Goal: Task Accomplishment & Management: Manage account settings

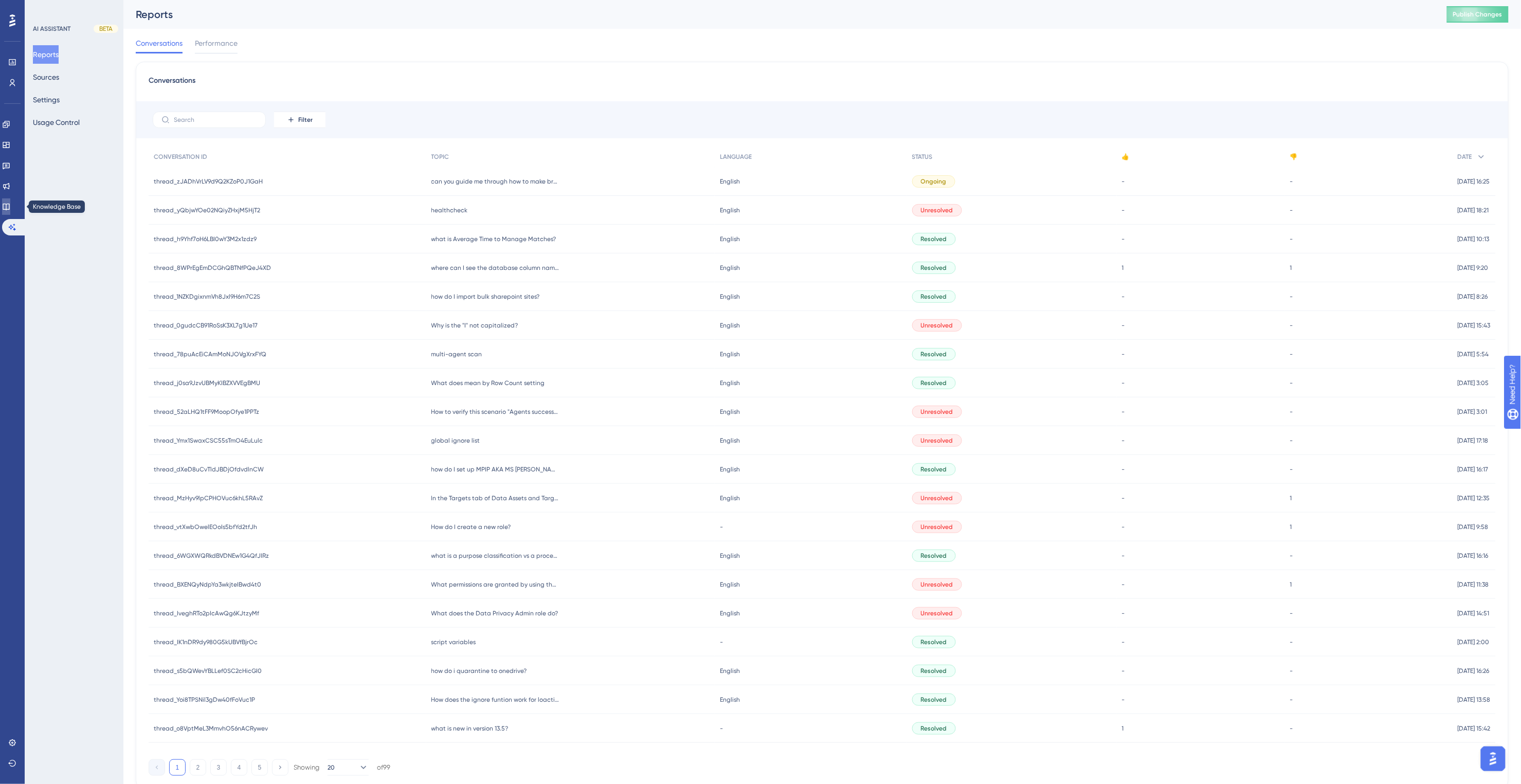
click at [11, 200] on link at bounding box center [6, 207] width 8 height 17
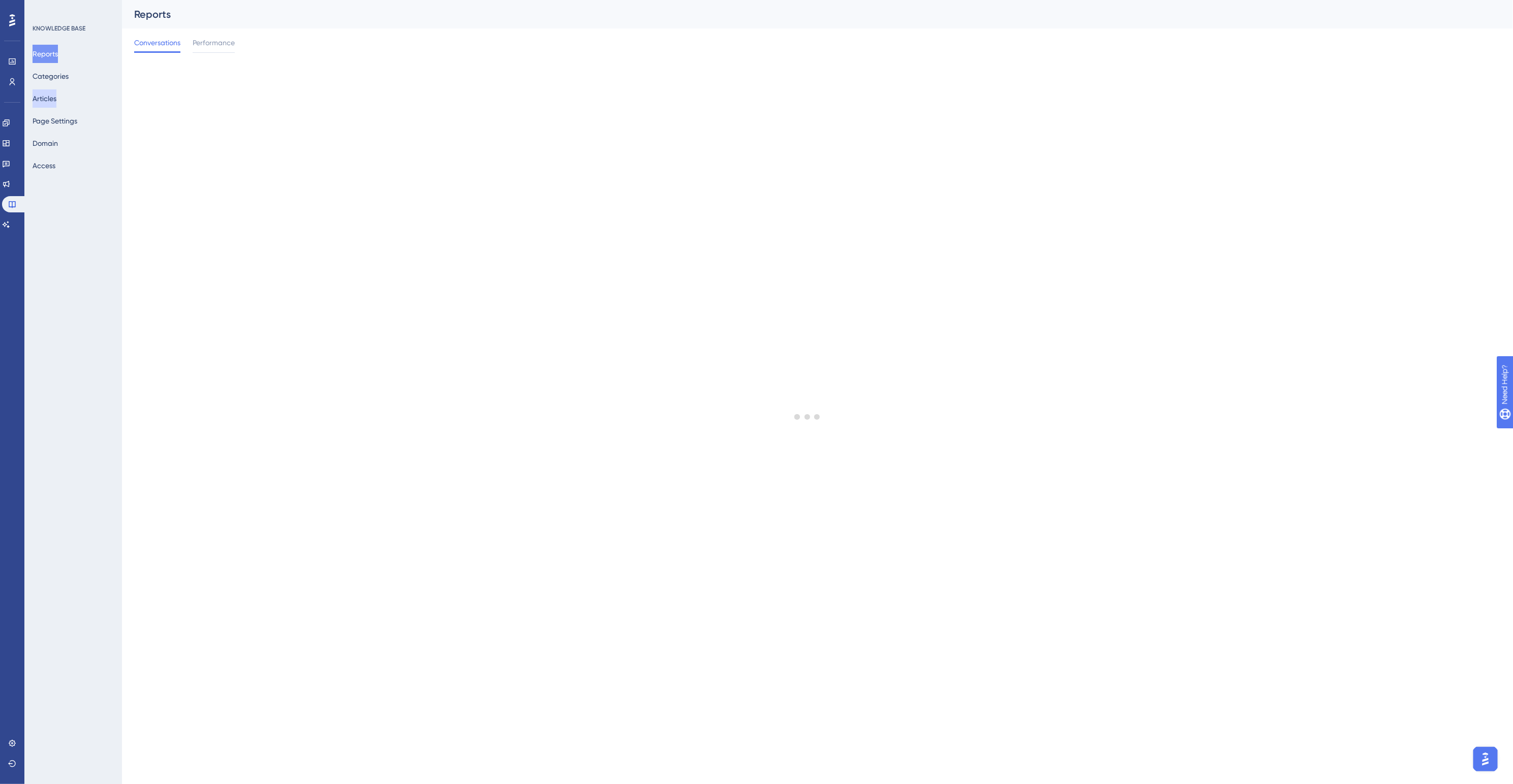
click at [56, 99] on button "Articles" at bounding box center [45, 98] width 24 height 18
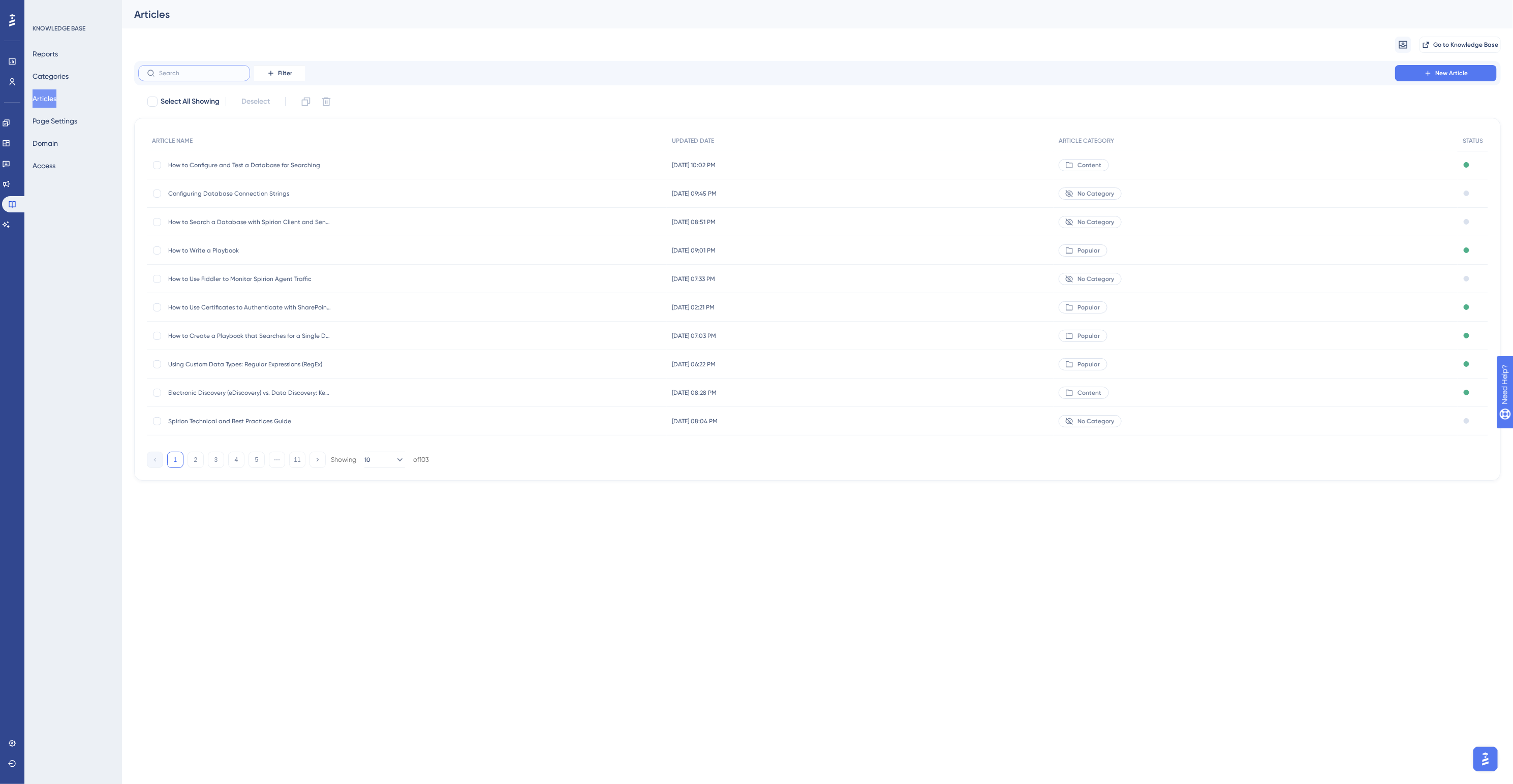
click at [217, 75] on input "text" at bounding box center [199, 73] width 82 height 7
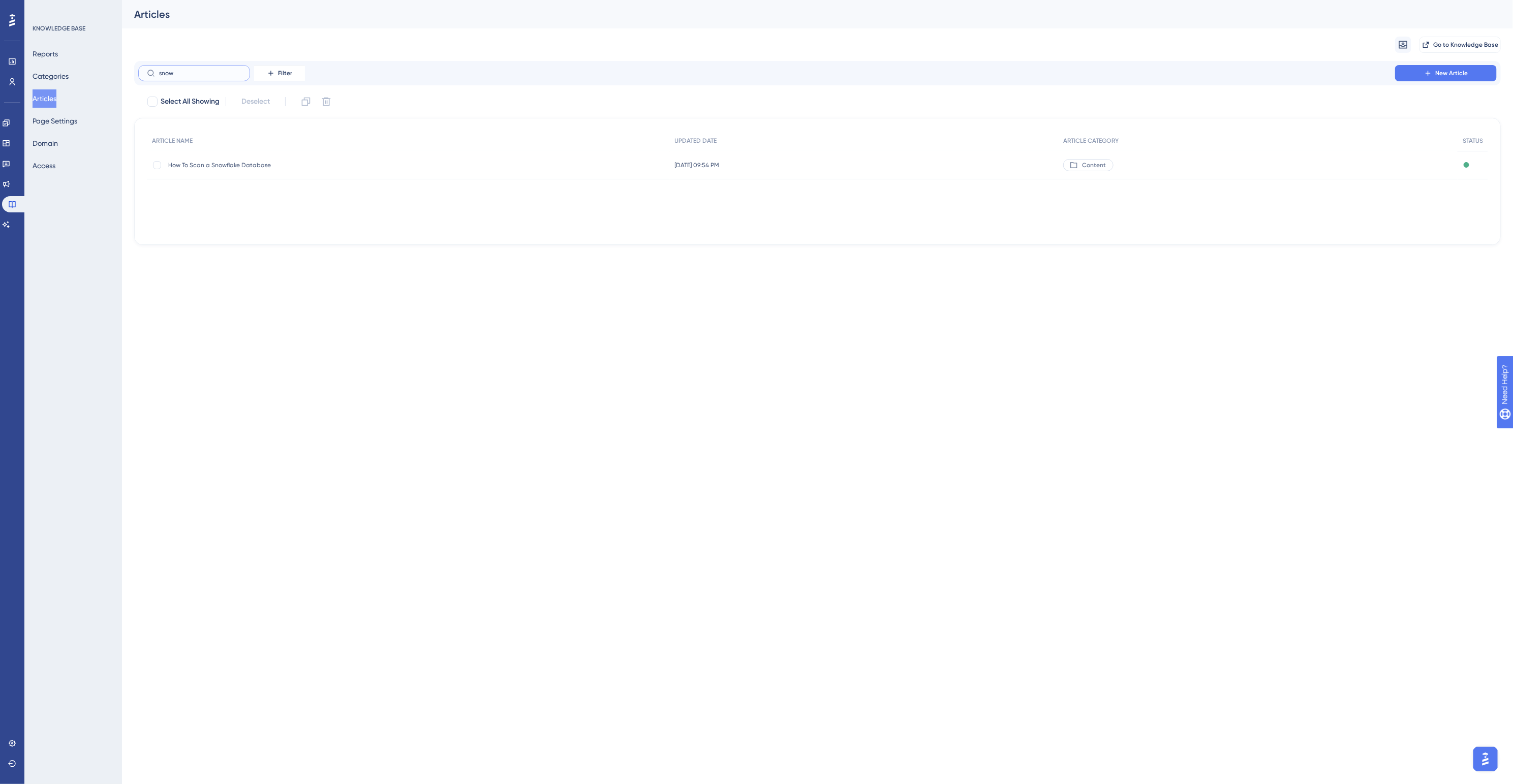
type input "snow"
click at [241, 166] on span "How To Scan a Snowflake Database" at bounding box center [250, 165] width 163 height 8
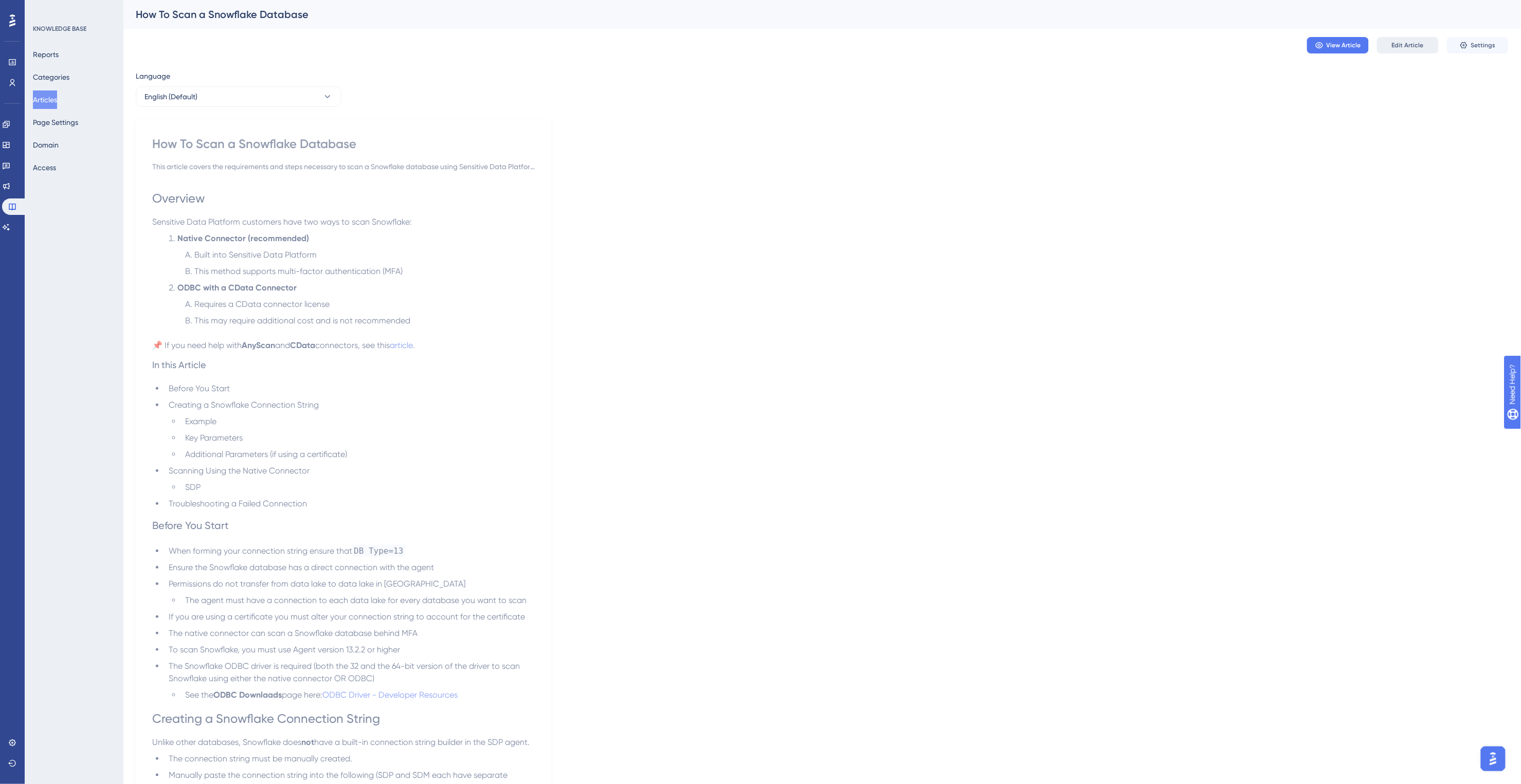
click at [1405, 39] on button "Edit Article" at bounding box center [1407, 45] width 62 height 17
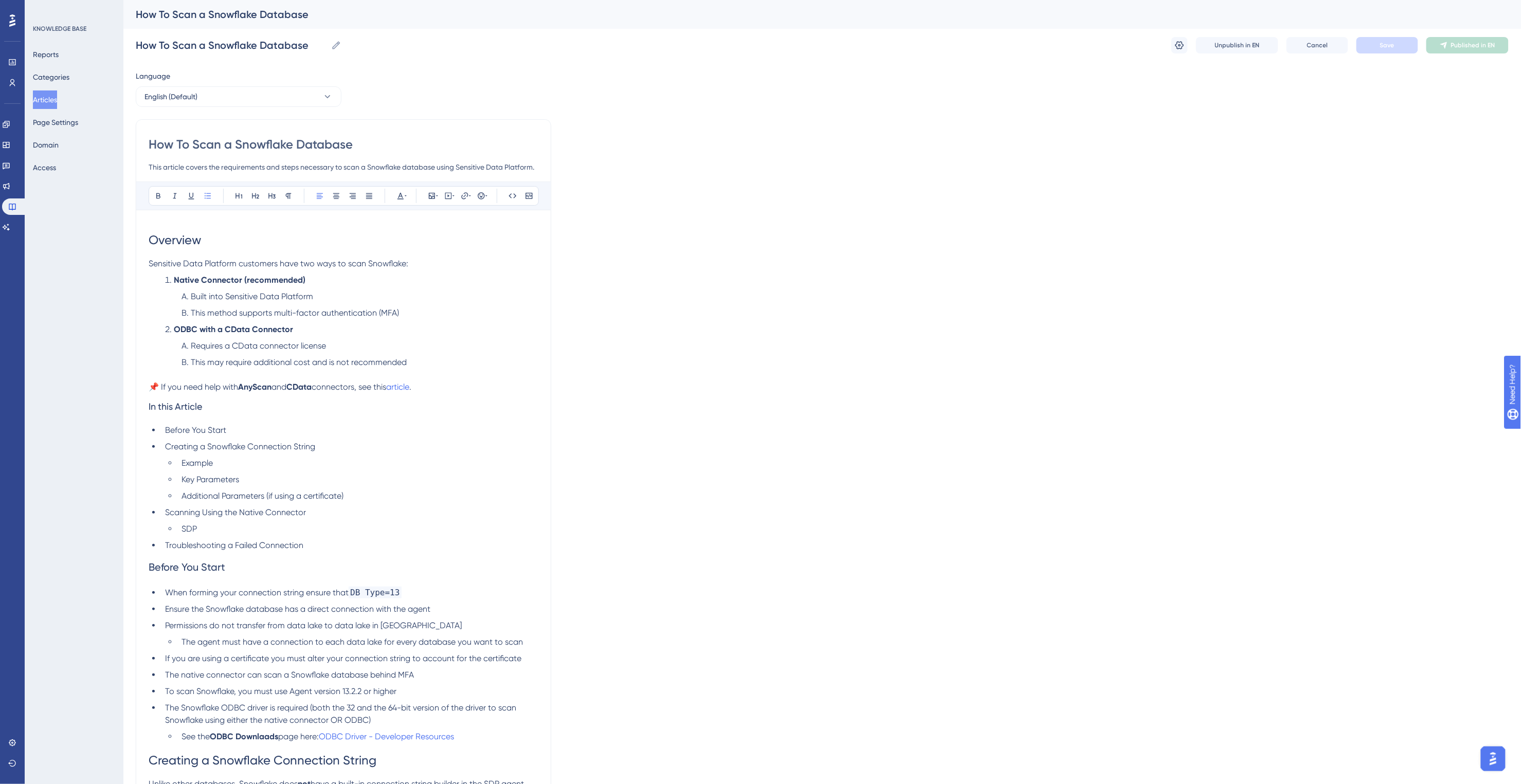
click at [499, 171] on input "This article covers the requirements and steps necessary to scan a Snowflake da…" at bounding box center [344, 166] width 390 height 13
type input "This article covers the requirements and steps necessary to scan a Snowflake da…"
click at [1384, 45] on span "Save" at bounding box center [1388, 45] width 15 height 8
drag, startPoint x: 1154, startPoint y: 1, endPoint x: 1151, endPoint y: 93, distance: 92.0
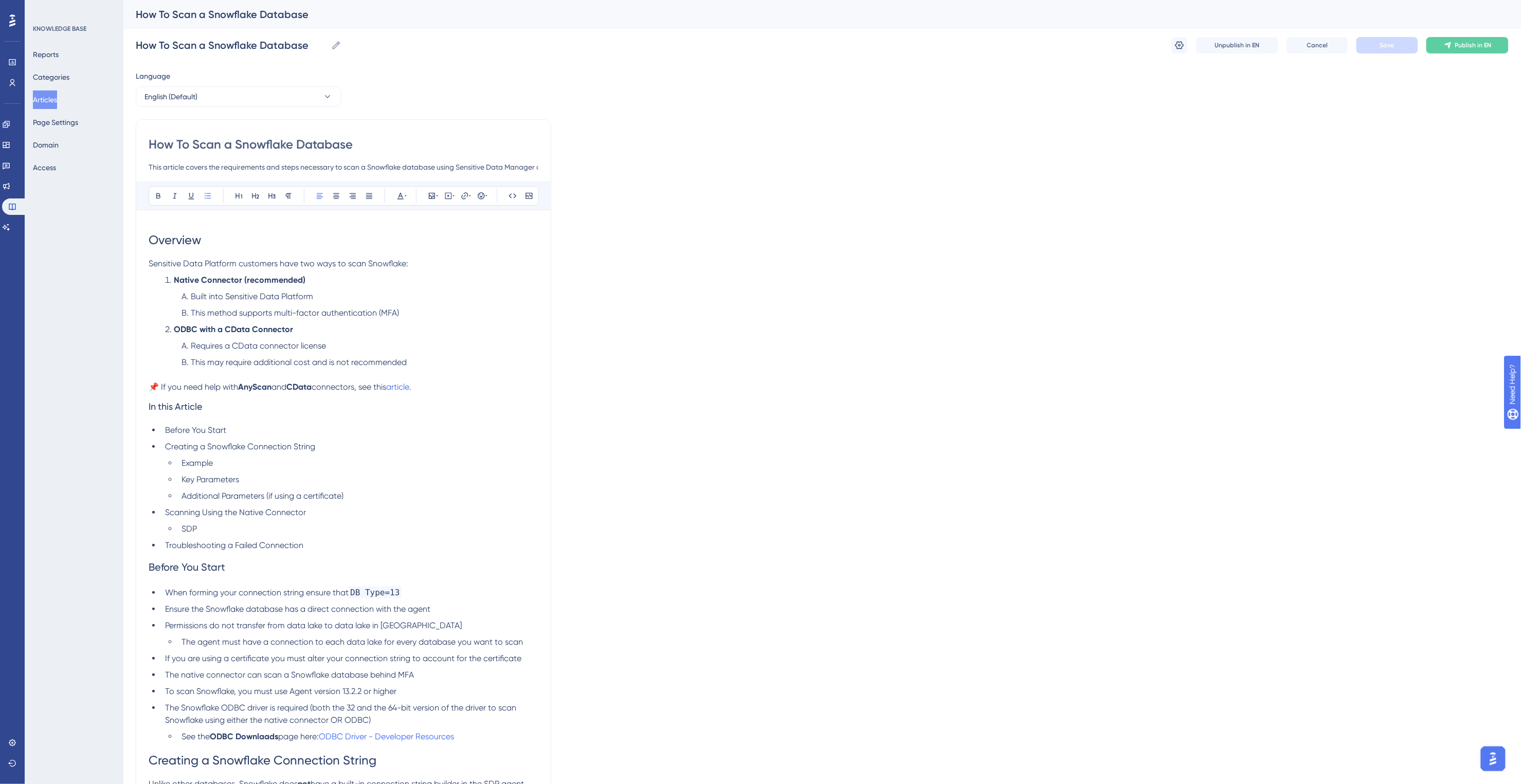
click at [206, 296] on span "Built into Sensitive Data Platform" at bounding box center [252, 297] width 122 height 10
drag, startPoint x: 231, startPoint y: 346, endPoint x: 324, endPoint y: 345, distance: 93.0
click at [324, 345] on span "Requires a CData connector license" at bounding box center [259, 346] width 135 height 10
click at [319, 369] on p at bounding box center [344, 375] width 390 height 13
click at [198, 361] on span "This may require additional cost and is not recommended" at bounding box center [299, 362] width 216 height 10
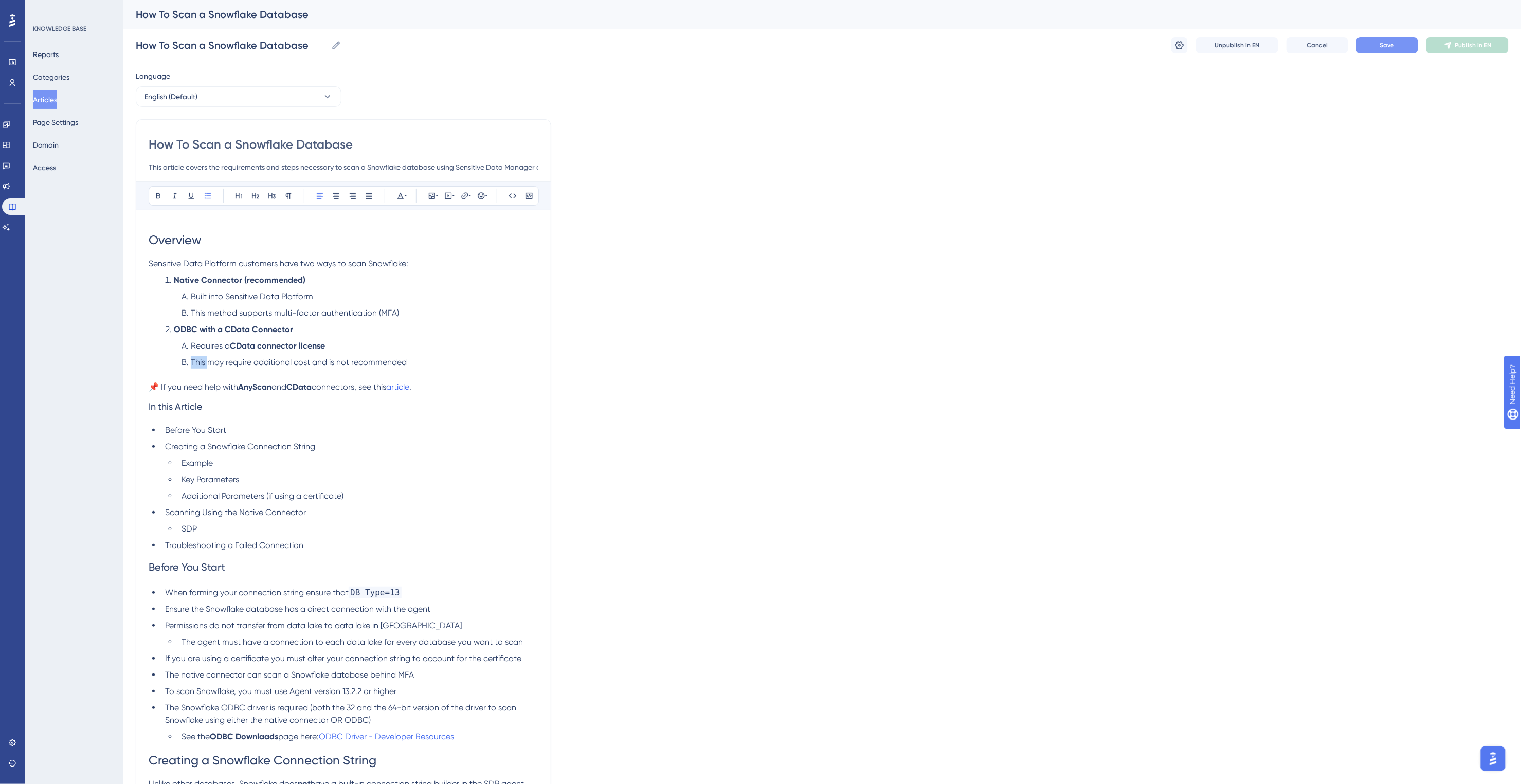
click at [198, 361] on span "This may require additional cost and is not recommended" at bounding box center [299, 362] width 216 height 10
click at [221, 528] on li "SDP" at bounding box center [357, 529] width 361 height 13
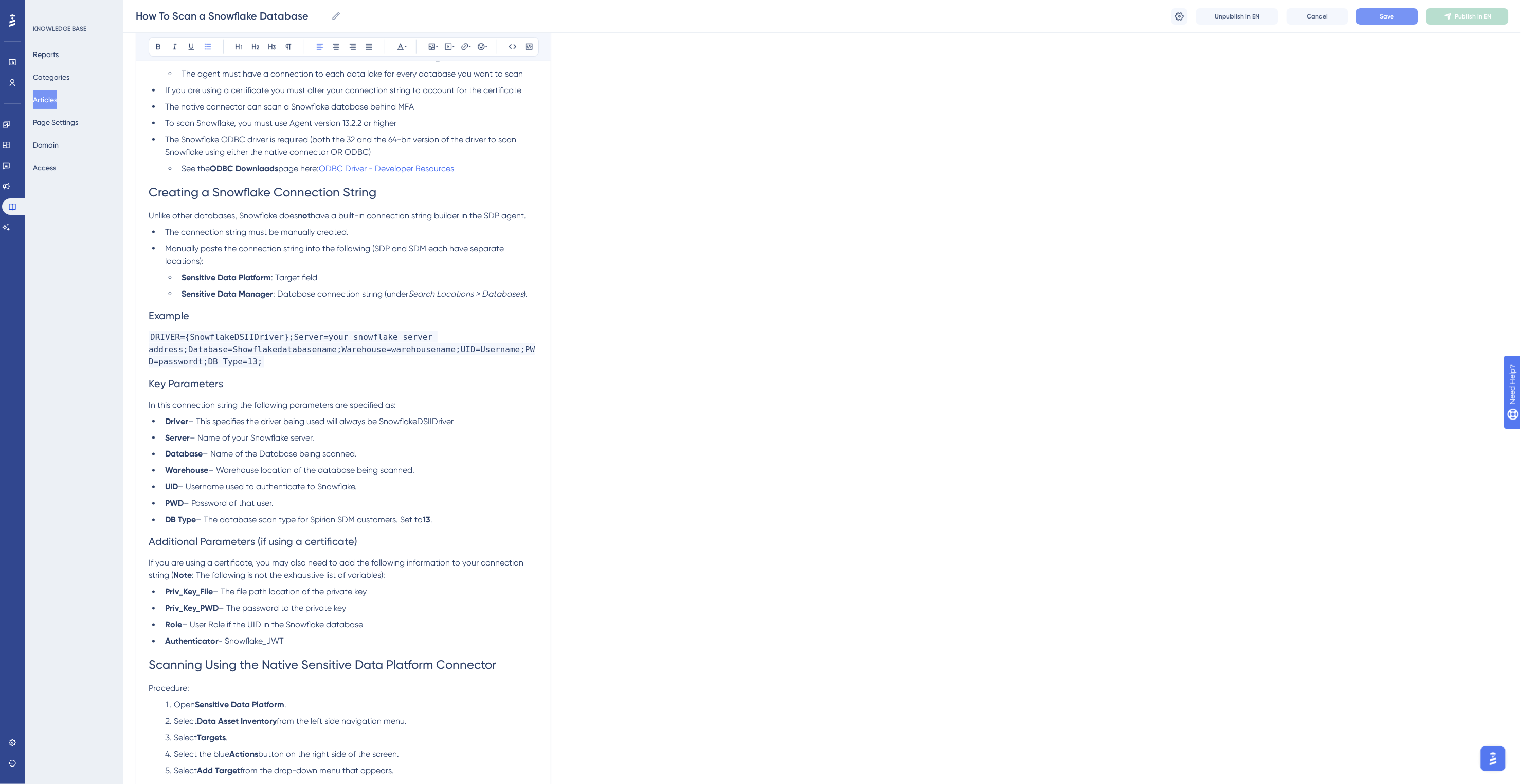
scroll to position [386, 0]
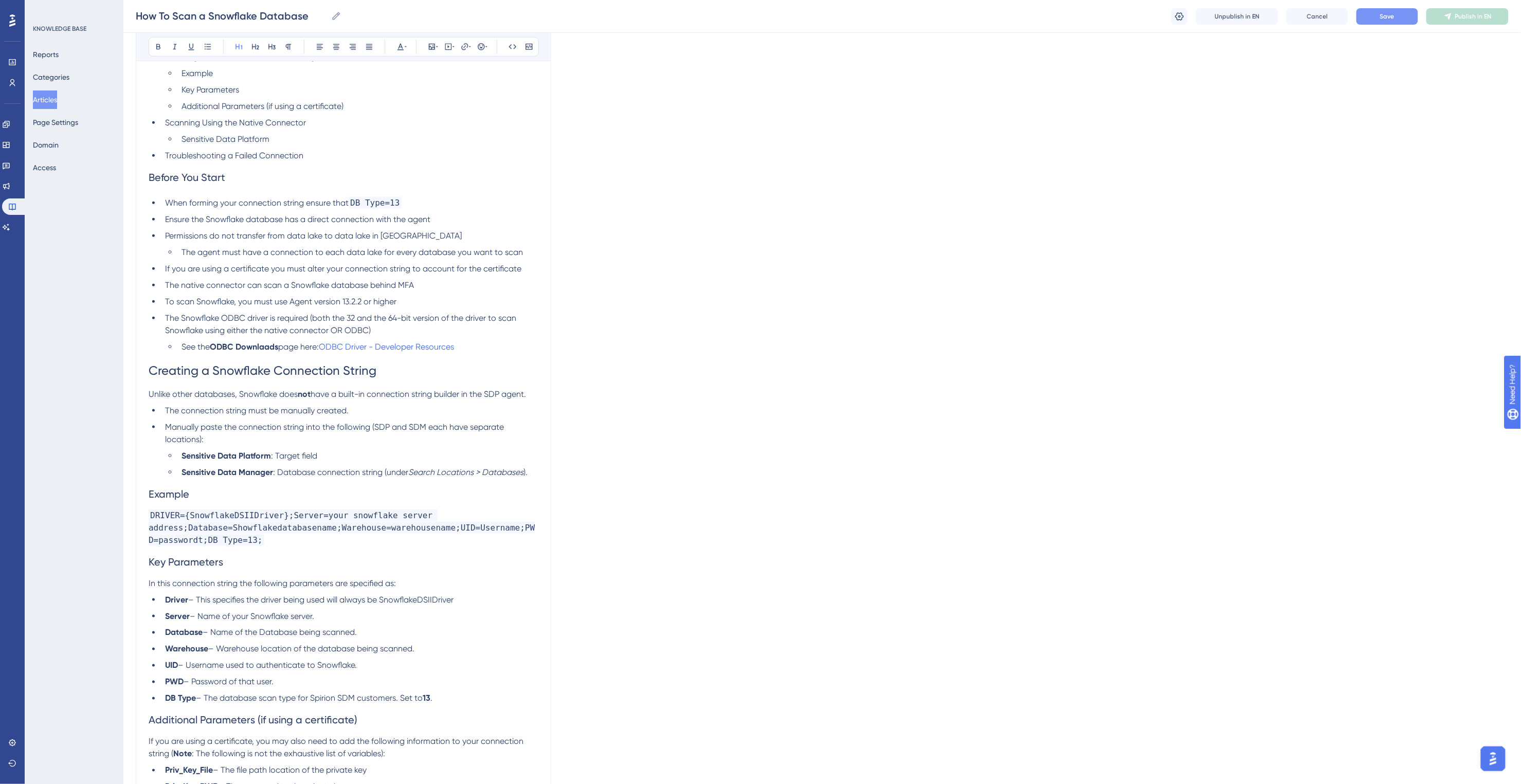
click at [467, 354] on h1 "Creating a Snowflake Connection String" at bounding box center [344, 371] width 390 height 35
click at [461, 346] on li "See the ODBC Downlaads page here: ODBC Driver - Developer Resources" at bounding box center [357, 346] width 361 height 13
click at [330, 448] on ul "The connection string must be manually created. Manually paste the connection s…" at bounding box center [344, 441] width 390 height 74
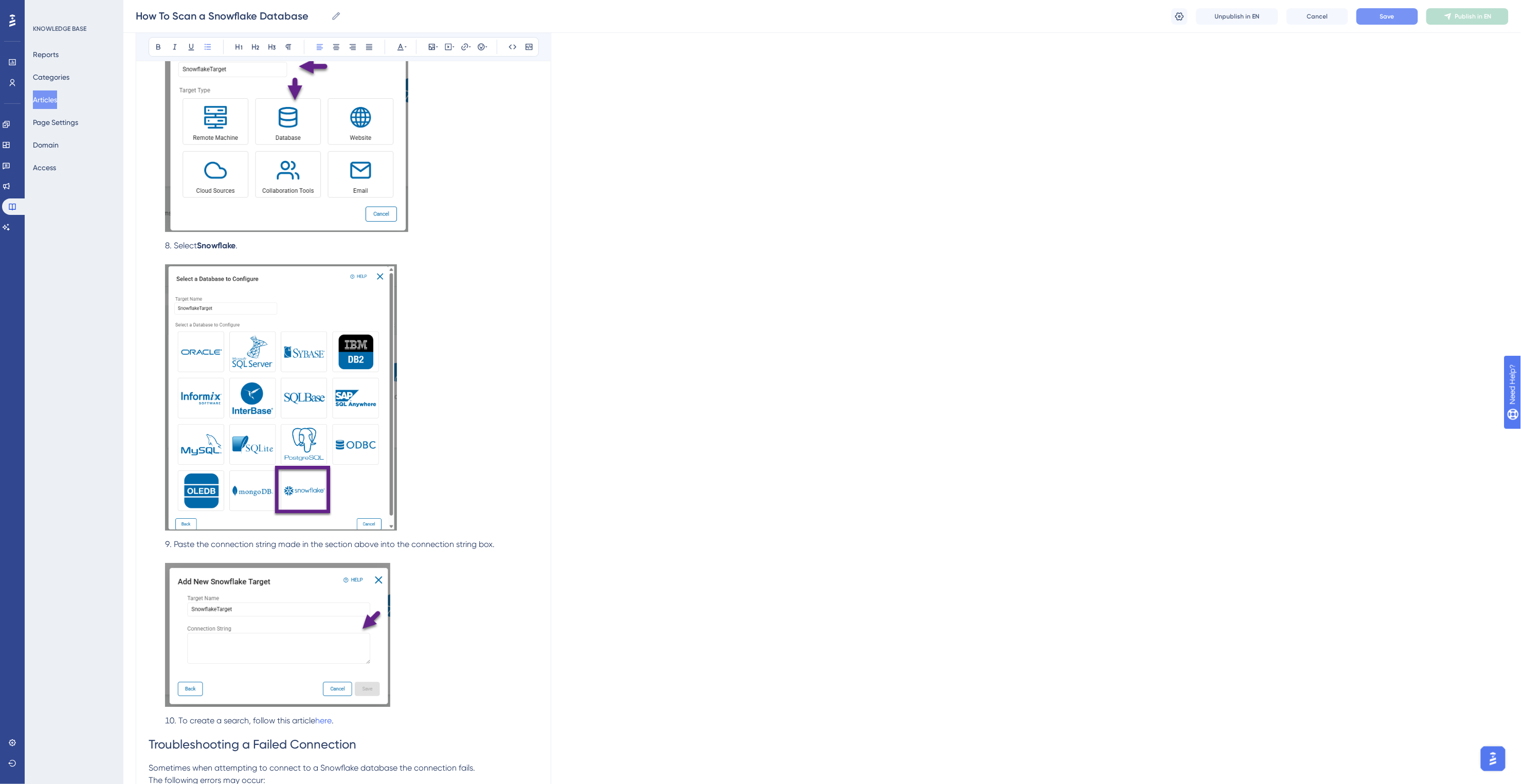
scroll to position [1811, 0]
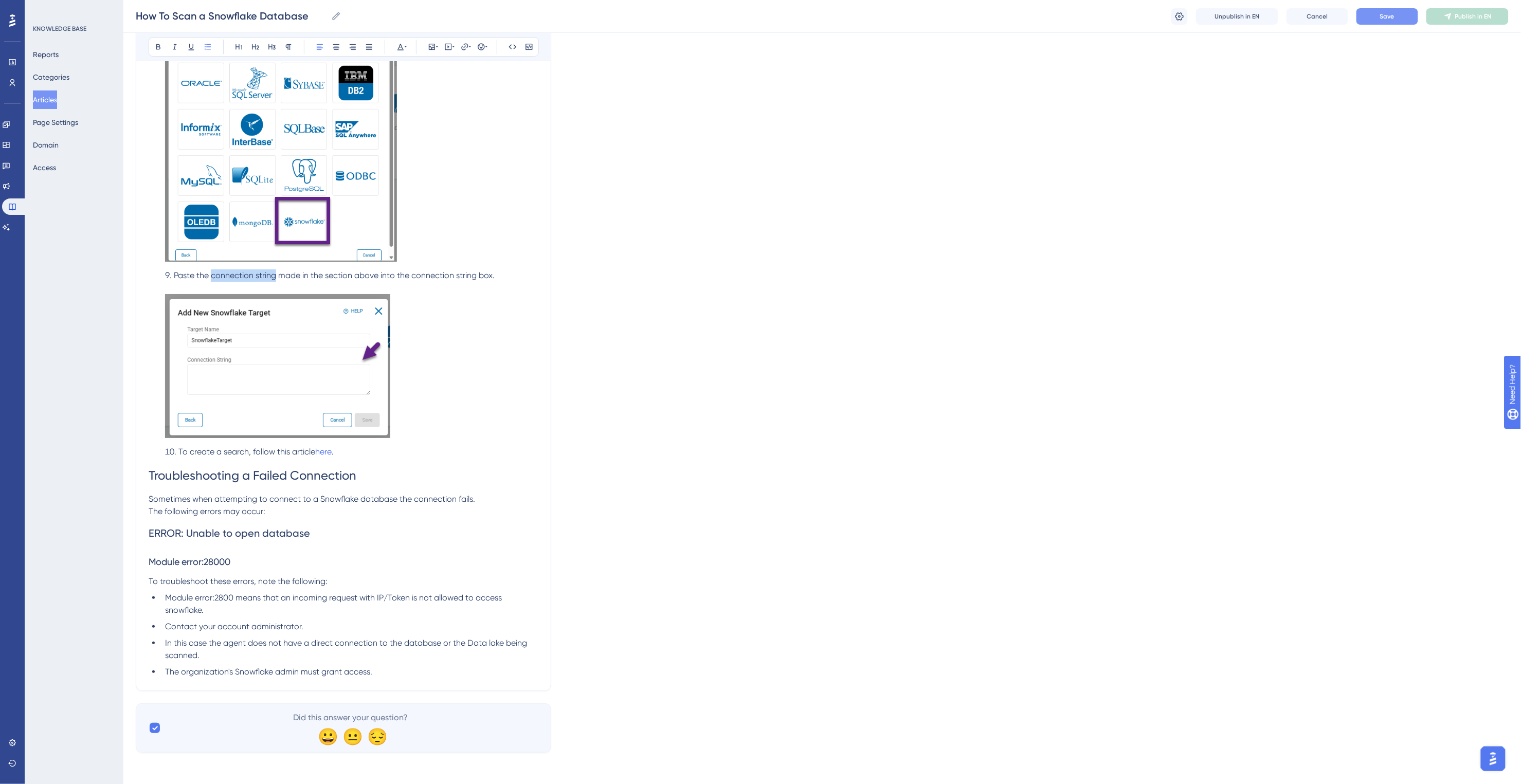
drag, startPoint x: 211, startPoint y: 271, endPoint x: 275, endPoint y: 273, distance: 64.0
click at [275, 273] on span "Paste the connection string made in the section above into the connection strin…" at bounding box center [335, 275] width 321 height 10
click at [433, 294] on li "Paste the connection string made in the section above into the connection strin…" at bounding box center [349, 355] width 377 height 172
click at [424, 274] on span "made in the section above into the connection string box." at bounding box center [383, 275] width 216 height 10
click at [346, 450] on li "To create a search, follow this article here ." at bounding box center [349, 451] width 377 height 13
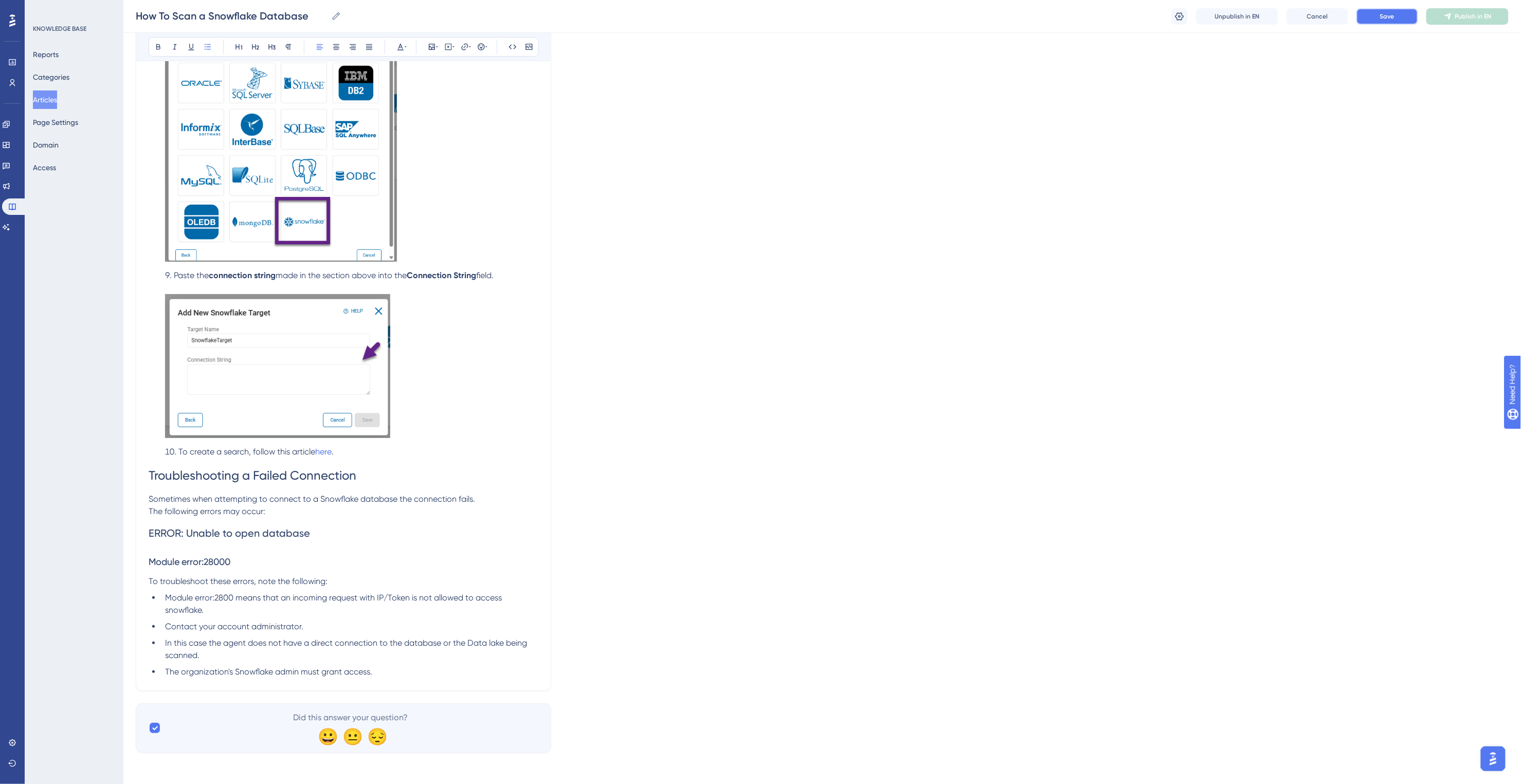
click at [1379, 9] on button "Save" at bounding box center [1387, 16] width 62 height 17
click at [432, 451] on li "To create a search, follow this article here ." at bounding box center [349, 451] width 377 height 13
click at [466, 46] on icon at bounding box center [464, 46] width 7 height 7
click at [428, 139] on span "Open in a new tab" at bounding box center [453, 138] width 61 height 13
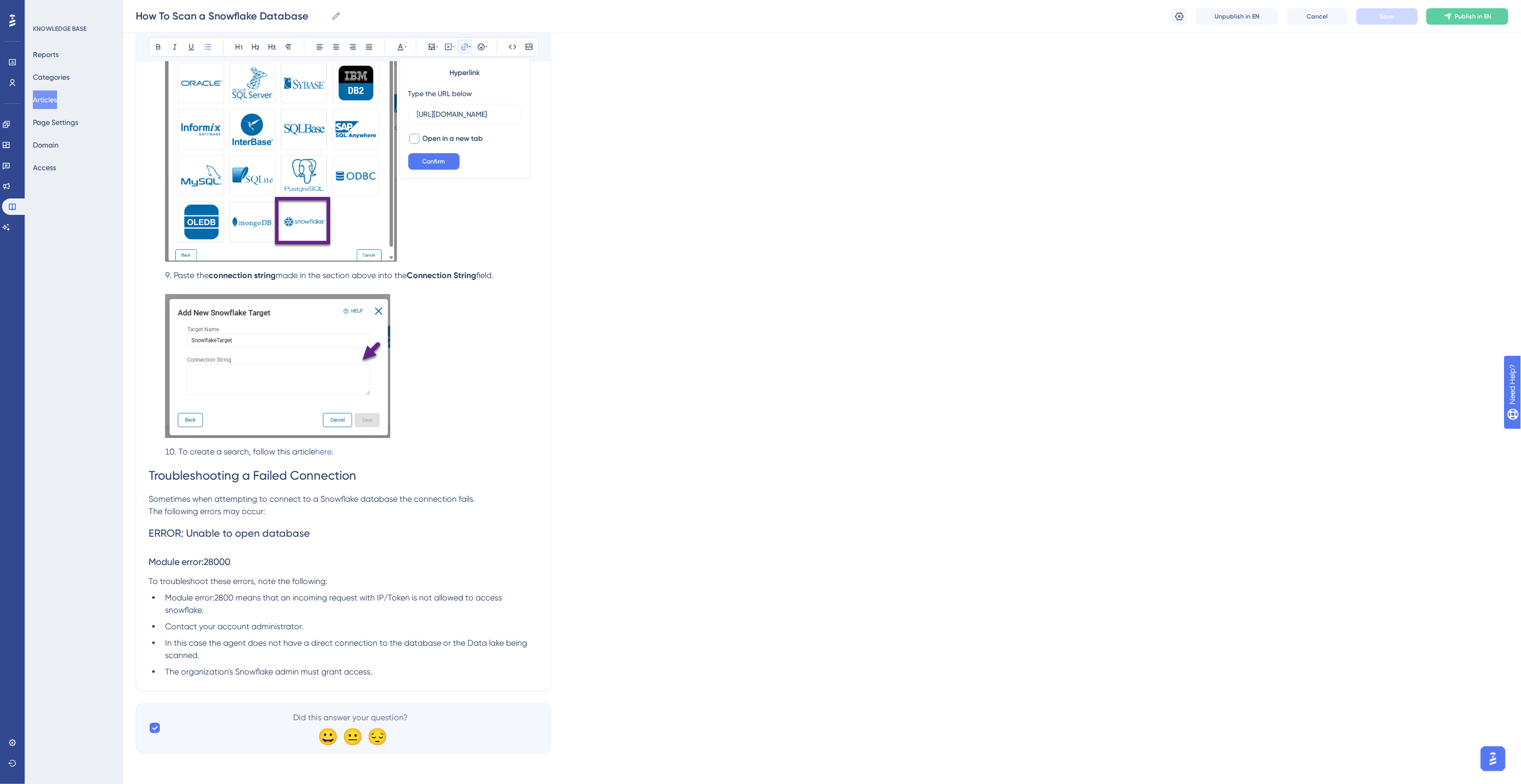
checkbox input "true"
click at [436, 158] on span "Confirm" at bounding box center [434, 161] width 23 height 8
click at [323, 537] on h2 "ERROR: Unable to open database" at bounding box center [344, 533] width 390 height 31
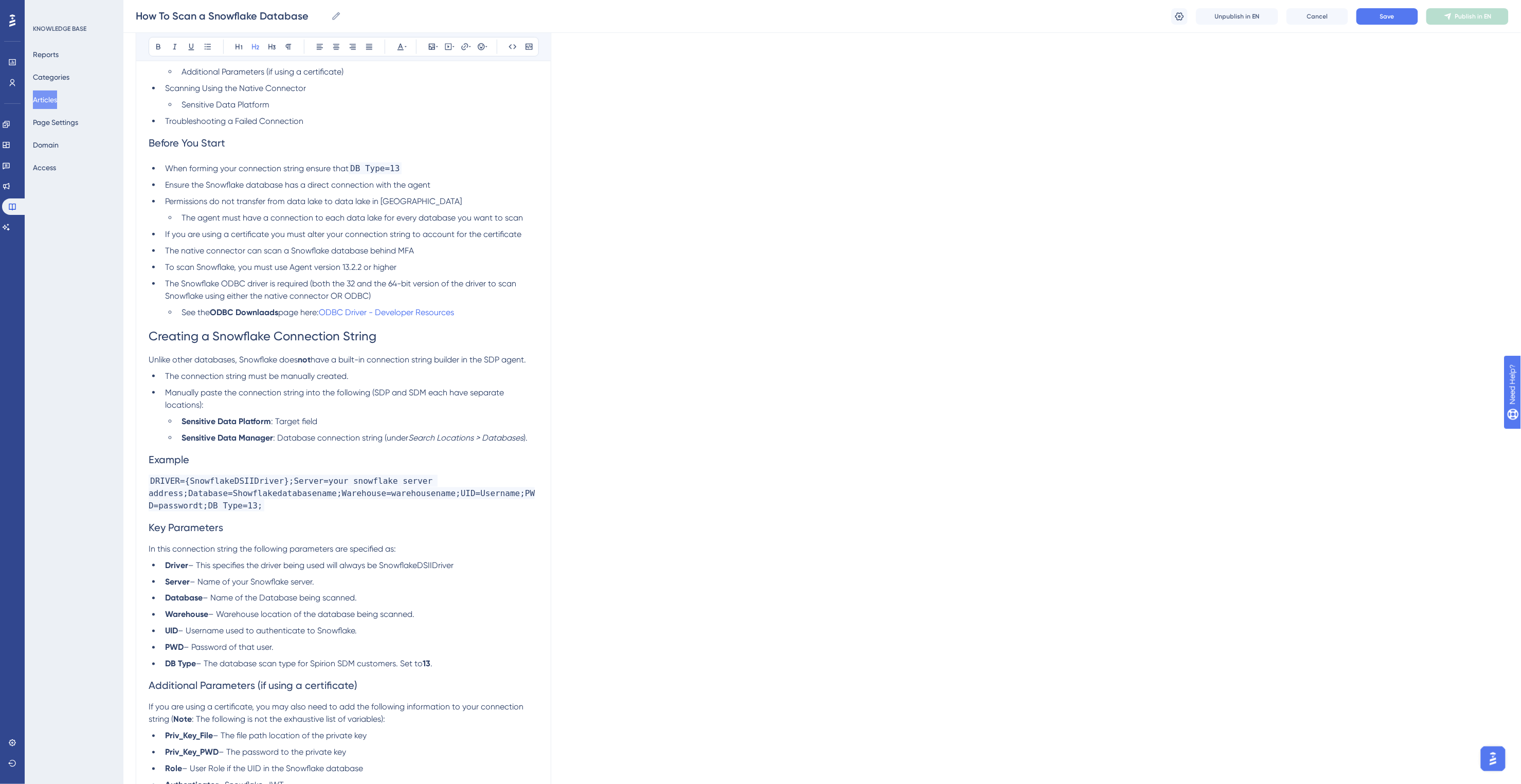
scroll to position [397, 0]
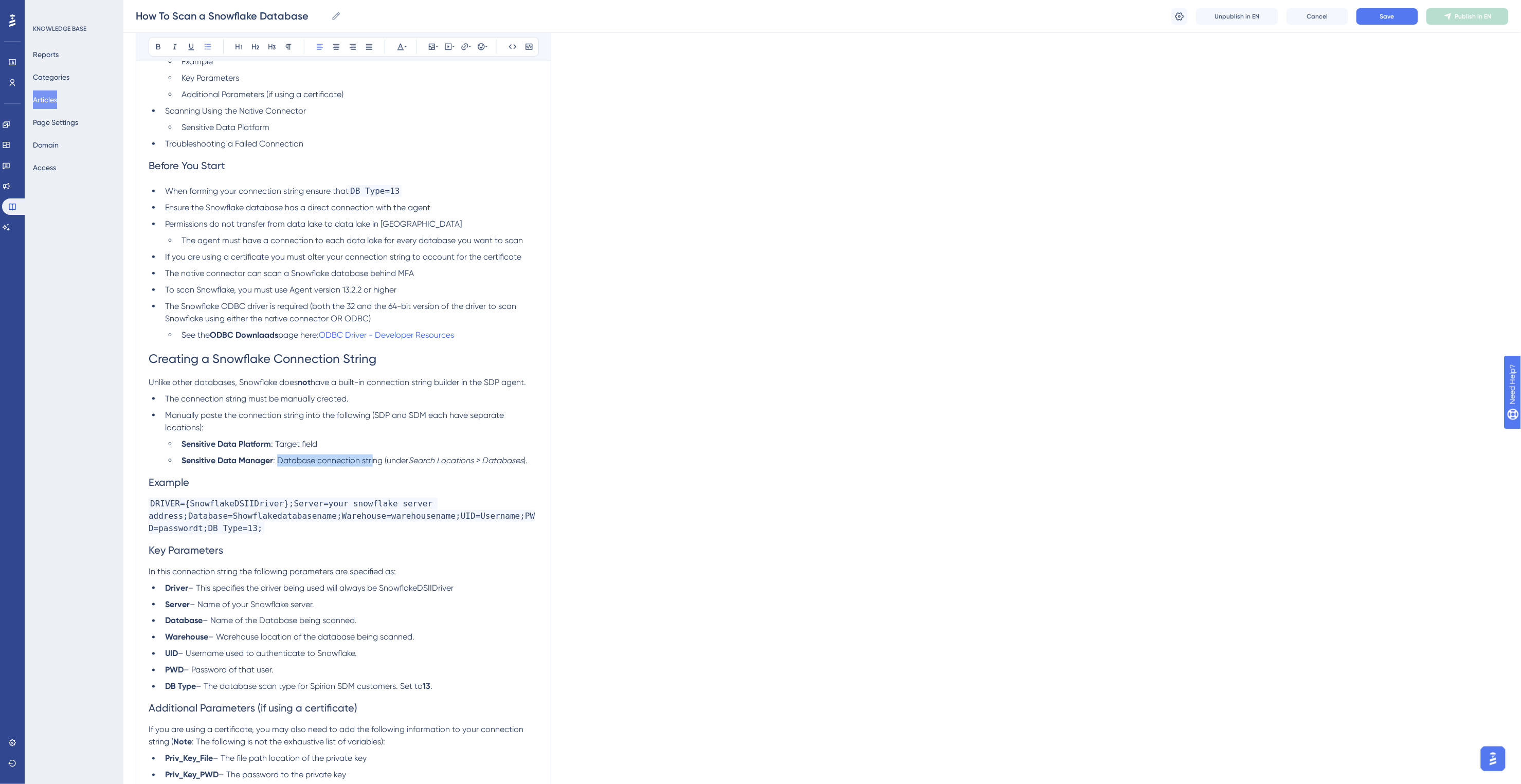
drag, startPoint x: 278, startPoint y: 459, endPoint x: 375, endPoint y: 458, distance: 97.0
click at [375, 458] on span ": Database connection string (under" at bounding box center [341, 460] width 135 height 10
click at [420, 457] on em "Search Locations > Databases" at bounding box center [466, 460] width 116 height 10
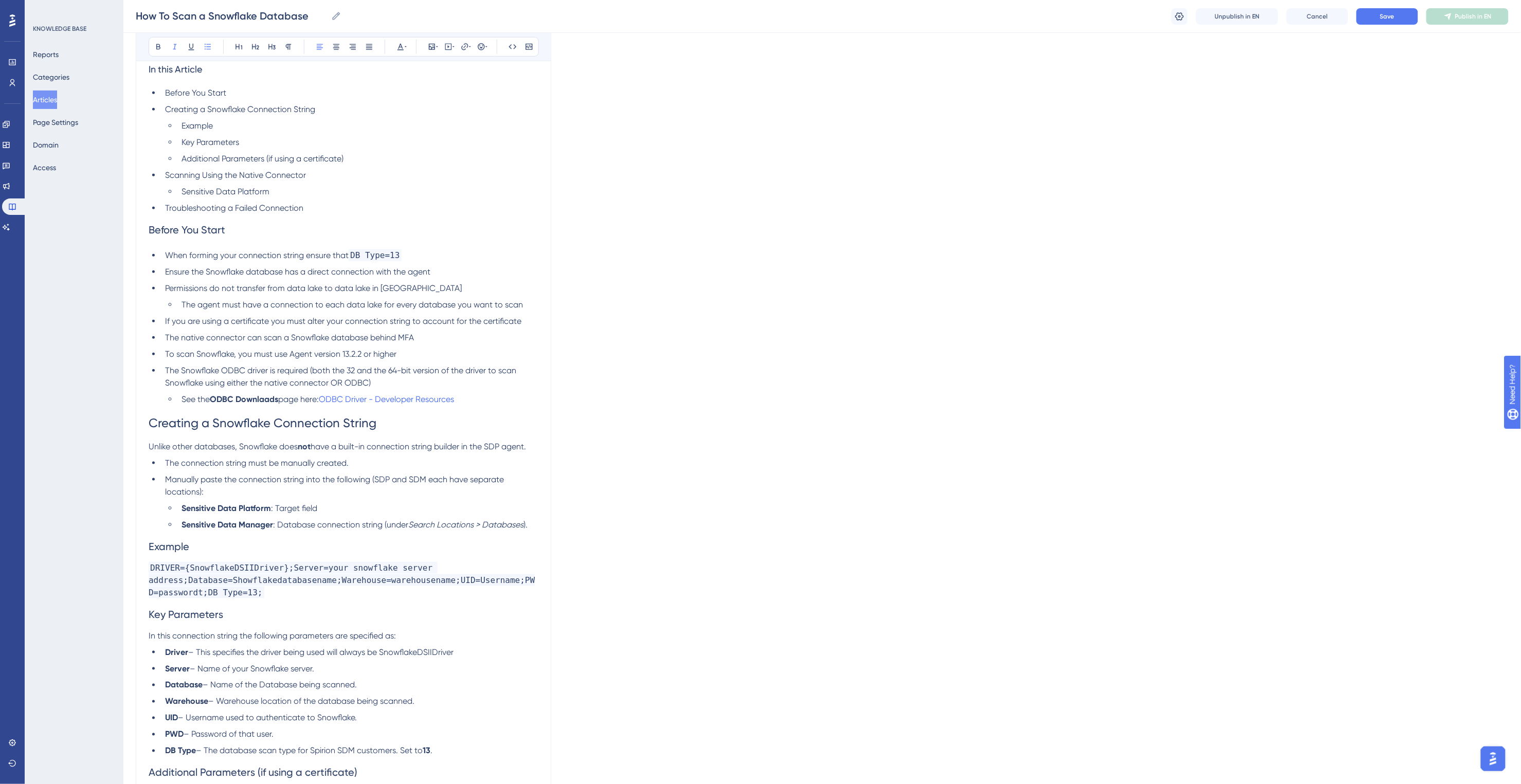
click at [276, 507] on span ": Target field" at bounding box center [294, 508] width 46 height 10
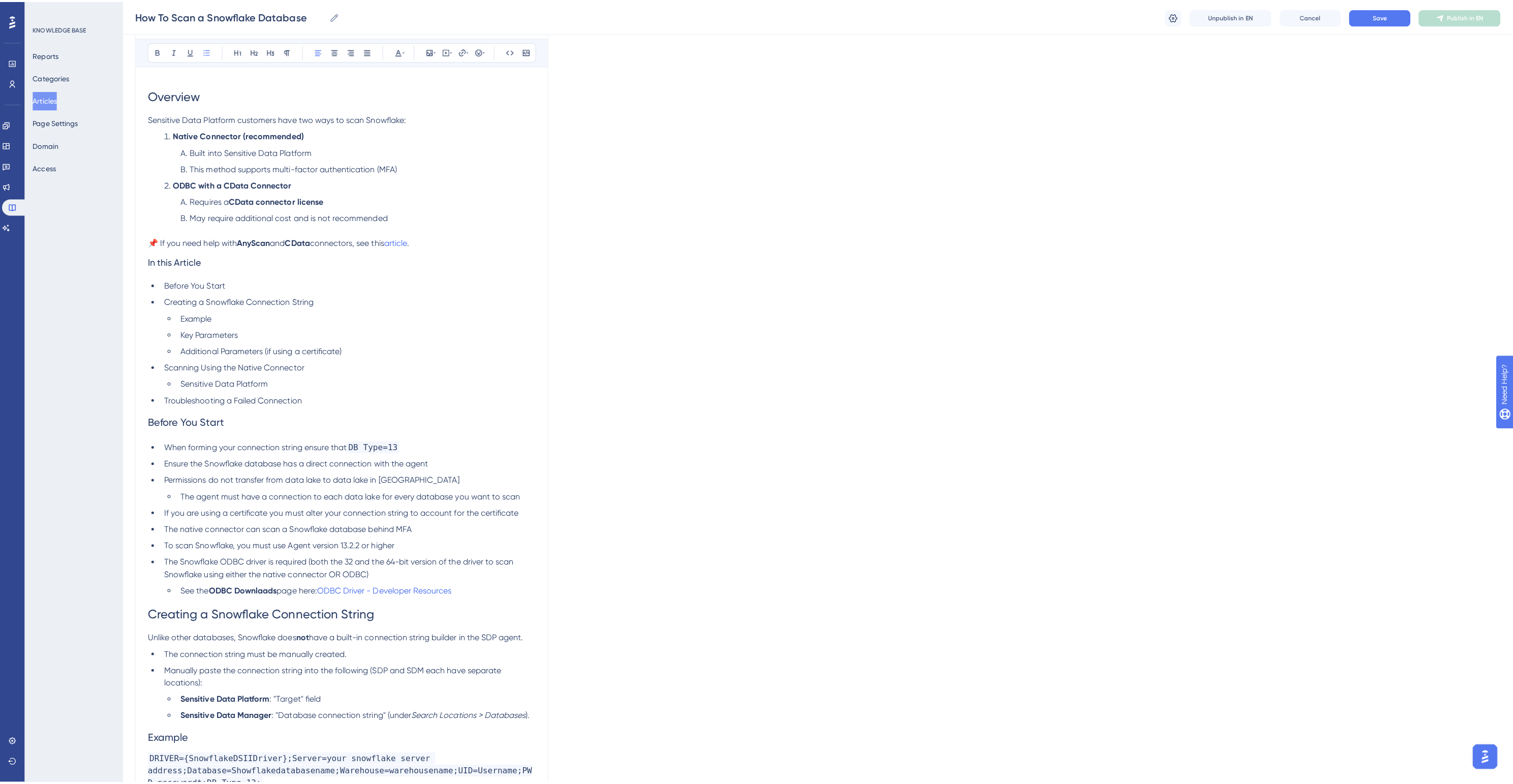
scroll to position [0, 0]
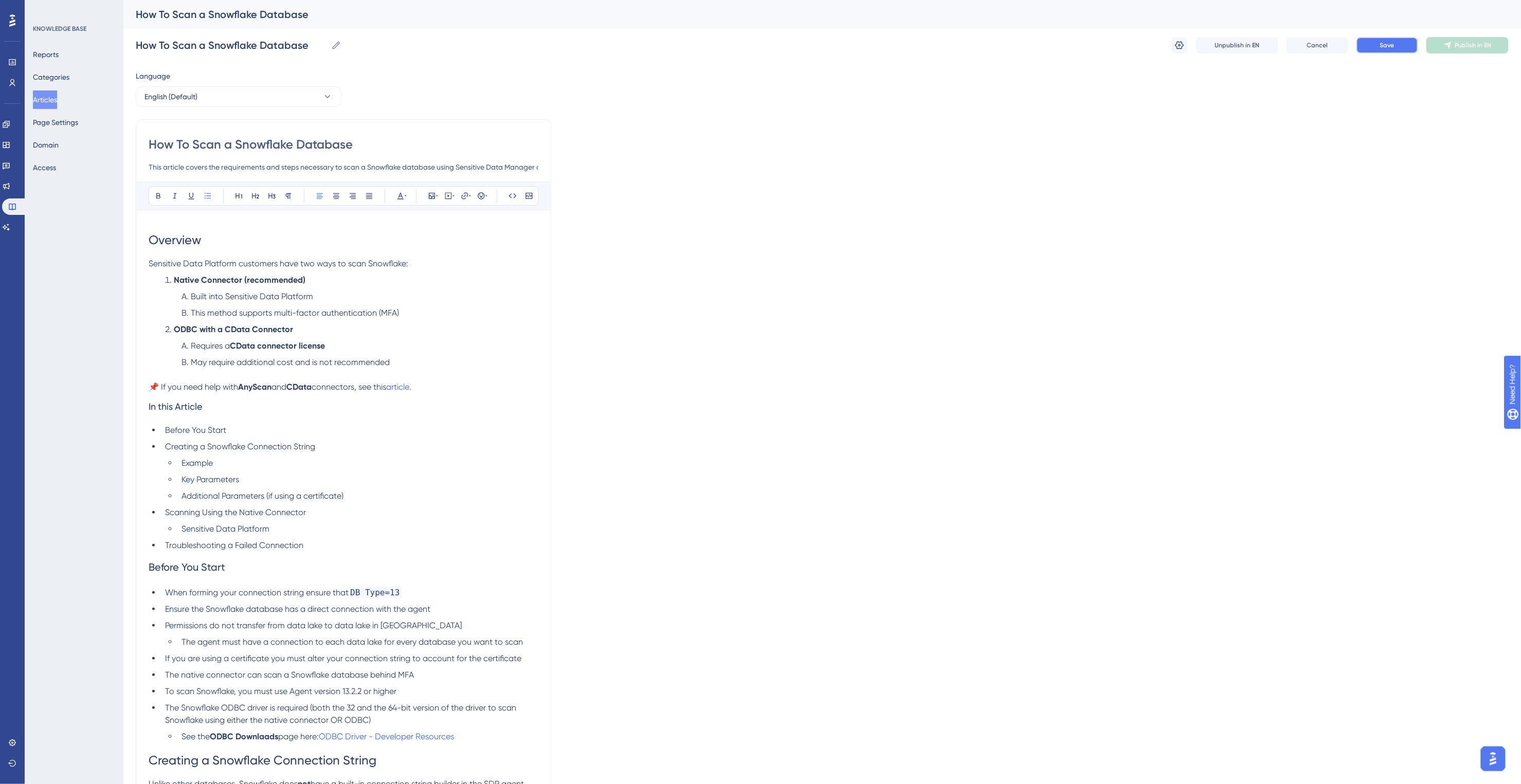
click at [1382, 39] on button "Save" at bounding box center [1387, 45] width 62 height 17
click at [1476, 44] on span "Publish in EN" at bounding box center [1473, 45] width 36 height 8
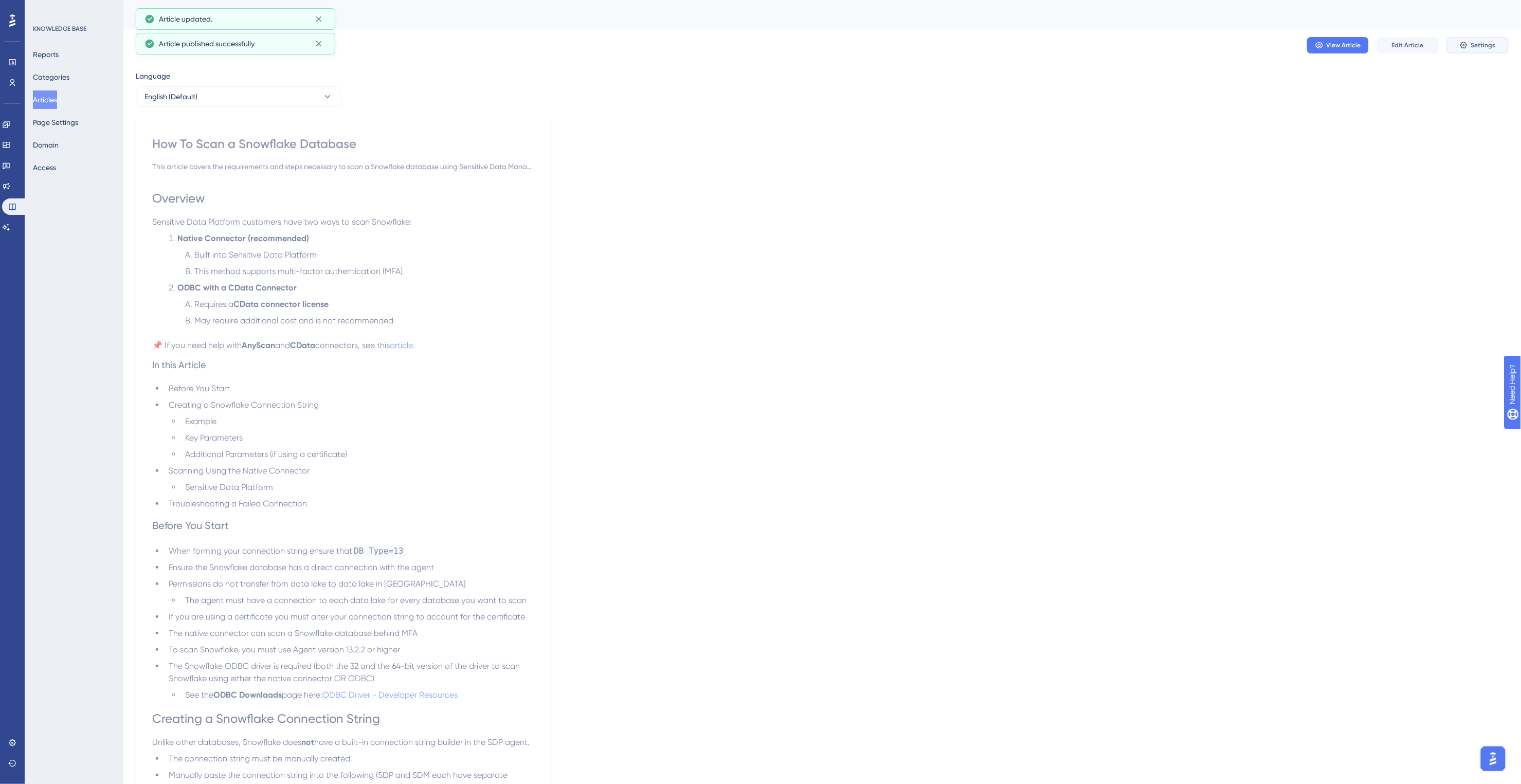
click at [1476, 41] on span "Settings" at bounding box center [1484, 45] width 24 height 8
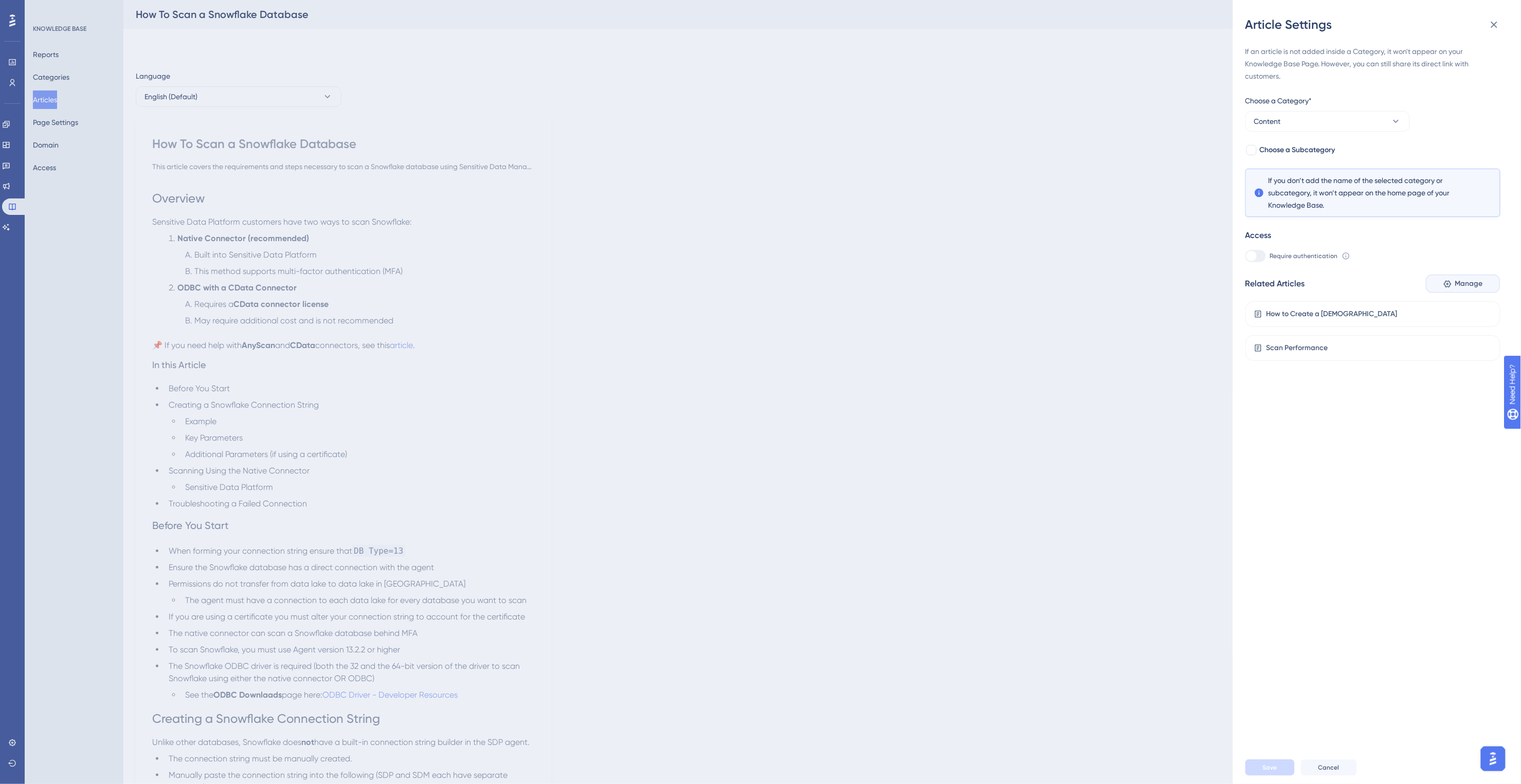
click at [1468, 283] on span "Manage" at bounding box center [1469, 284] width 27 height 13
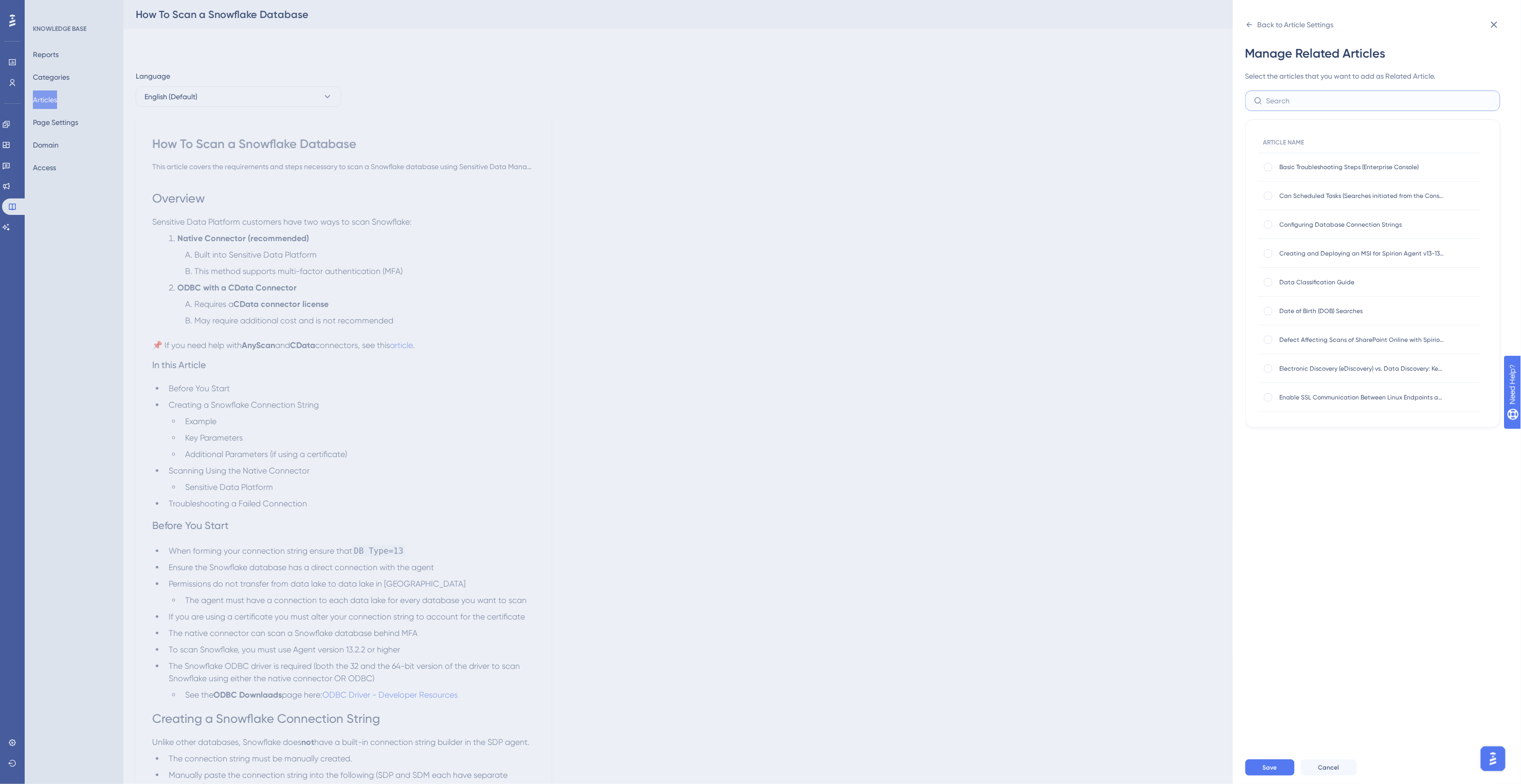
click at [1300, 105] on input "text" at bounding box center [1380, 101] width 225 height 12
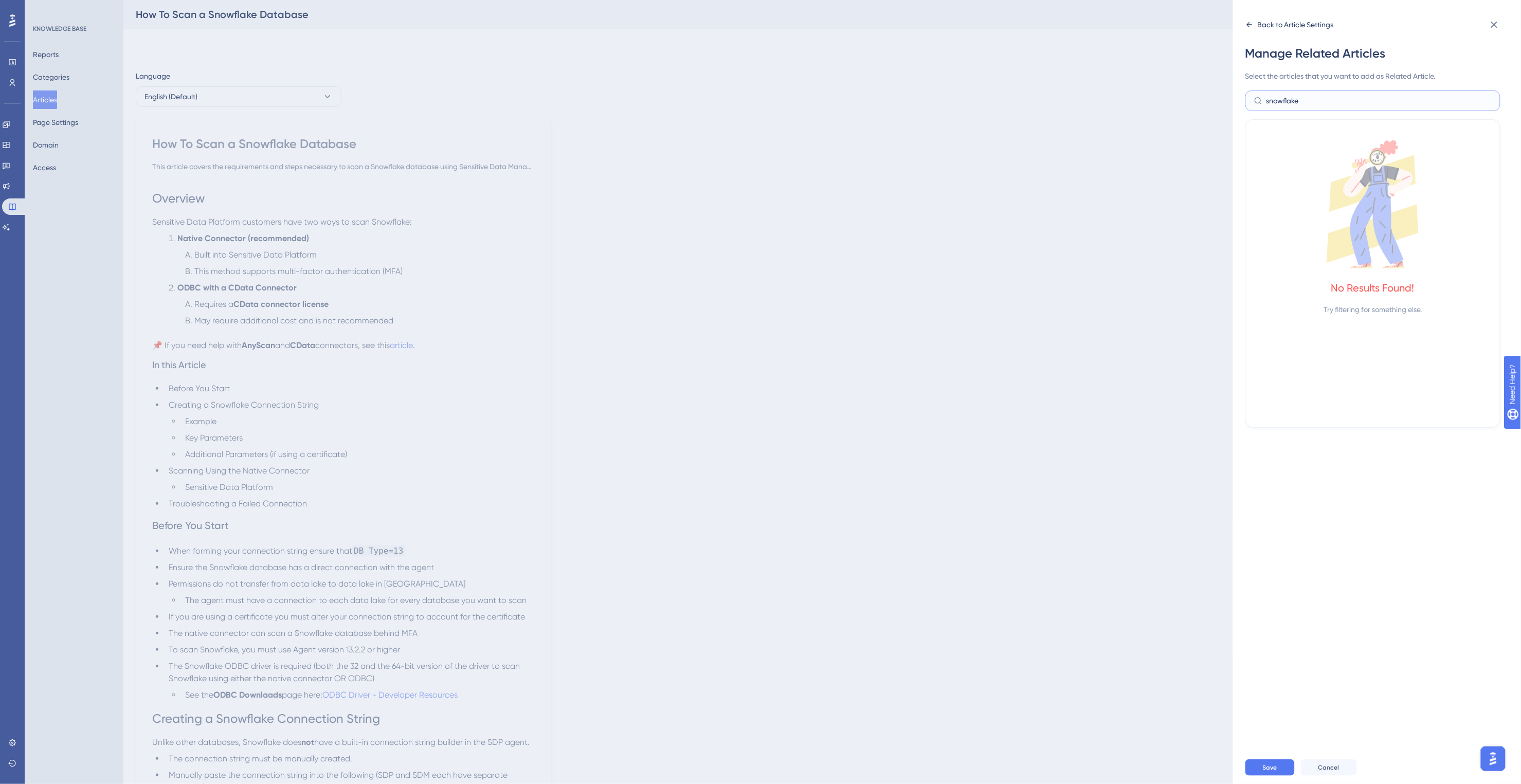
type input "snowflake"
click at [1294, 23] on div "Back to Article Settings" at bounding box center [1297, 24] width 76 height 13
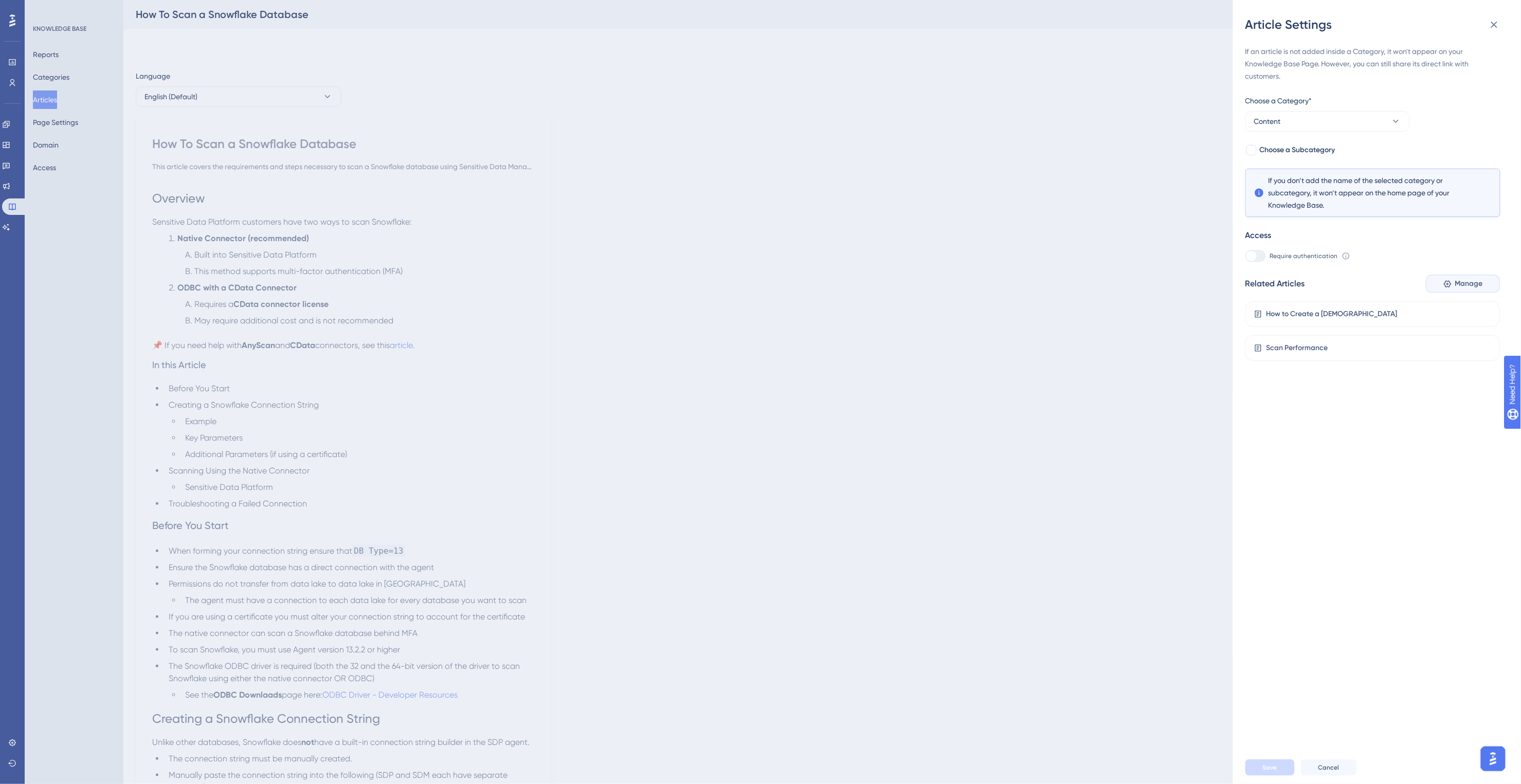
click at [1455, 284] on span "Manage" at bounding box center [1469, 284] width 27 height 13
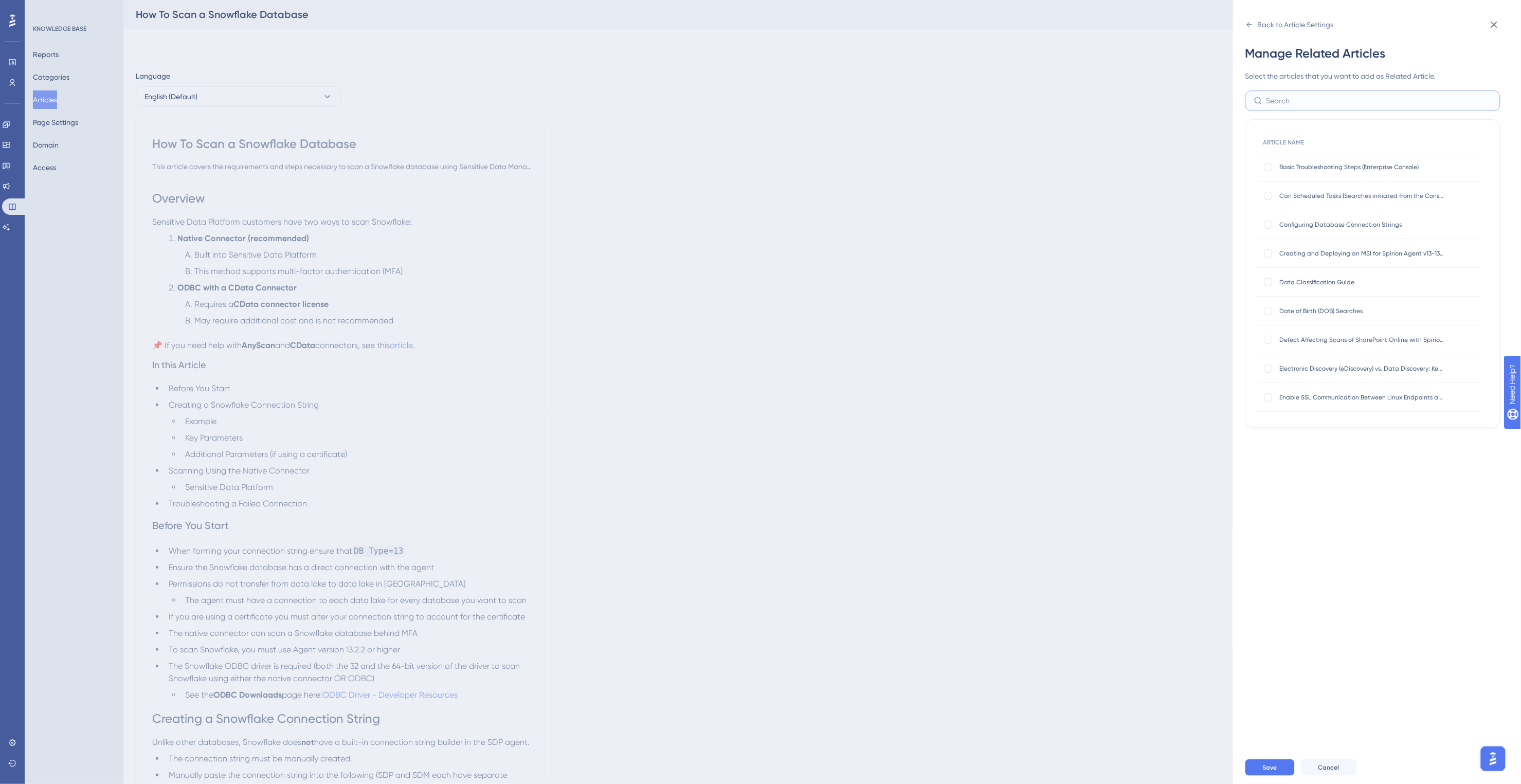
click at [1301, 100] on input "text" at bounding box center [1380, 101] width 225 height 12
type input "s"
type input "database"
click at [1265, 167] on div at bounding box center [1268, 166] width 8 height 8
checkbox input "true"
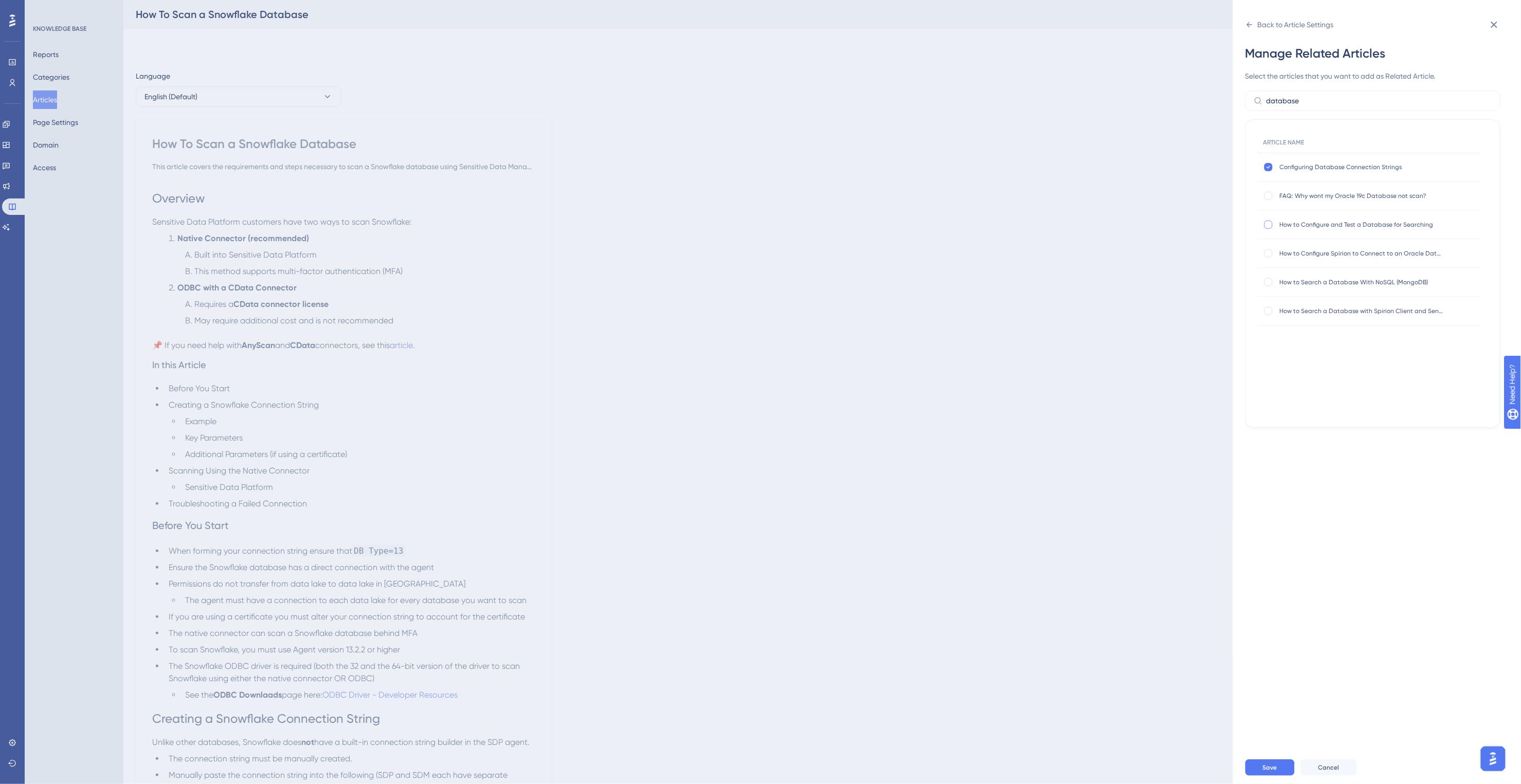
click at [1268, 225] on div at bounding box center [1268, 224] width 8 height 8
checkbox input "true"
click at [1271, 311] on div at bounding box center [1268, 311] width 8 height 8
checkbox input "true"
click at [1269, 285] on div at bounding box center [1268, 282] width 8 height 8
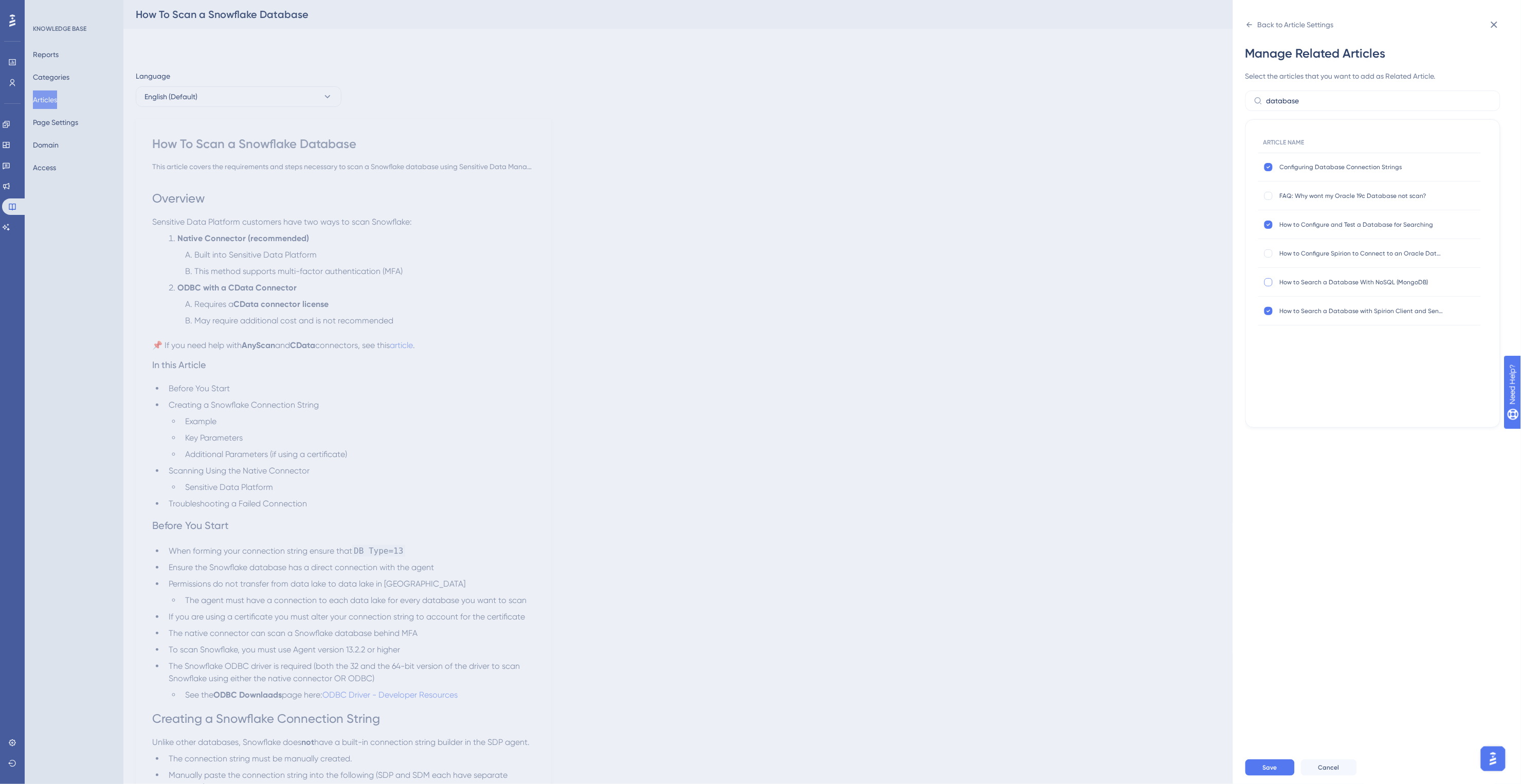
checkbox input "true"
click at [1276, 772] on button "Save" at bounding box center [1270, 767] width 49 height 17
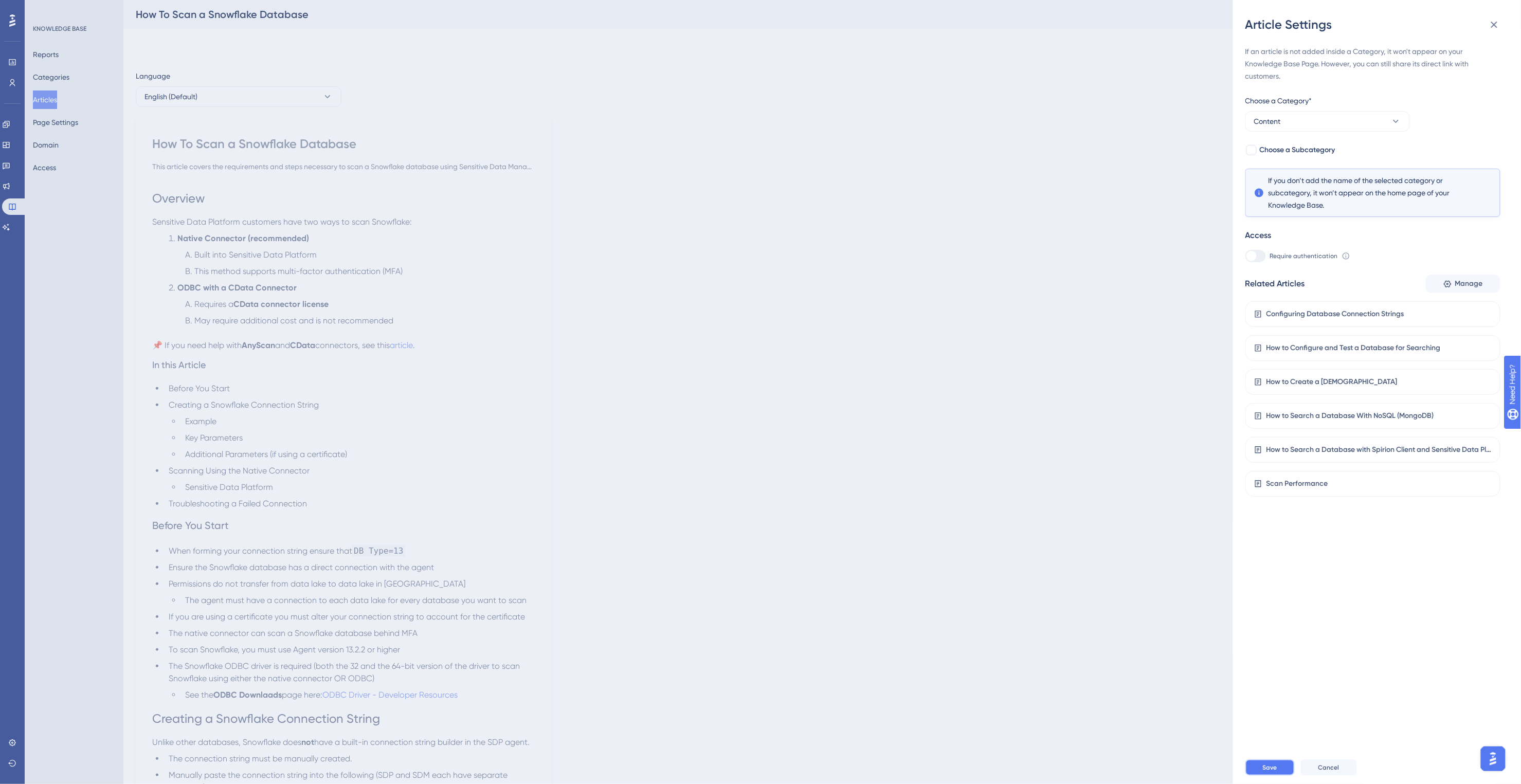
click at [1268, 772] on button "Save" at bounding box center [1270, 767] width 49 height 17
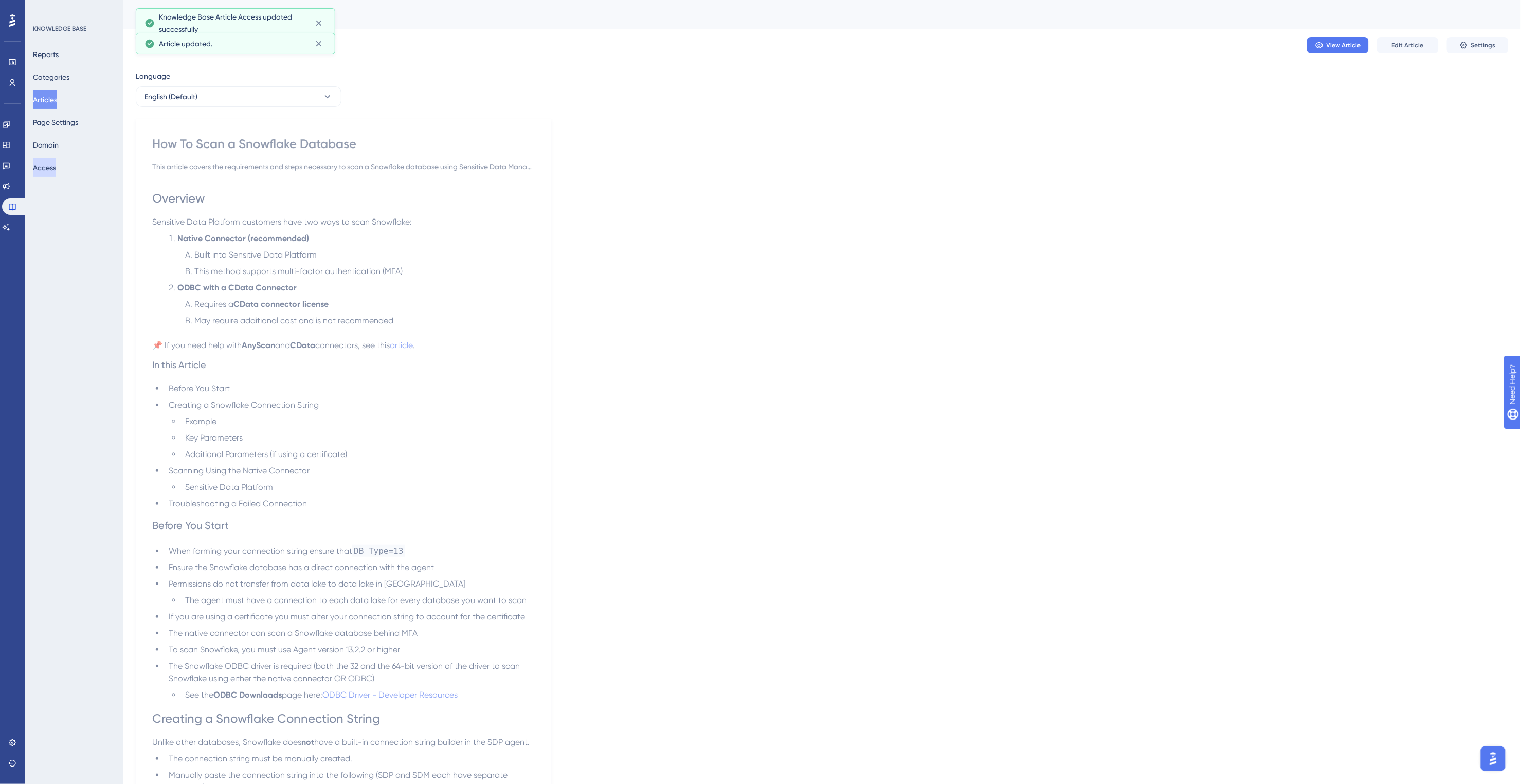
click at [47, 165] on button "Access" at bounding box center [45, 167] width 24 height 19
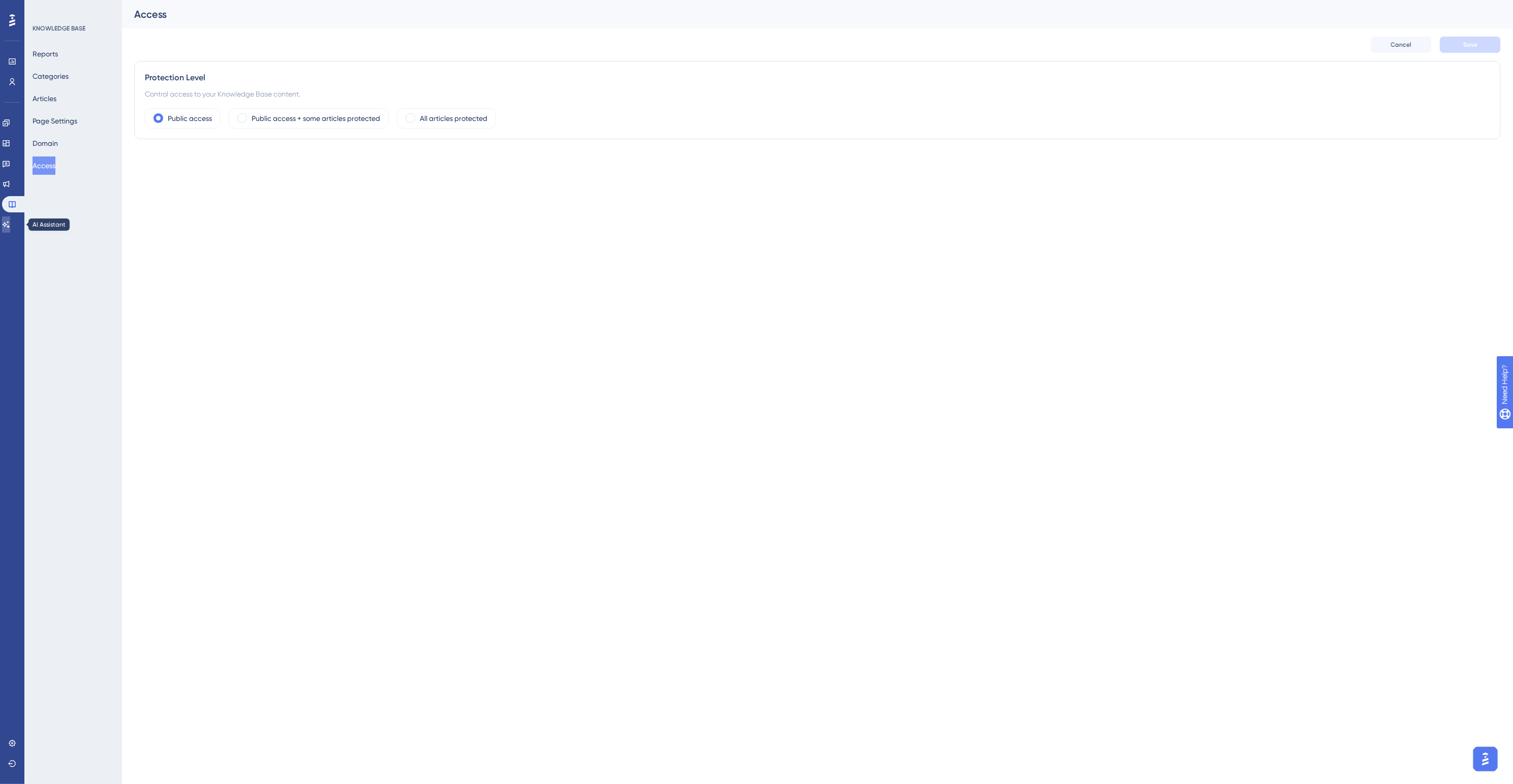
click at [7, 227] on link at bounding box center [6, 225] width 8 height 16
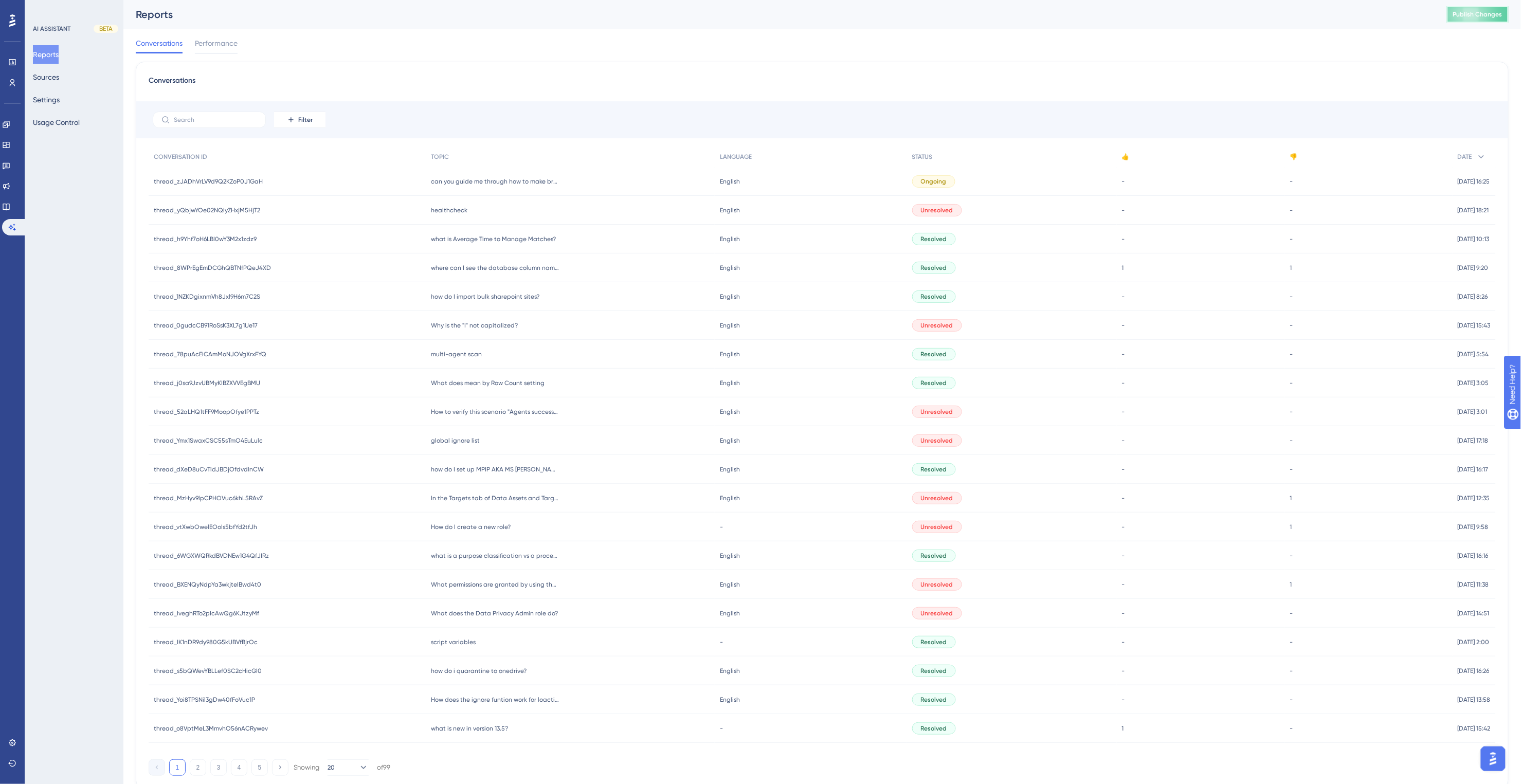
click at [1503, 18] on span "Publish Changes" at bounding box center [1478, 15] width 49 height 8
click at [16, 80] on icon at bounding box center [12, 82] width 8 height 8
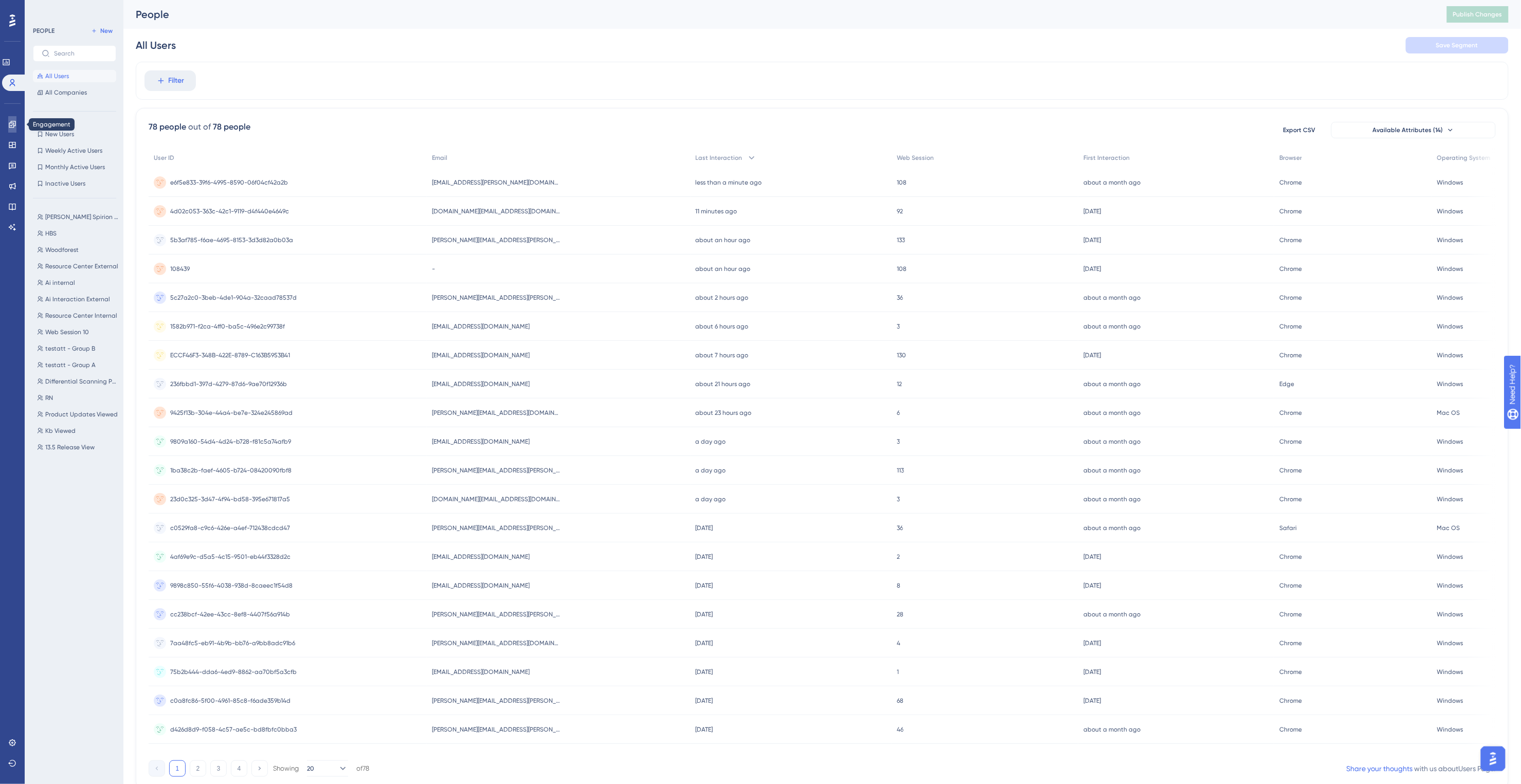
click at [15, 124] on icon at bounding box center [12, 124] width 8 height 8
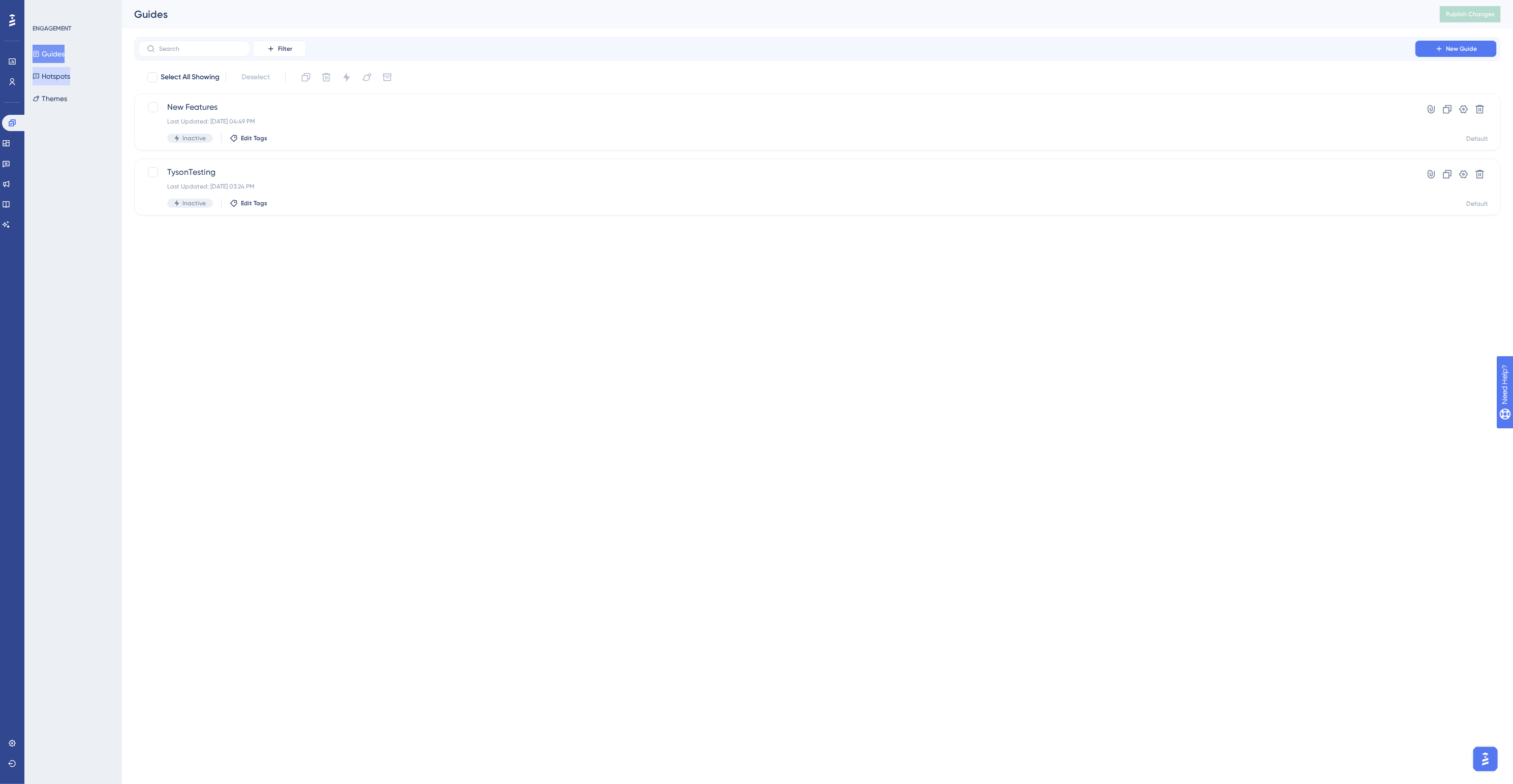
click at [47, 77] on button "Hotspots" at bounding box center [51, 75] width 38 height 18
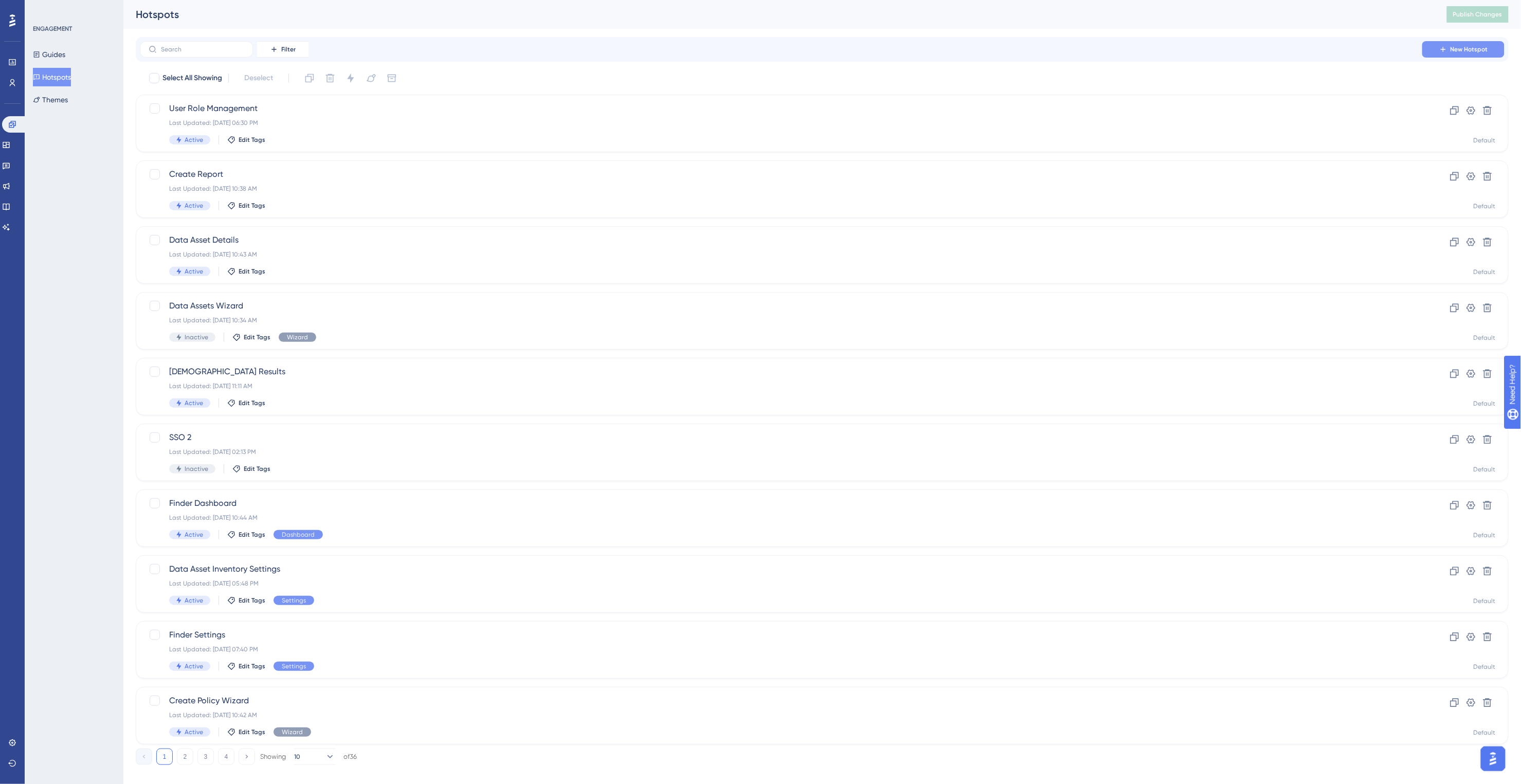
click at [1475, 48] on span "New Hotspot" at bounding box center [1470, 49] width 37 height 8
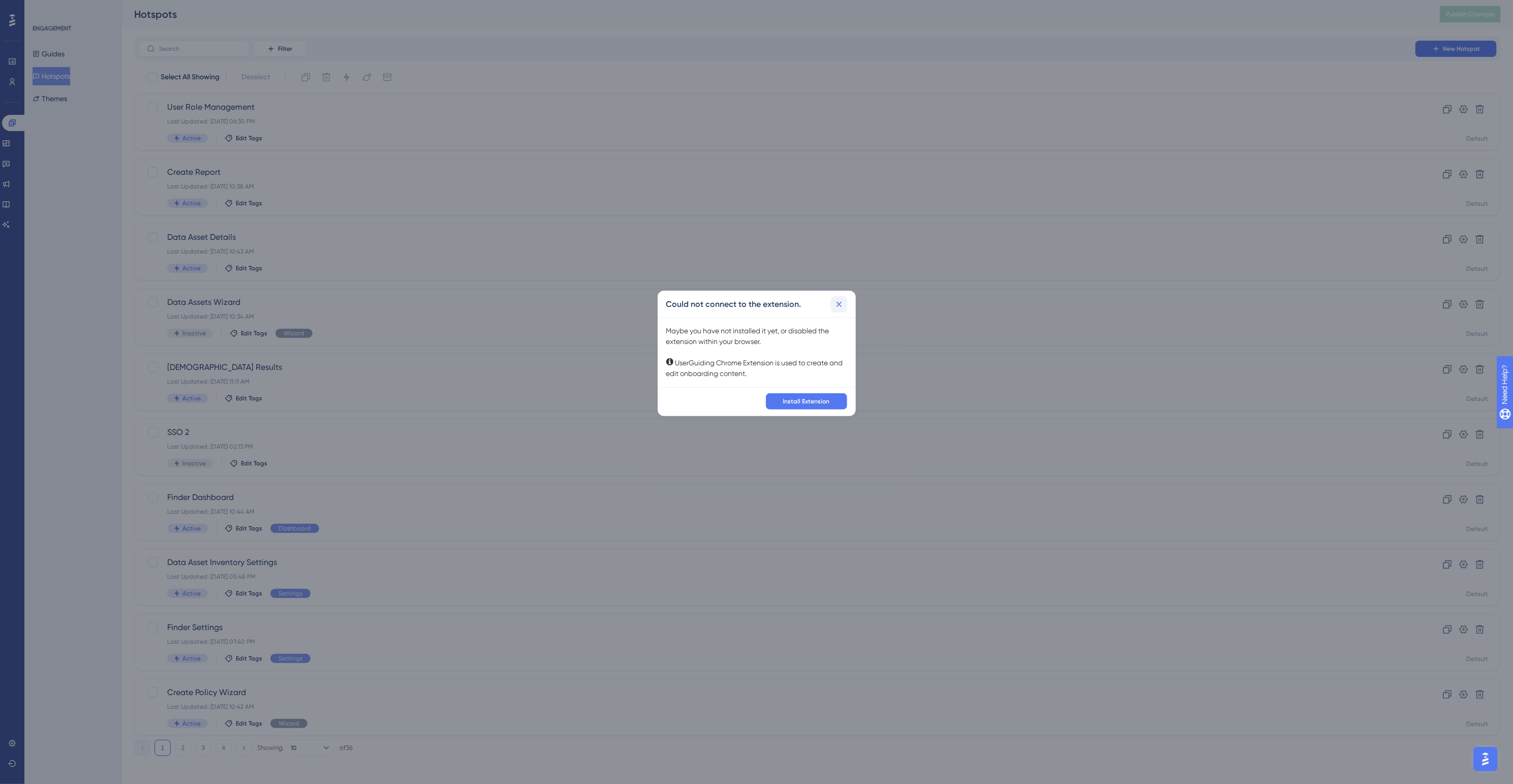
click at [840, 304] on icon at bounding box center [839, 304] width 11 height 11
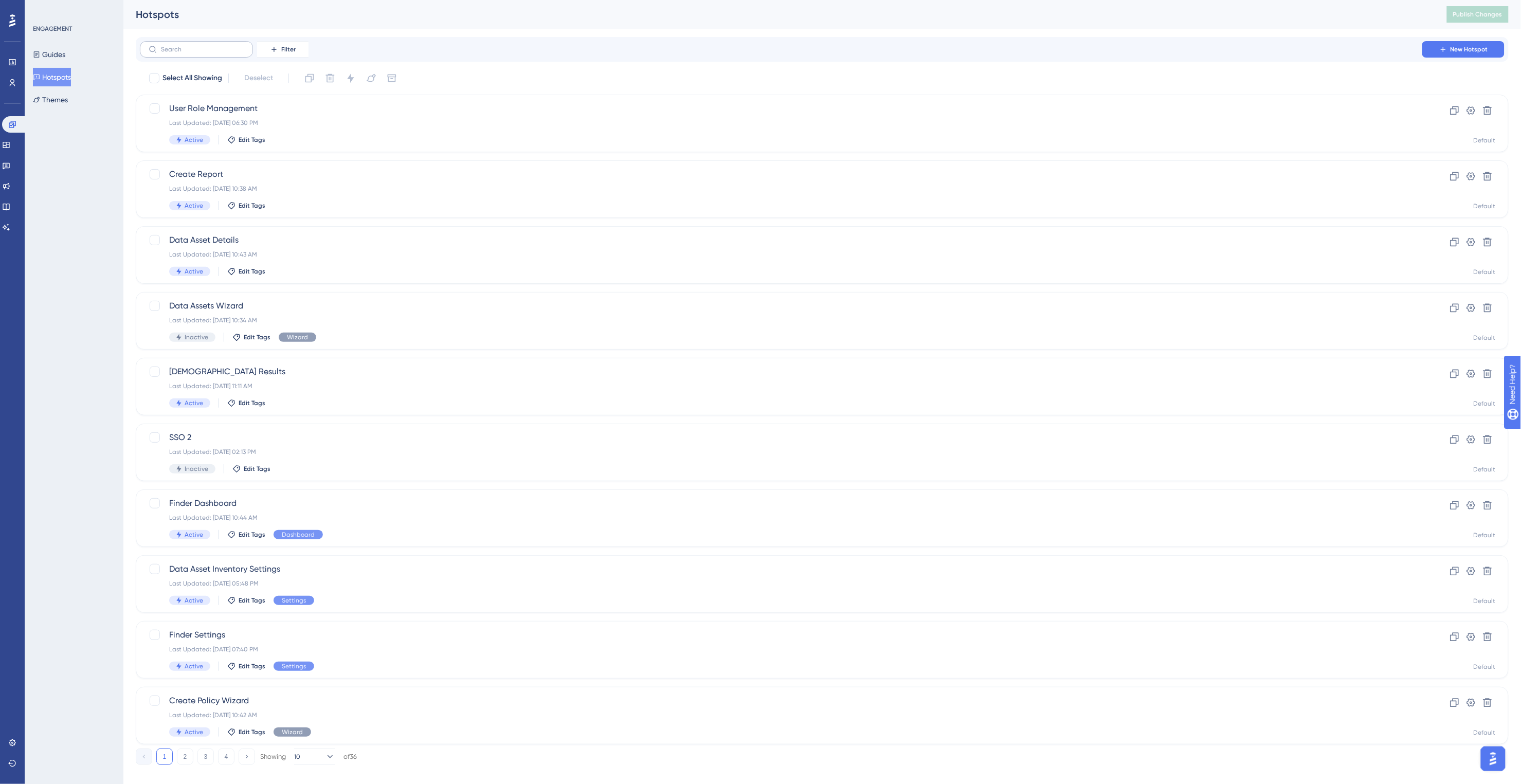
click at [178, 53] on label at bounding box center [197, 49] width 114 height 17
click at [178, 53] on input "text" at bounding box center [202, 49] width 83 height 7
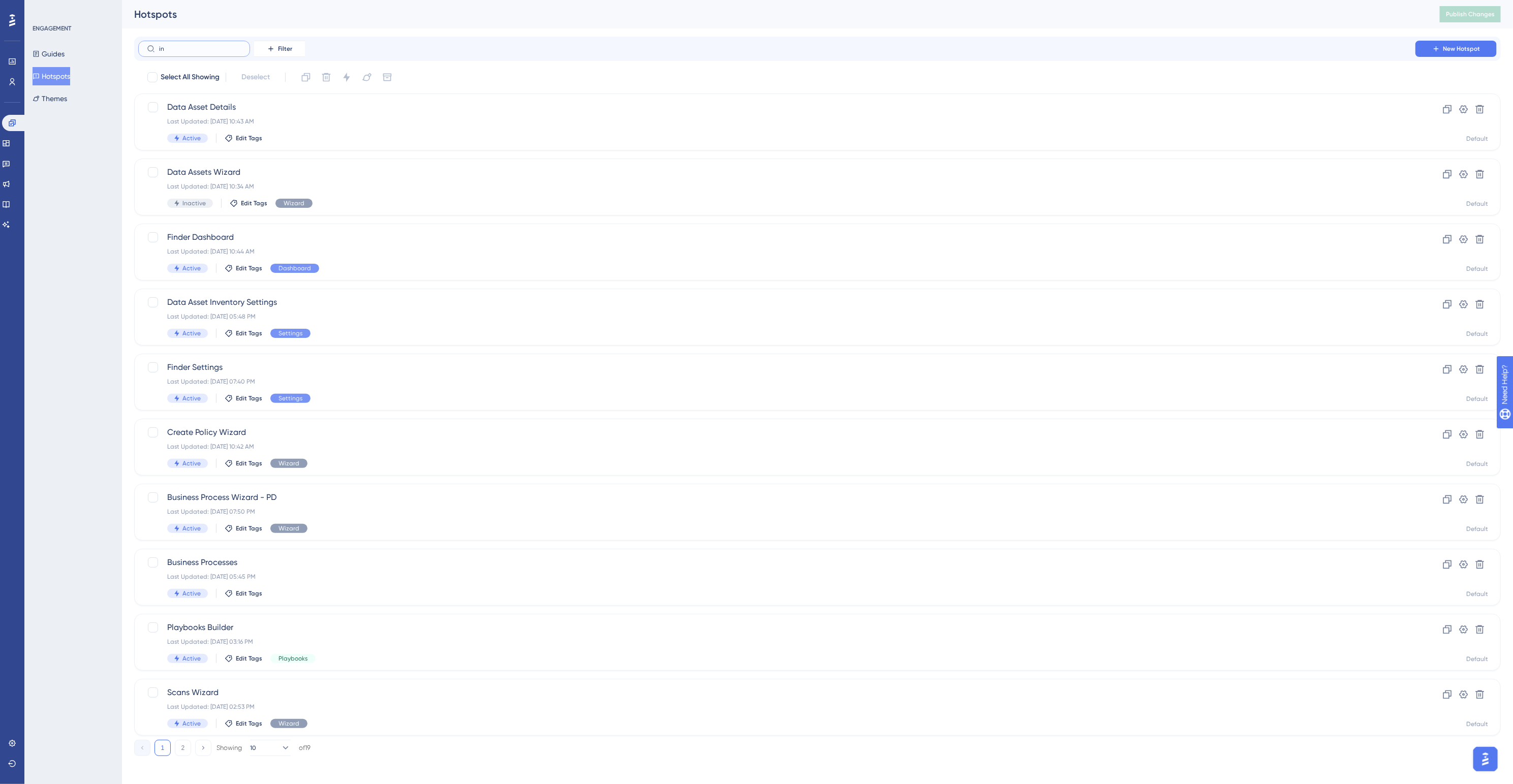
type input "ins"
checkbox input "true"
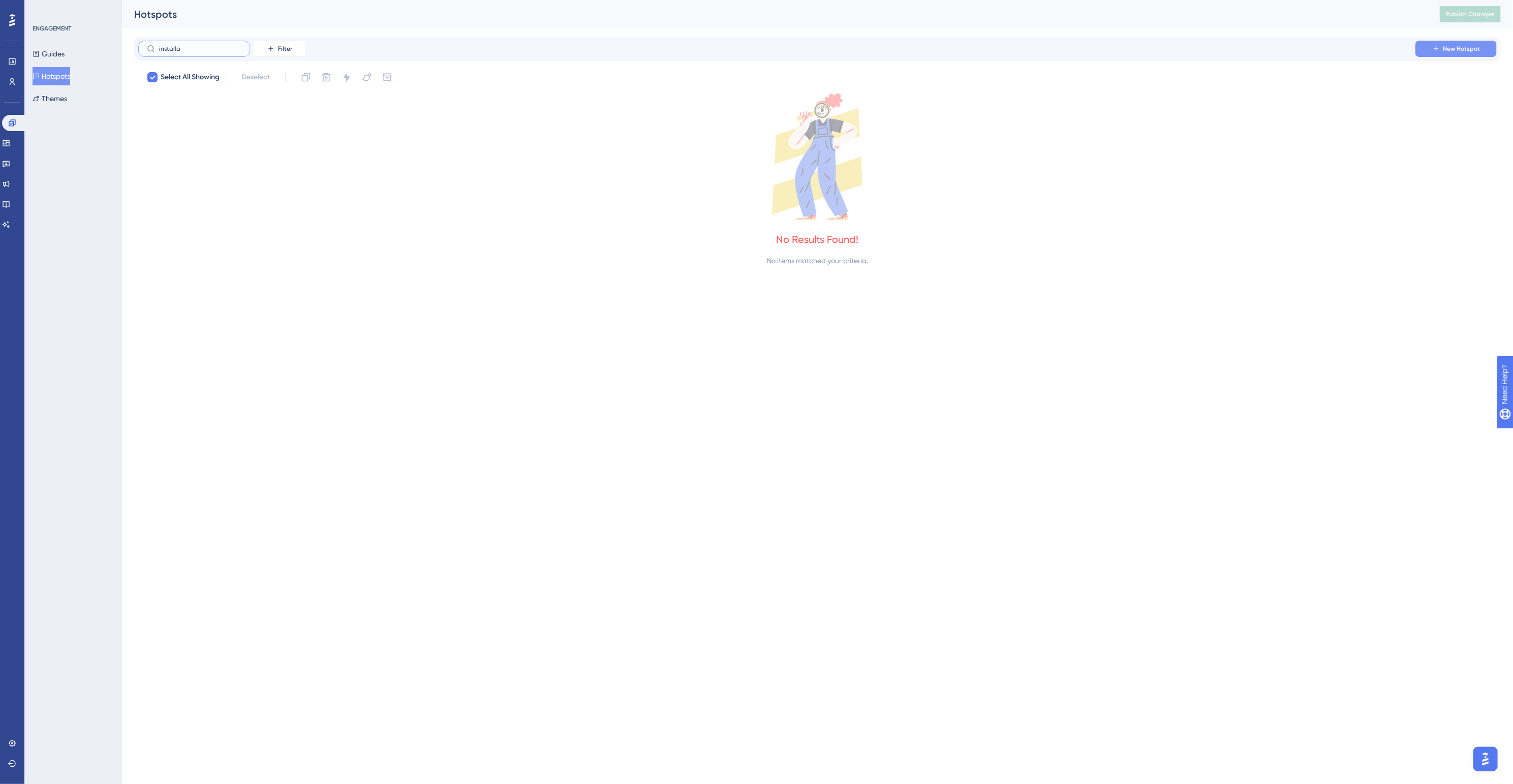
type input "installa"
click at [1457, 46] on span "New Hotspot" at bounding box center [1463, 48] width 37 height 8
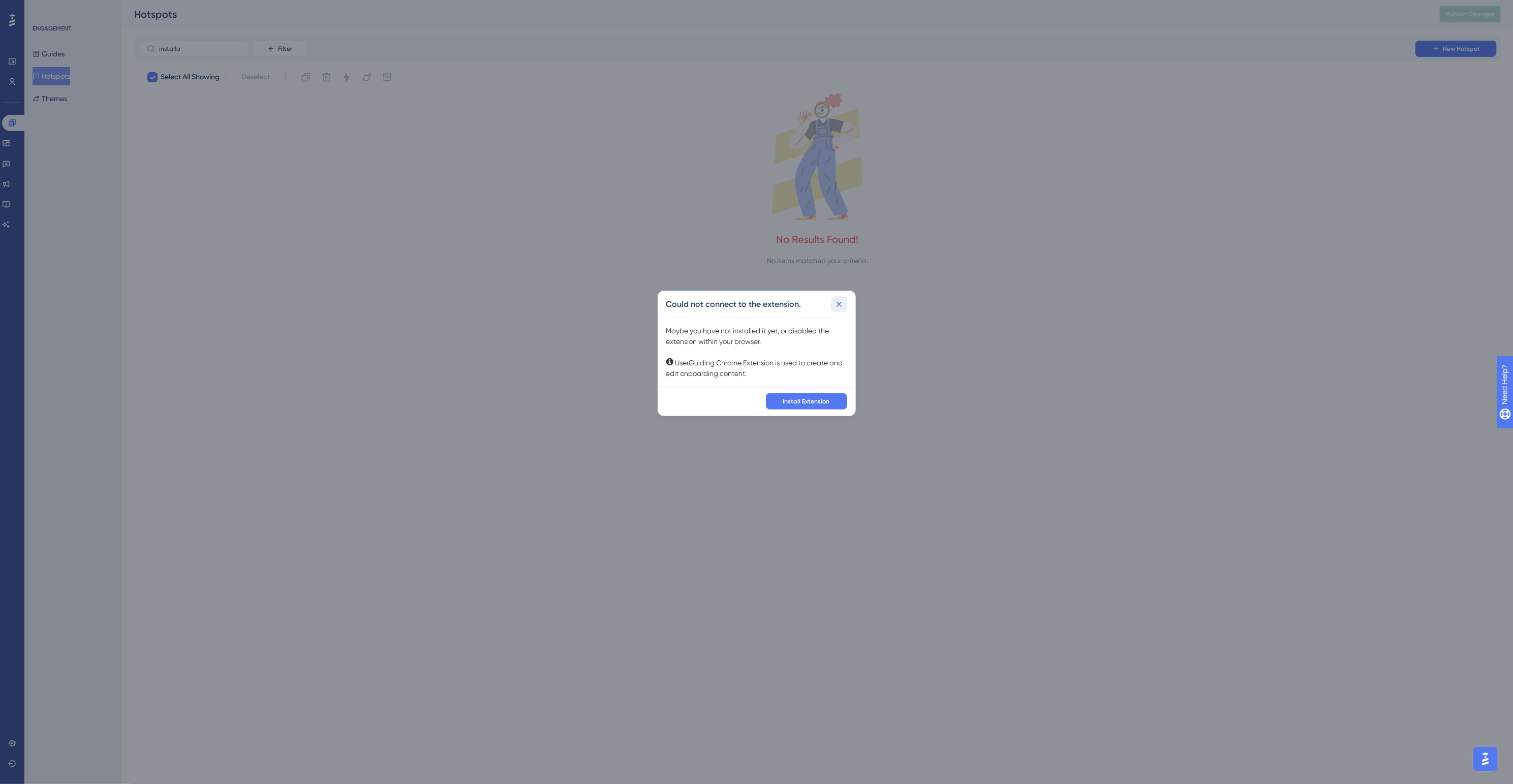
click at [835, 301] on icon at bounding box center [839, 304] width 11 height 11
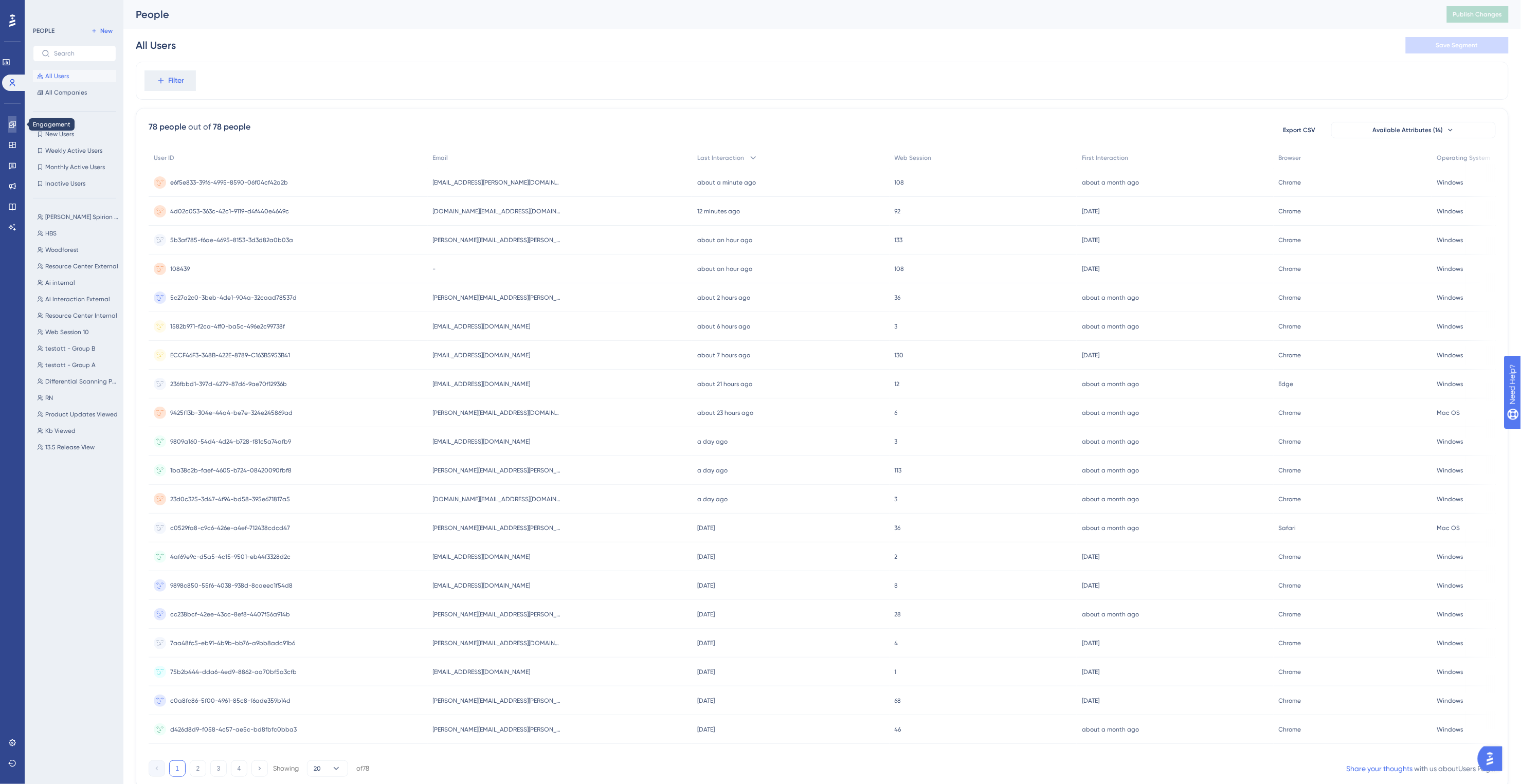
click at [17, 119] on link at bounding box center [12, 124] width 8 height 17
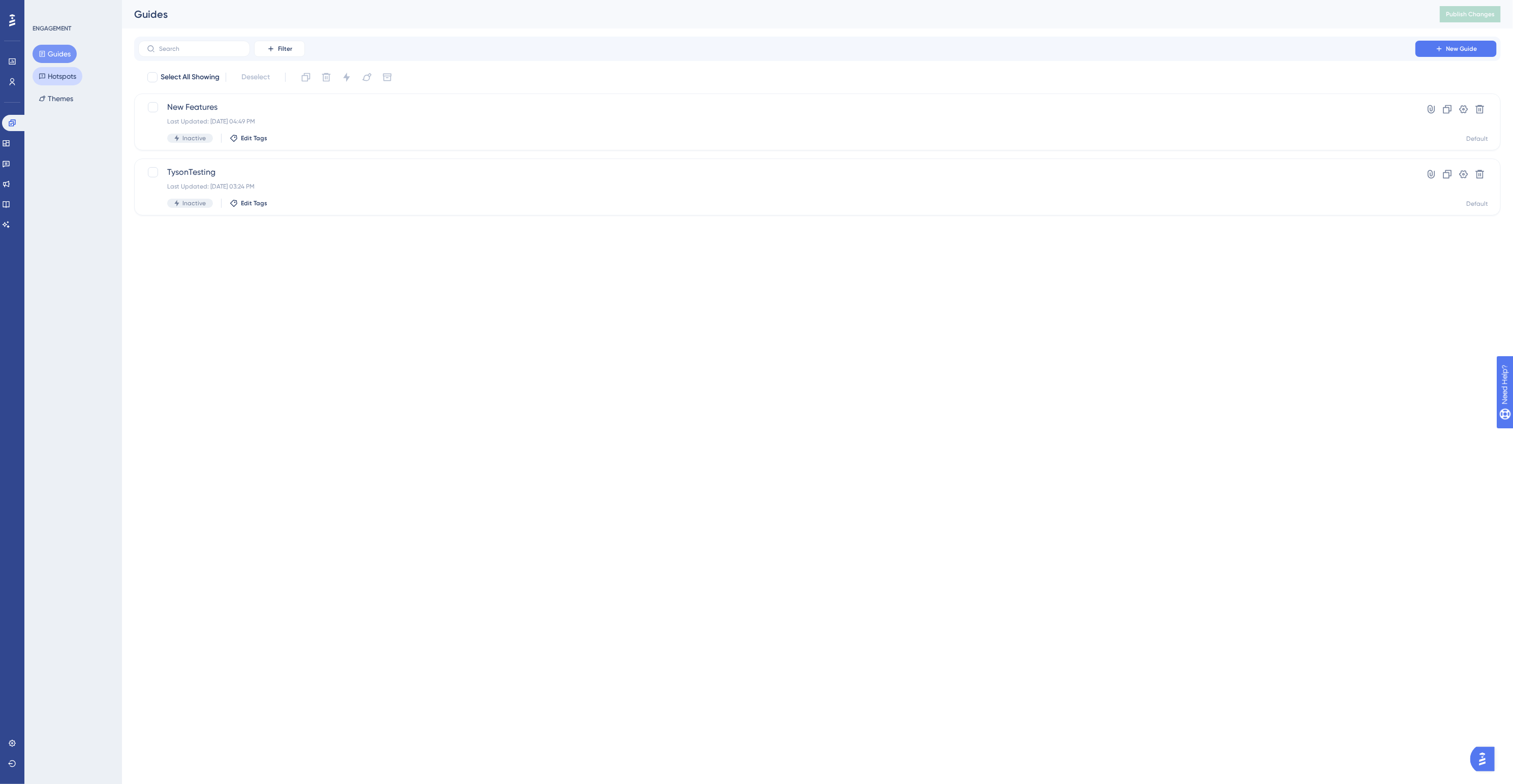
click at [56, 75] on button "Hotspots" at bounding box center [57, 75] width 49 height 18
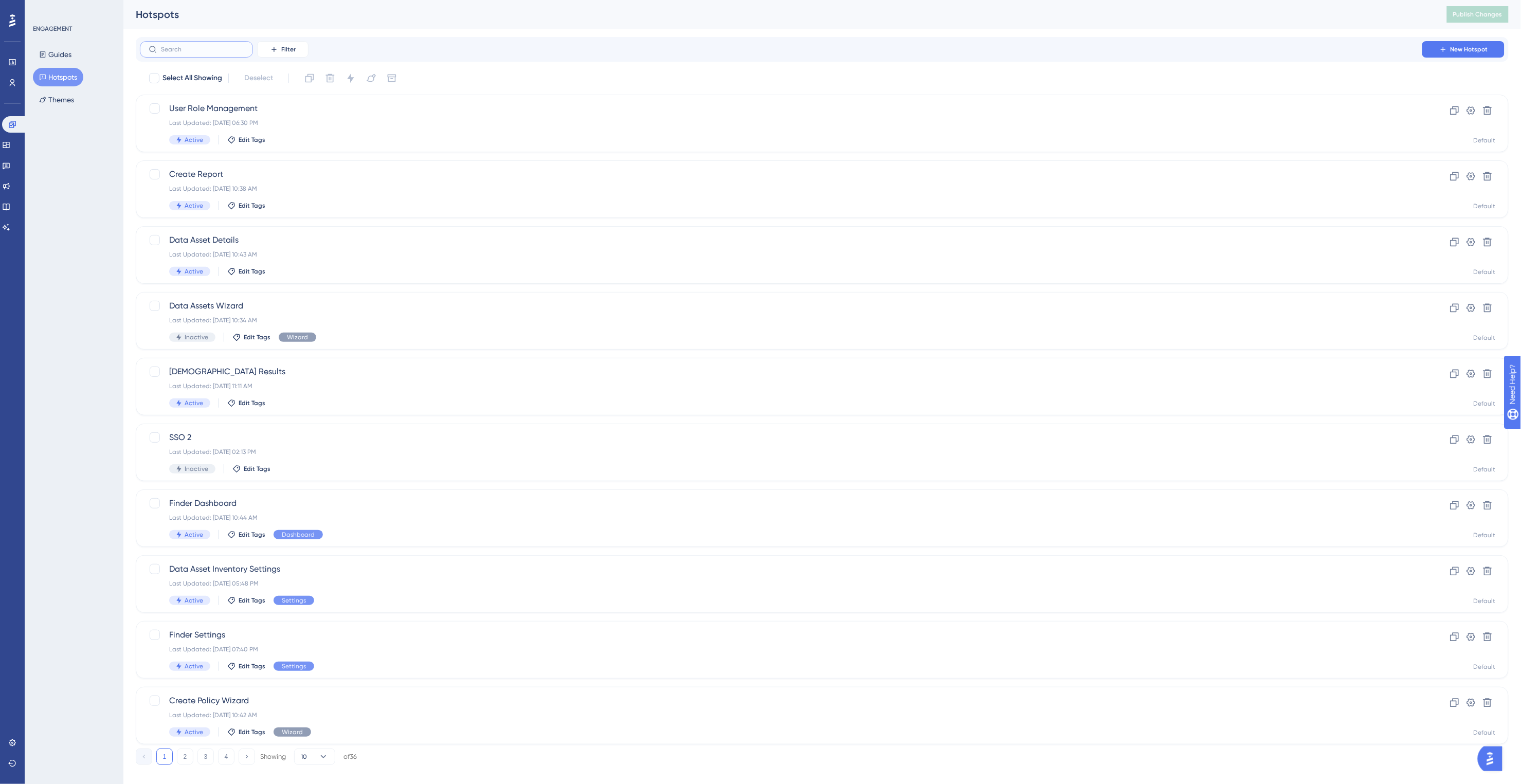
click at [200, 49] on input "text" at bounding box center [202, 49] width 83 height 7
type input "ins"
checkbox input "true"
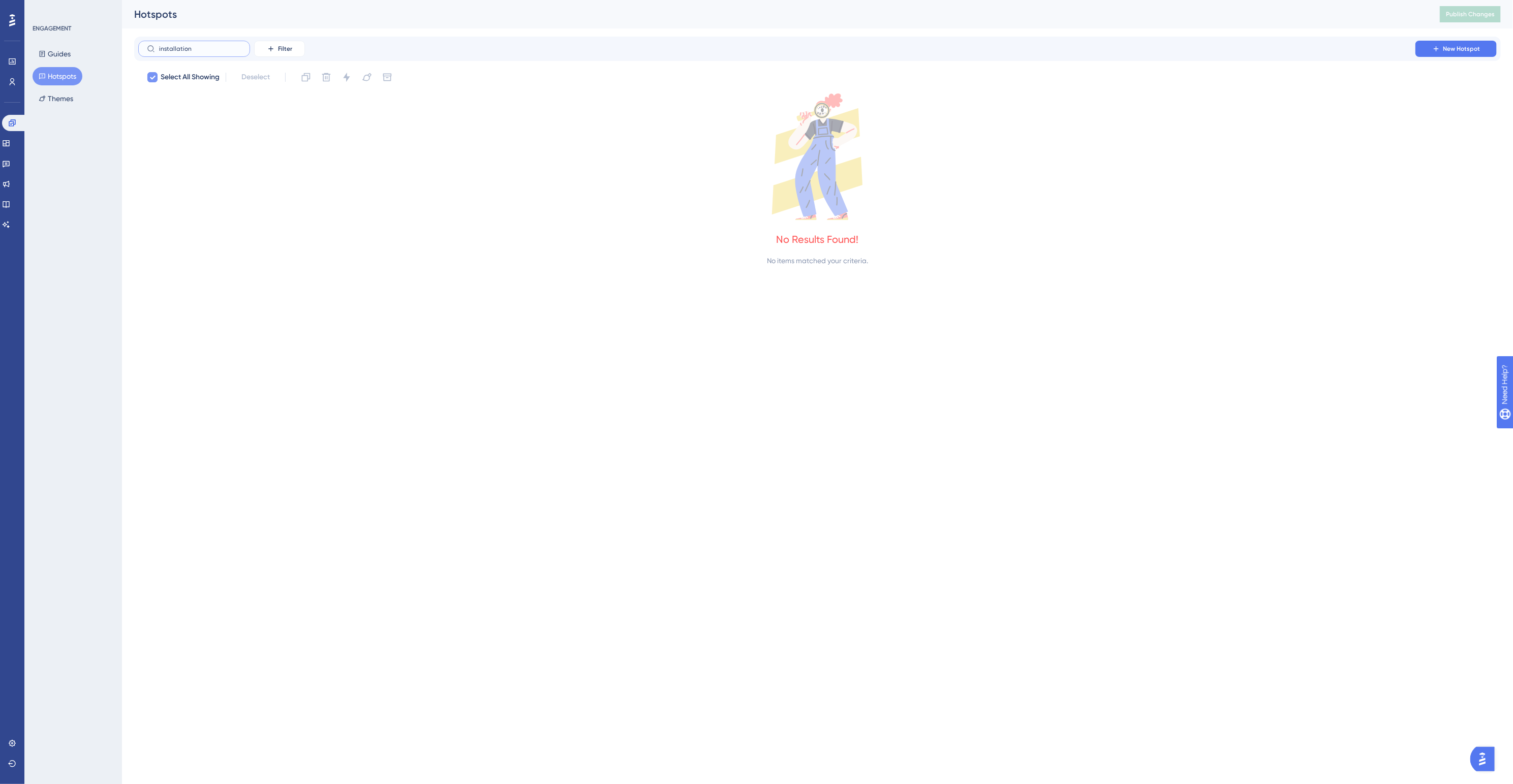
type input "installation"
click at [189, 75] on span "Select All Showing" at bounding box center [190, 77] width 59 height 13
click at [1426, 46] on button "New Hotspot" at bounding box center [1457, 48] width 81 height 16
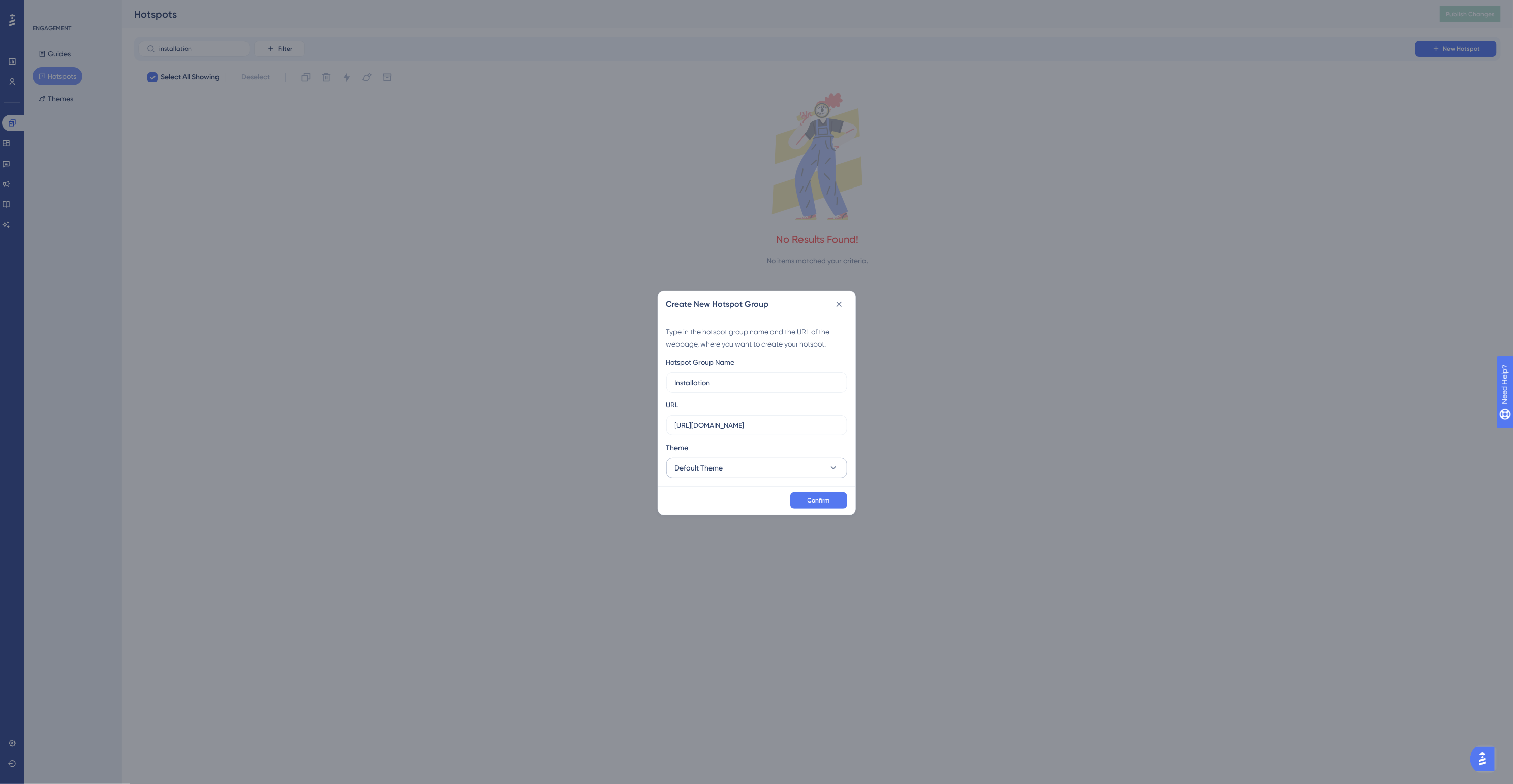
type input "Installation"
click at [810, 469] on button "Default Theme" at bounding box center [757, 467] width 181 height 20
click at [755, 520] on div "Spirion Spirion" at bounding box center [757, 519] width 152 height 20
click at [760, 423] on input "https://console-web.newdev-spirion.com" at bounding box center [756, 426] width 164 height 12
click at [837, 426] on input "https://console-web.qa-spirion.com" at bounding box center [756, 426] width 164 height 12
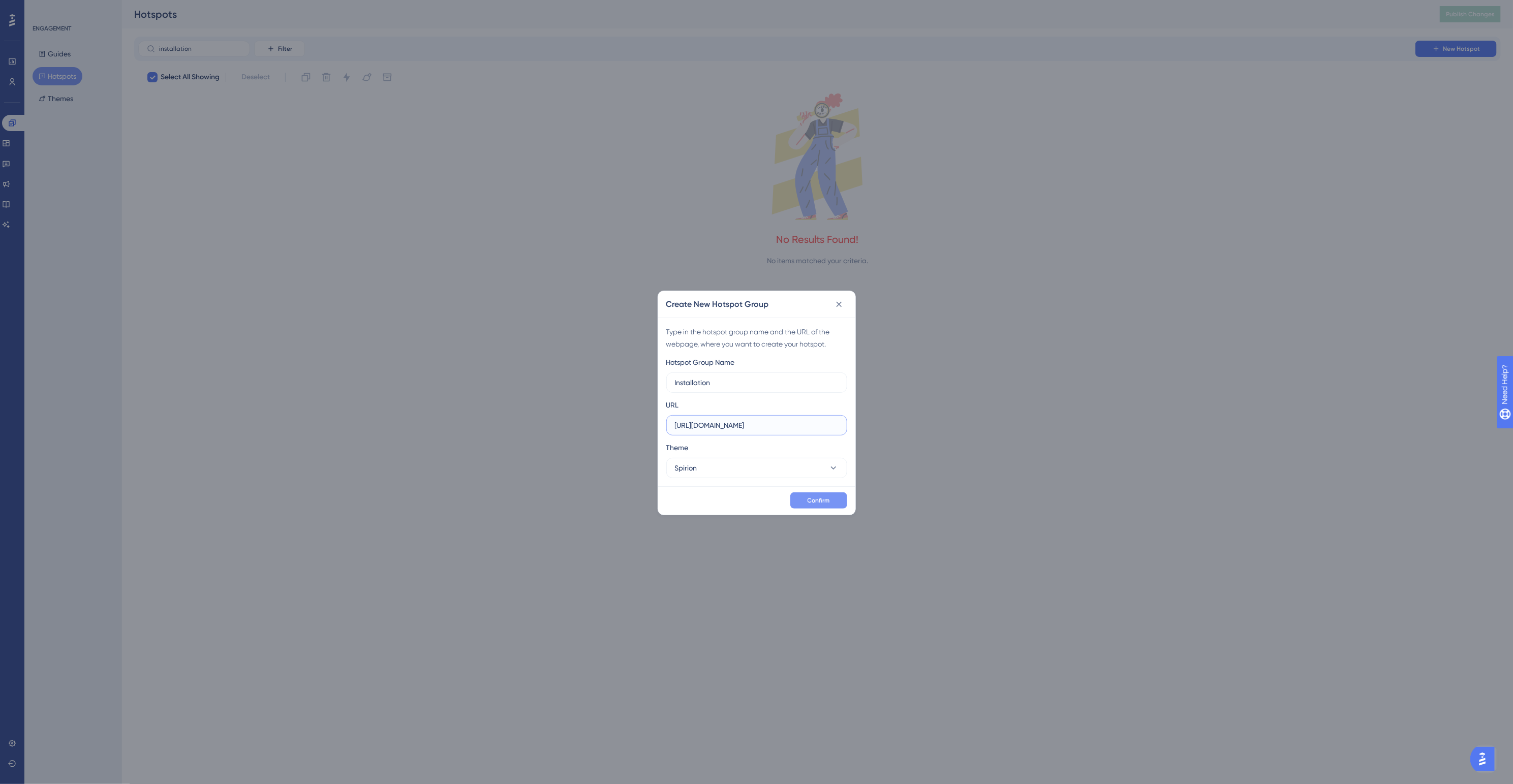
type input "https://console-web.qa-spirion.com/installation"
click at [824, 501] on span "Confirm" at bounding box center [819, 500] width 22 height 8
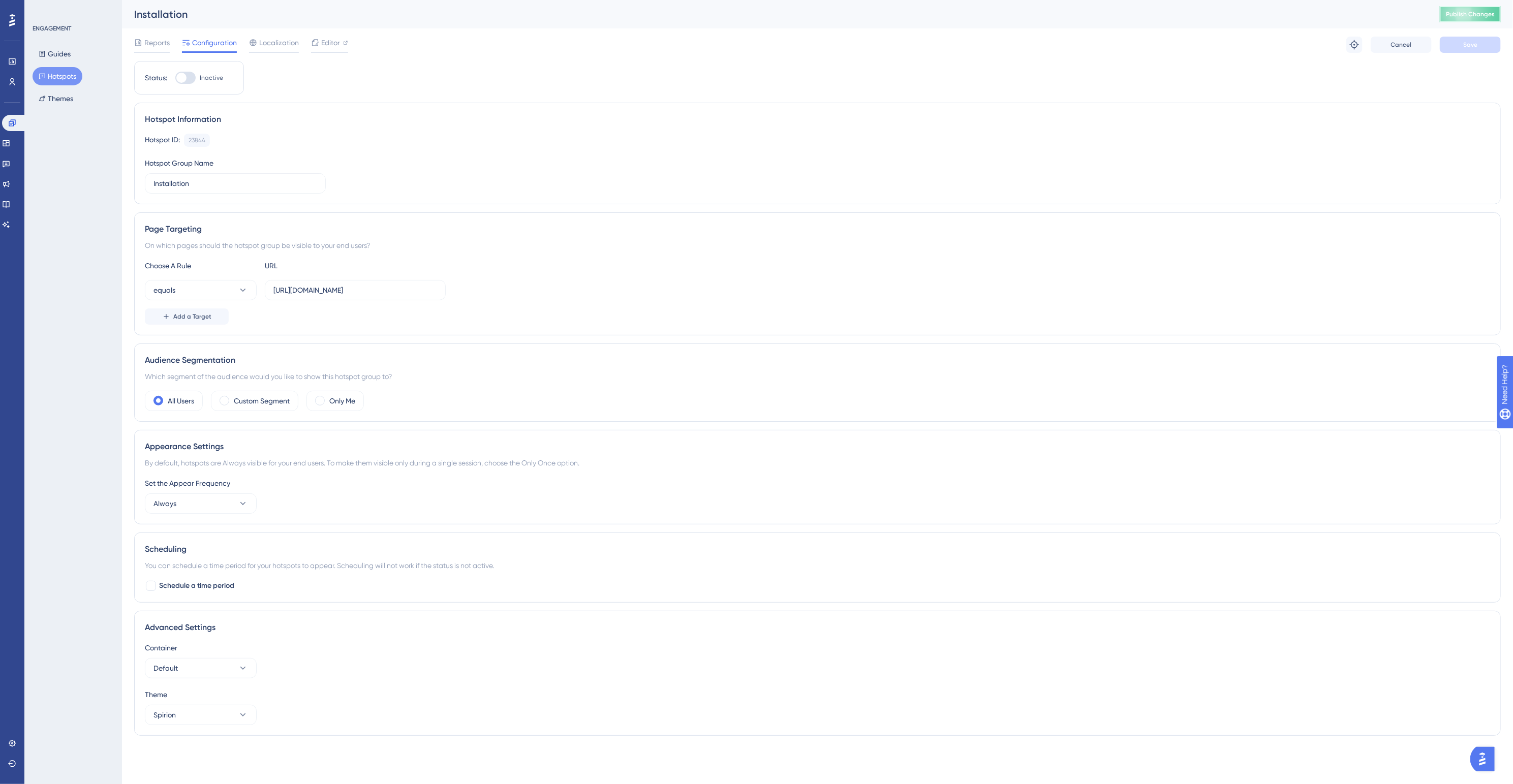
click at [1468, 11] on span "Publish Changes" at bounding box center [1470, 15] width 48 height 8
click at [241, 293] on icon at bounding box center [243, 290] width 11 height 11
click at [187, 423] on span "ends with" at bounding box center [175, 423] width 31 height 13
drag, startPoint x: 333, startPoint y: 292, endPoint x: 211, endPoint y: 289, distance: 122.0
click at [211, 289] on div "ends with https://console-web.qa-spirion.com/agents/installation" at bounding box center [295, 289] width 301 height 20
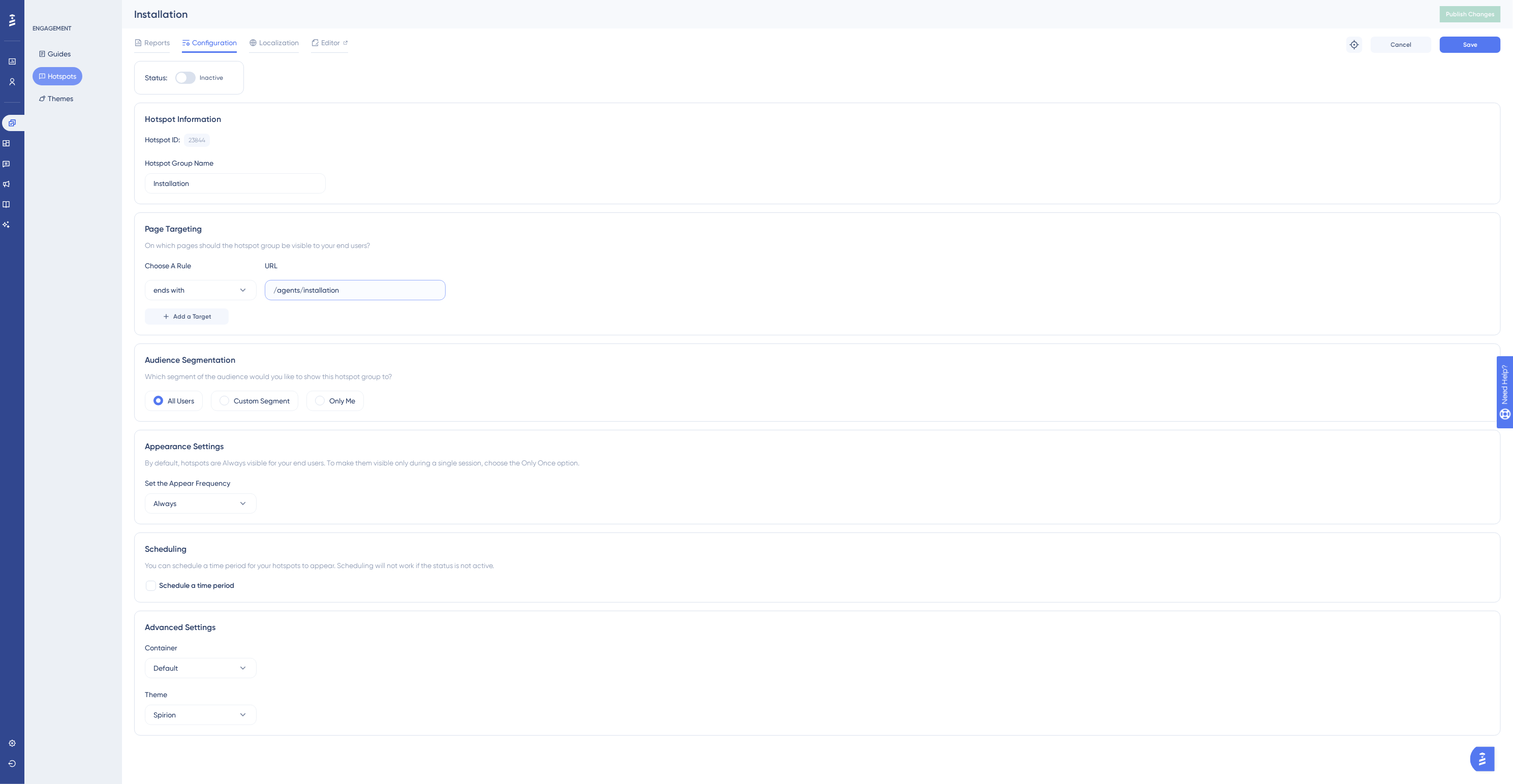
type input "/agents/installation"
click at [1463, 34] on div "Reports Configuration Localization Editor Troubleshoot Cancel Save" at bounding box center [818, 45] width 1367 height 33
click at [1465, 45] on span "Save" at bounding box center [1470, 45] width 15 height 8
click at [1468, 16] on span "Publish Changes" at bounding box center [1470, 15] width 48 height 8
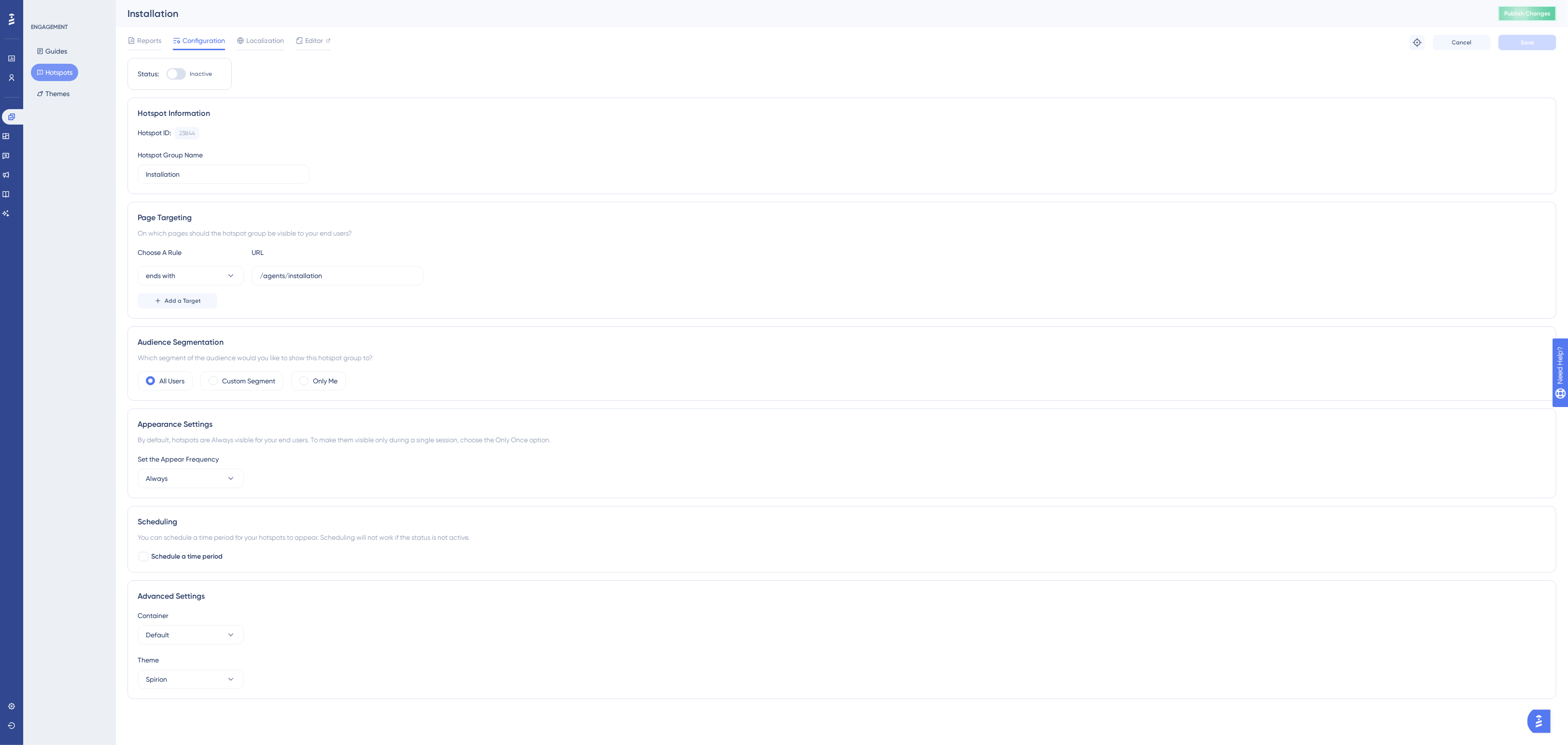
click at [1437, 17] on span "Publish Changes" at bounding box center [1528, 14] width 46 height 7
click at [57, 65] on button "Hotspots" at bounding box center [54, 72] width 47 height 17
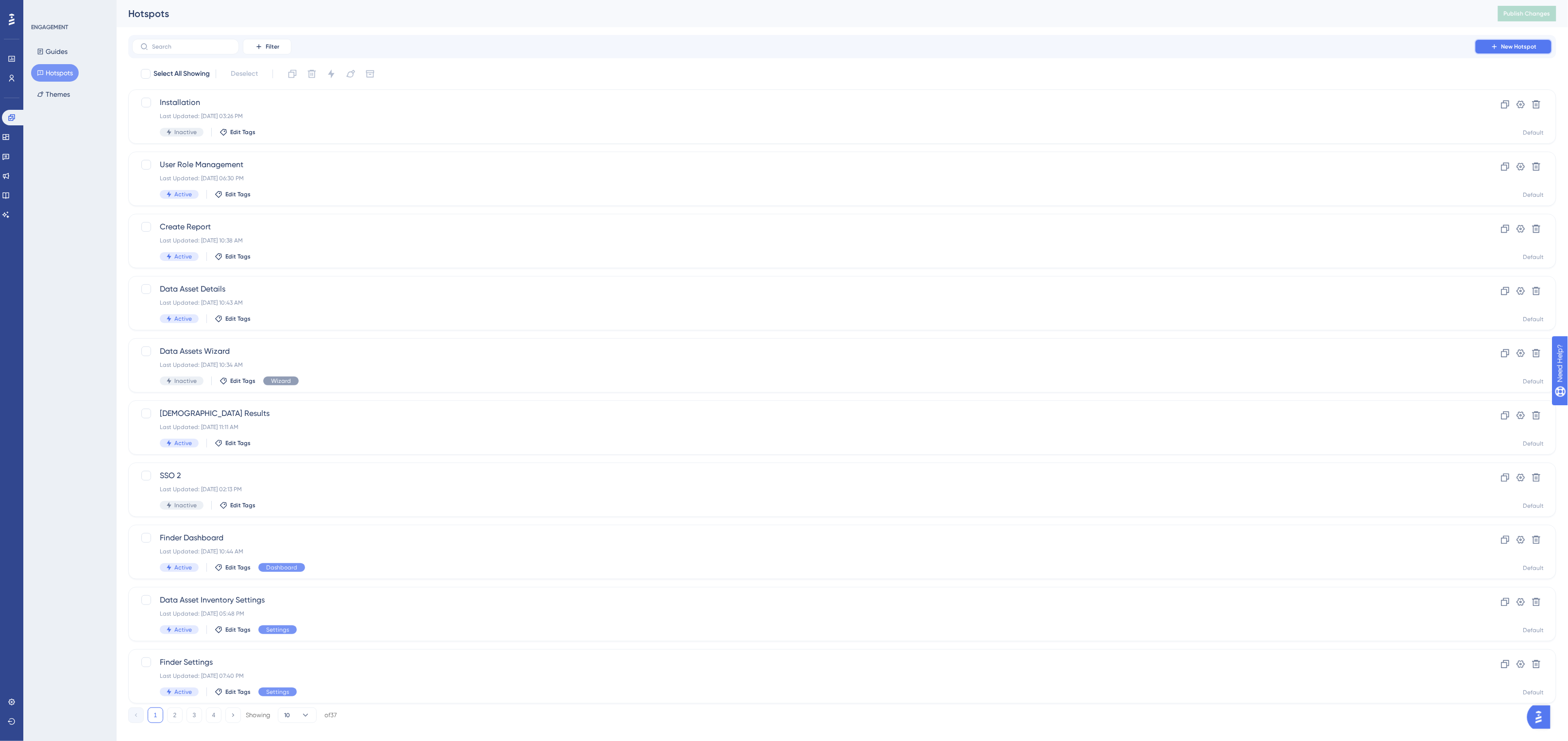
click at [1446, 50] on span "New Hotspot" at bounding box center [1519, 46] width 35 height 7
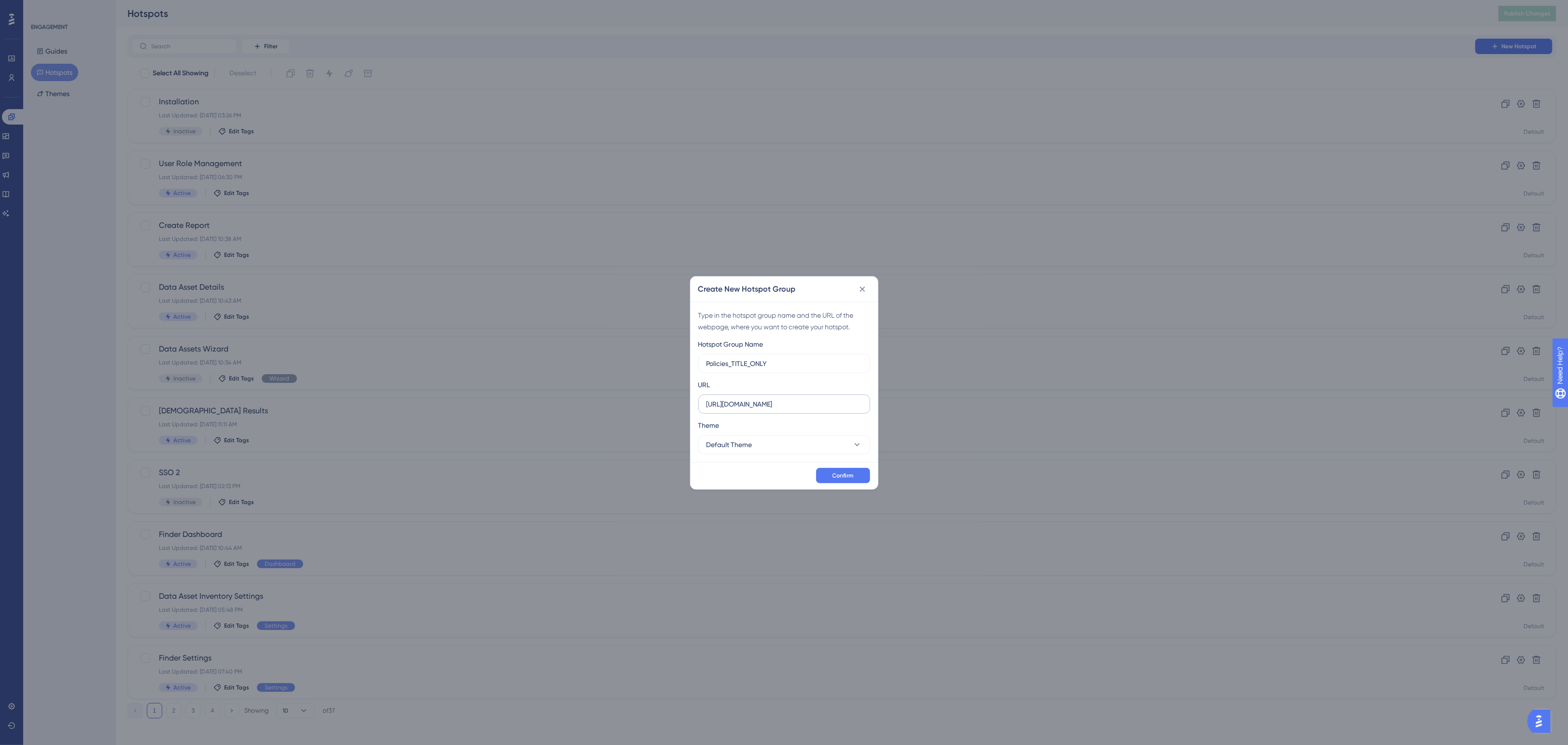
type input "Policies_TITLE_ONLY"
click at [784, 407] on input "https://console-web.newdev-spirion.com" at bounding box center [784, 405] width 155 height 11
type input "https://console-web.qa-spirion.com"
click at [765, 449] on button "Default Theme" at bounding box center [784, 444] width 172 height 19
click at [745, 496] on div "Spirion Spirion" at bounding box center [784, 493] width 144 height 19
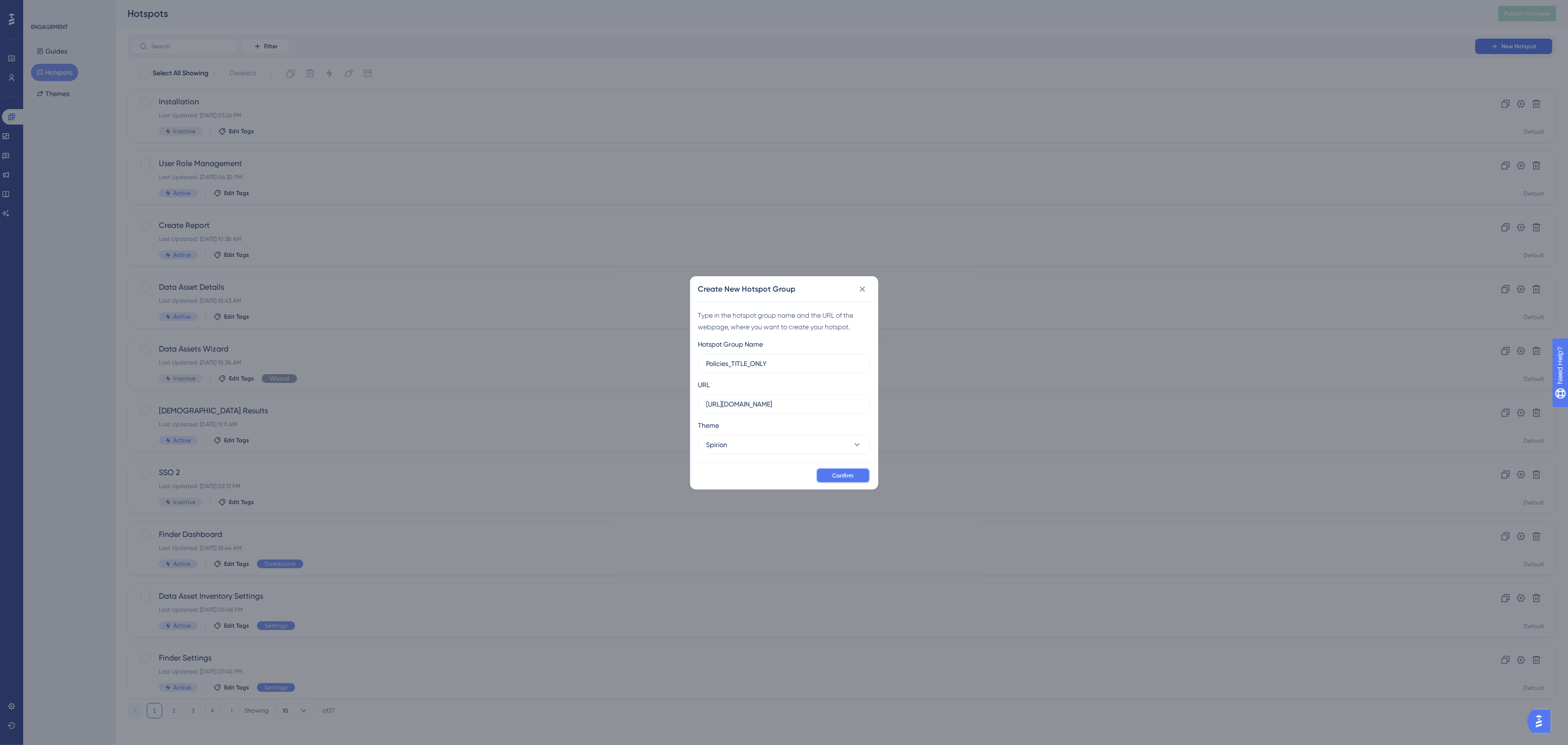
click at [839, 472] on span "Confirm" at bounding box center [842, 476] width 21 height 7
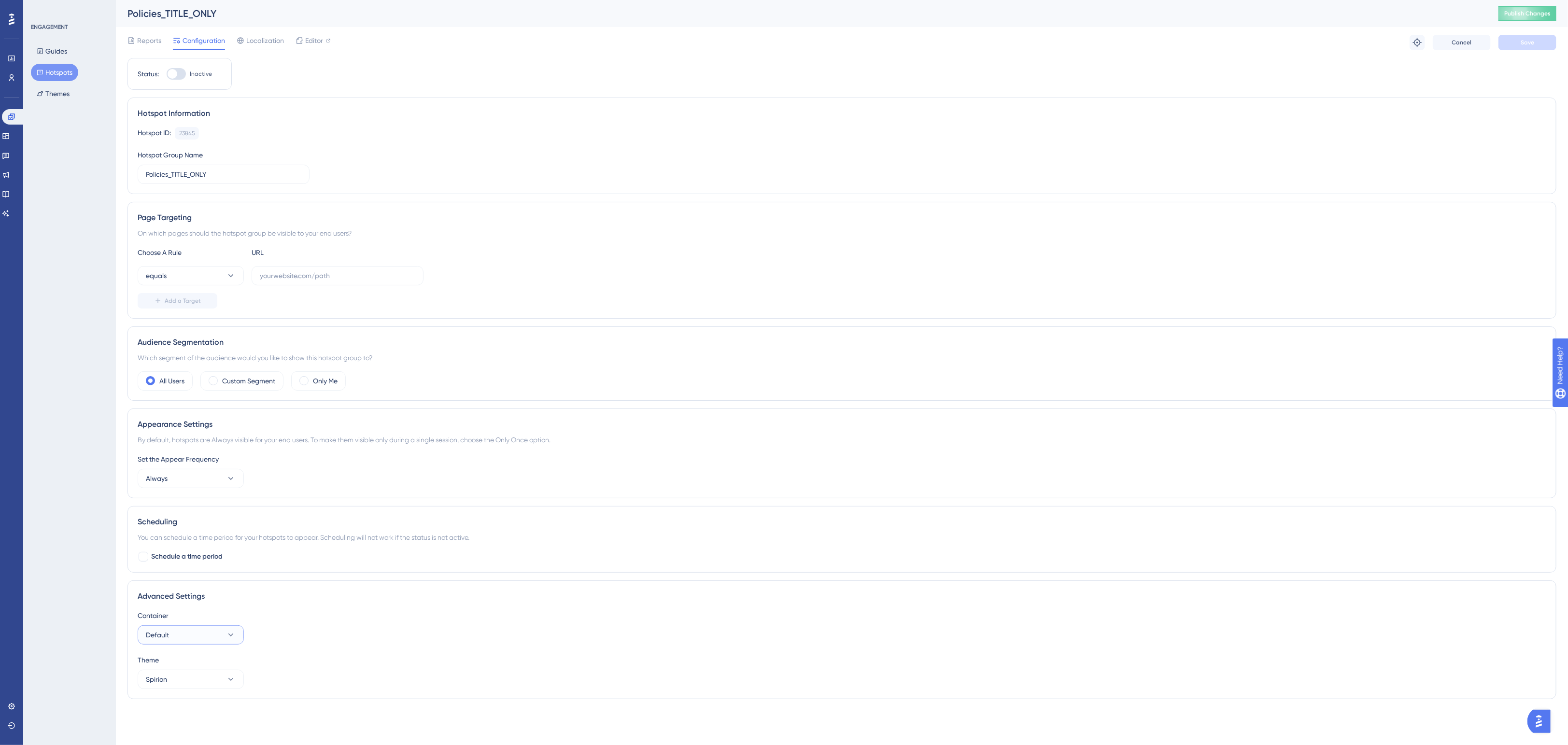
click at [216, 642] on button "Default" at bounding box center [191, 635] width 107 height 19
click at [326, 636] on div "Container Default Default Default" at bounding box center [842, 627] width 1409 height 35
click at [267, 44] on span "Localization" at bounding box center [265, 40] width 38 height 12
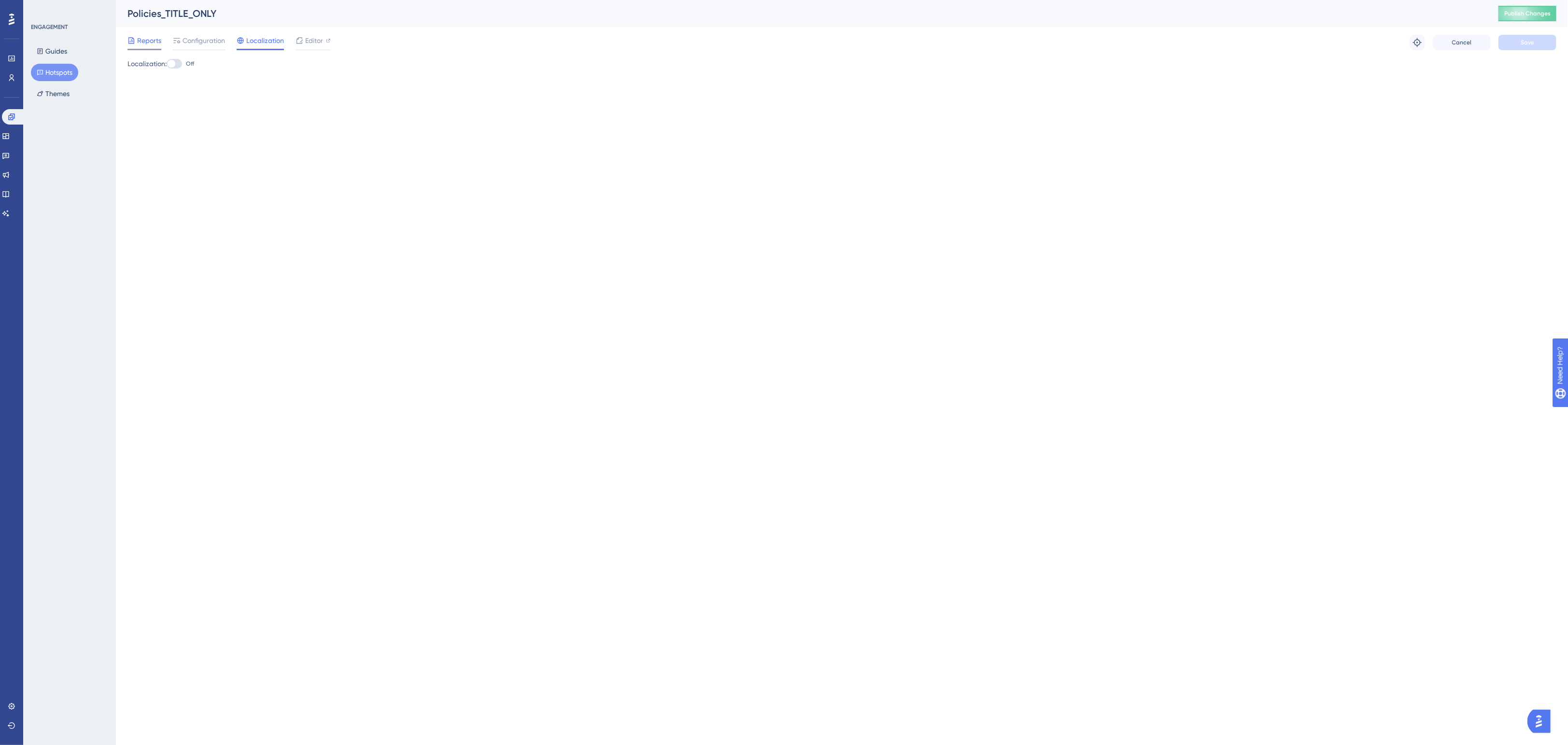
click at [155, 45] on span "Reports" at bounding box center [149, 40] width 24 height 12
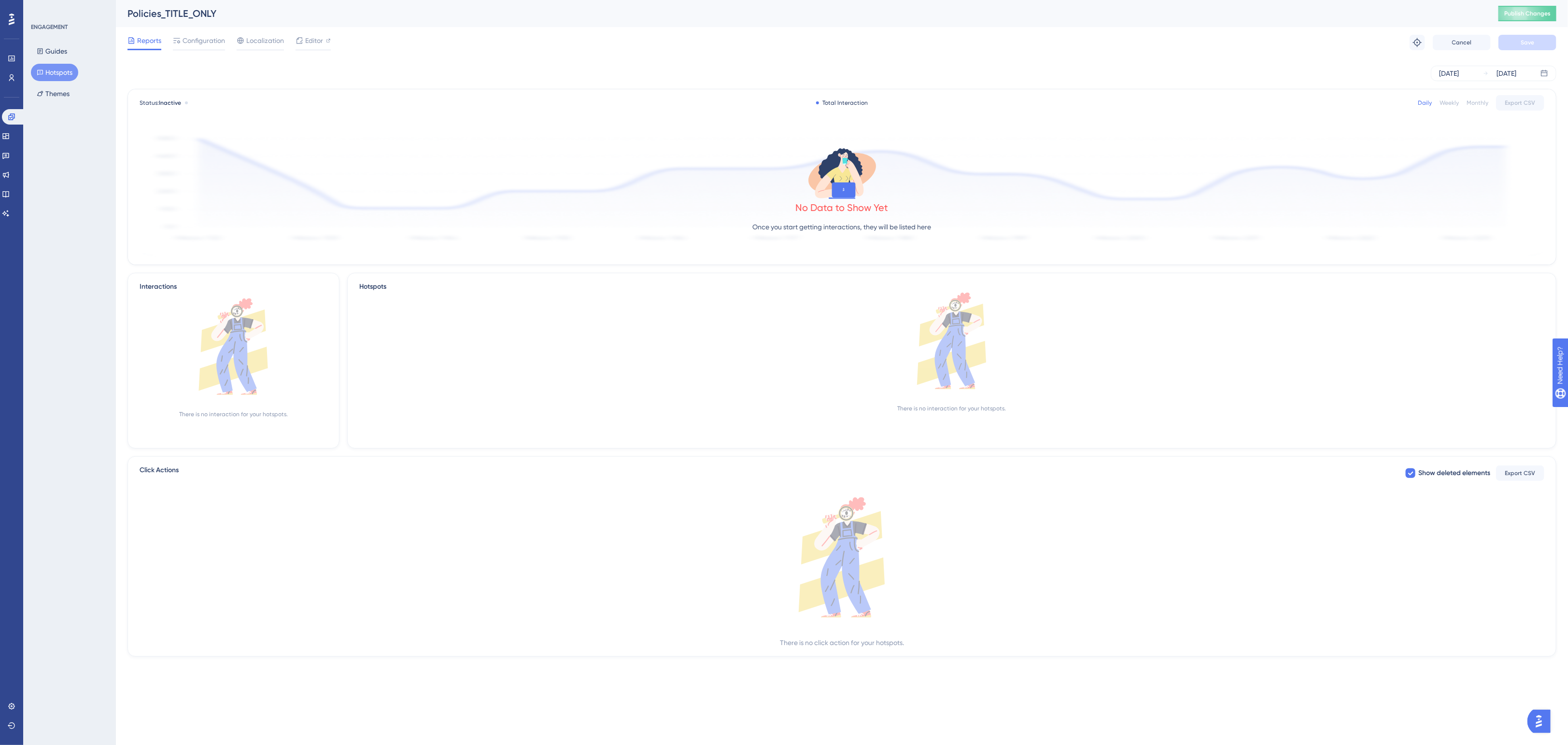
click at [59, 72] on button "Hotspots" at bounding box center [54, 72] width 47 height 17
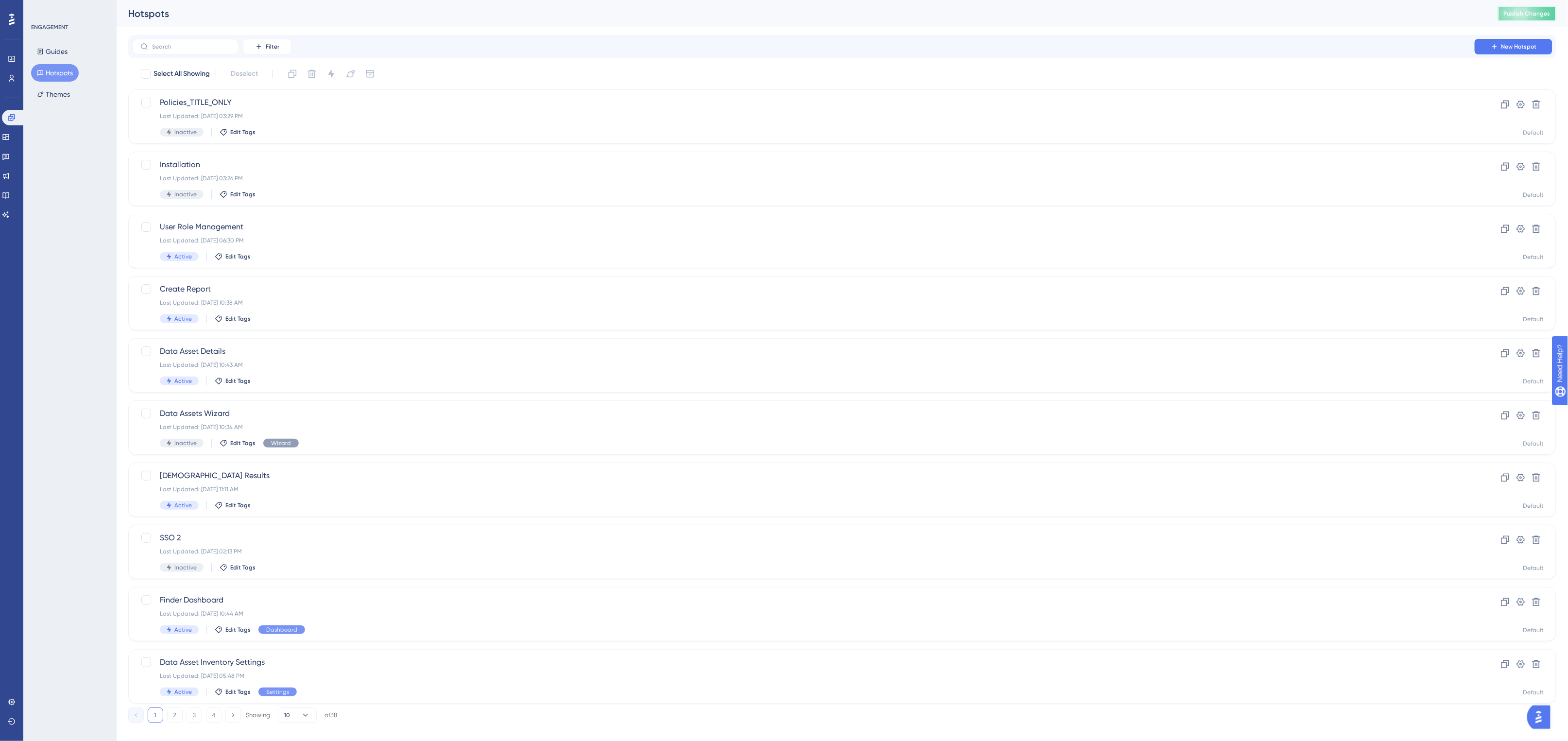
click at [1446, 11] on span "Publish Changes" at bounding box center [1527, 14] width 46 height 7
click at [11, 76] on icon at bounding box center [11, 78] width 7 height 7
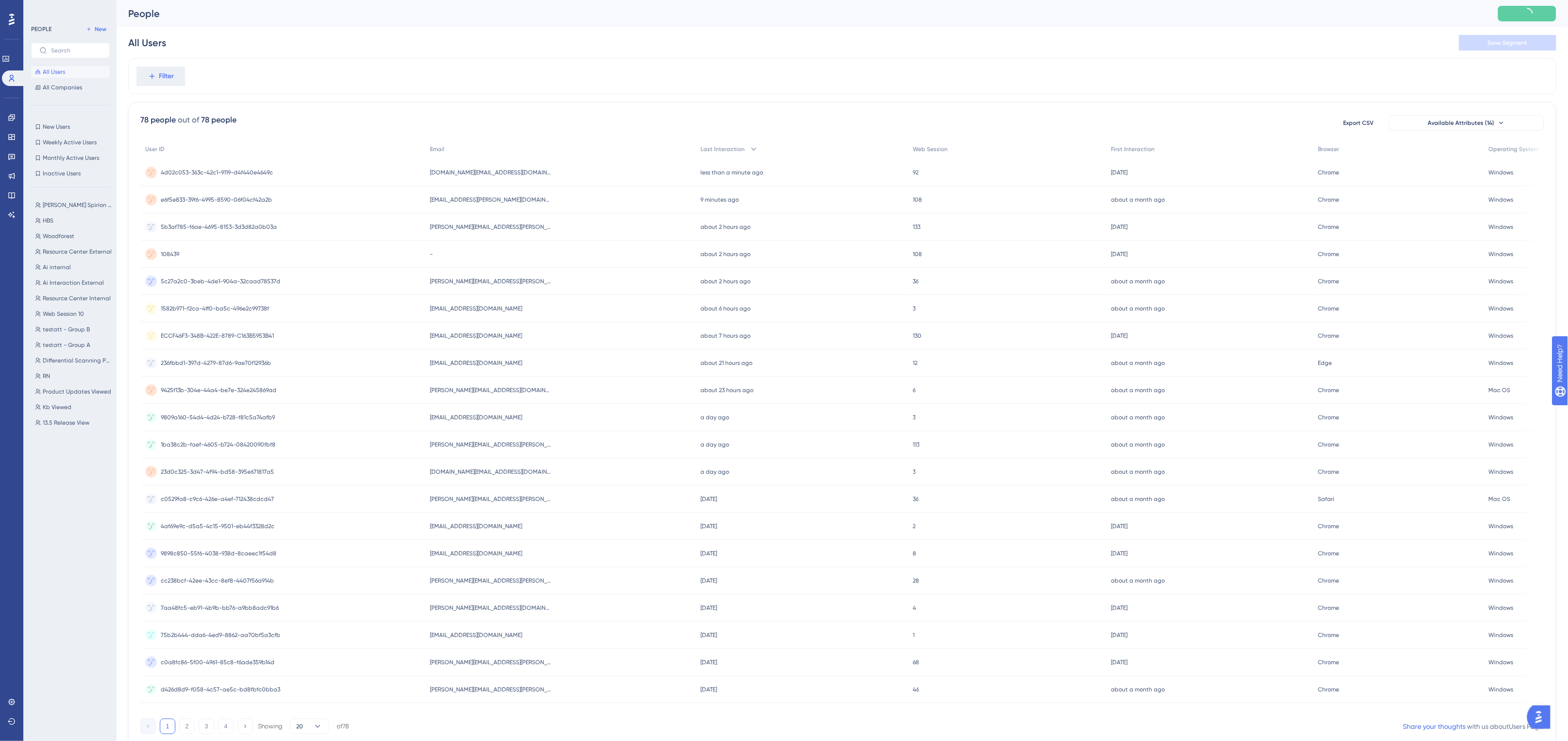
click at [243, 34] on div "All Users Save Segment" at bounding box center [843, 43] width 1428 height 31
click at [663, 198] on div "ray.teninty@woodforest.com ray.teninty@woodforest.com" at bounding box center [561, 199] width 271 height 27
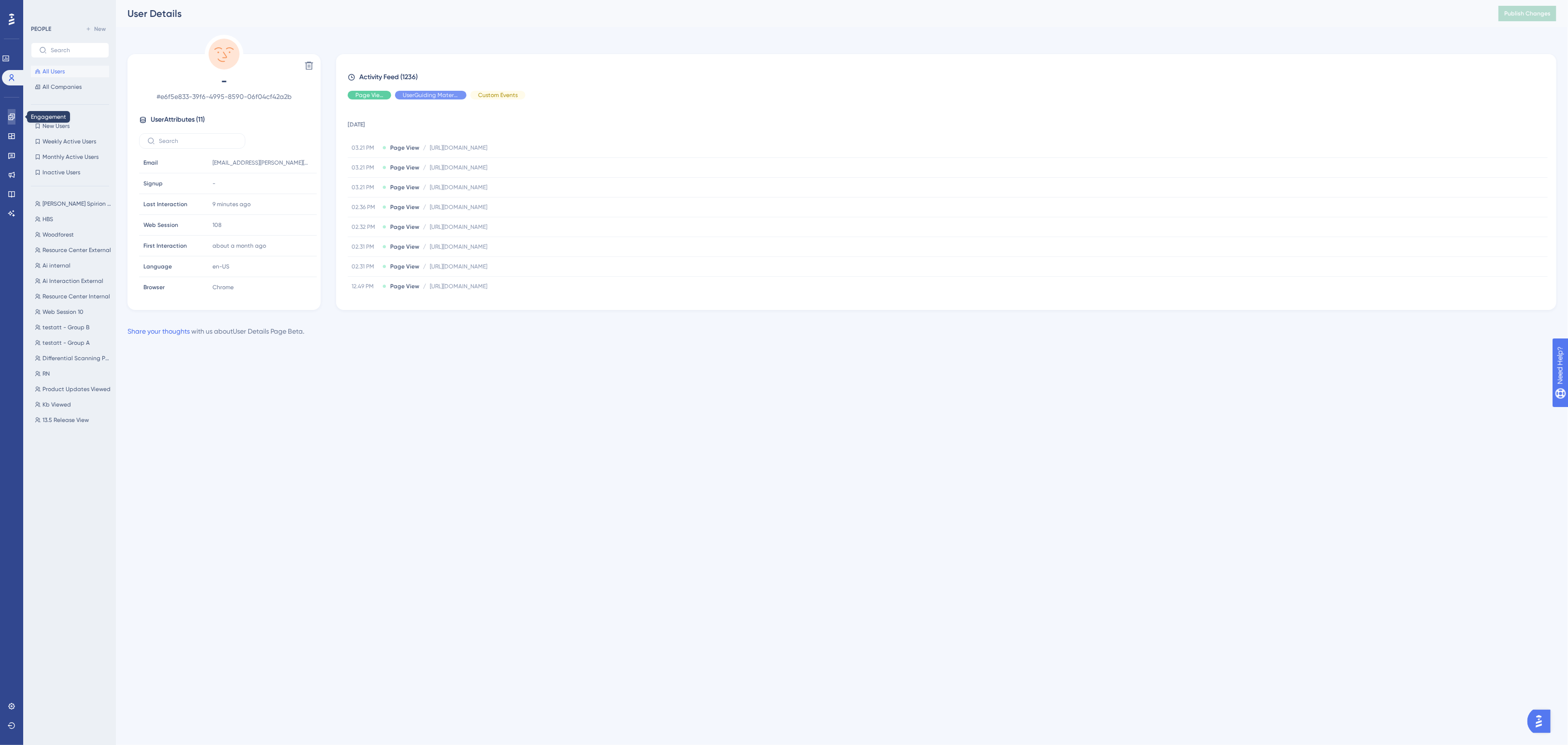
click at [16, 116] on link at bounding box center [11, 117] width 7 height 16
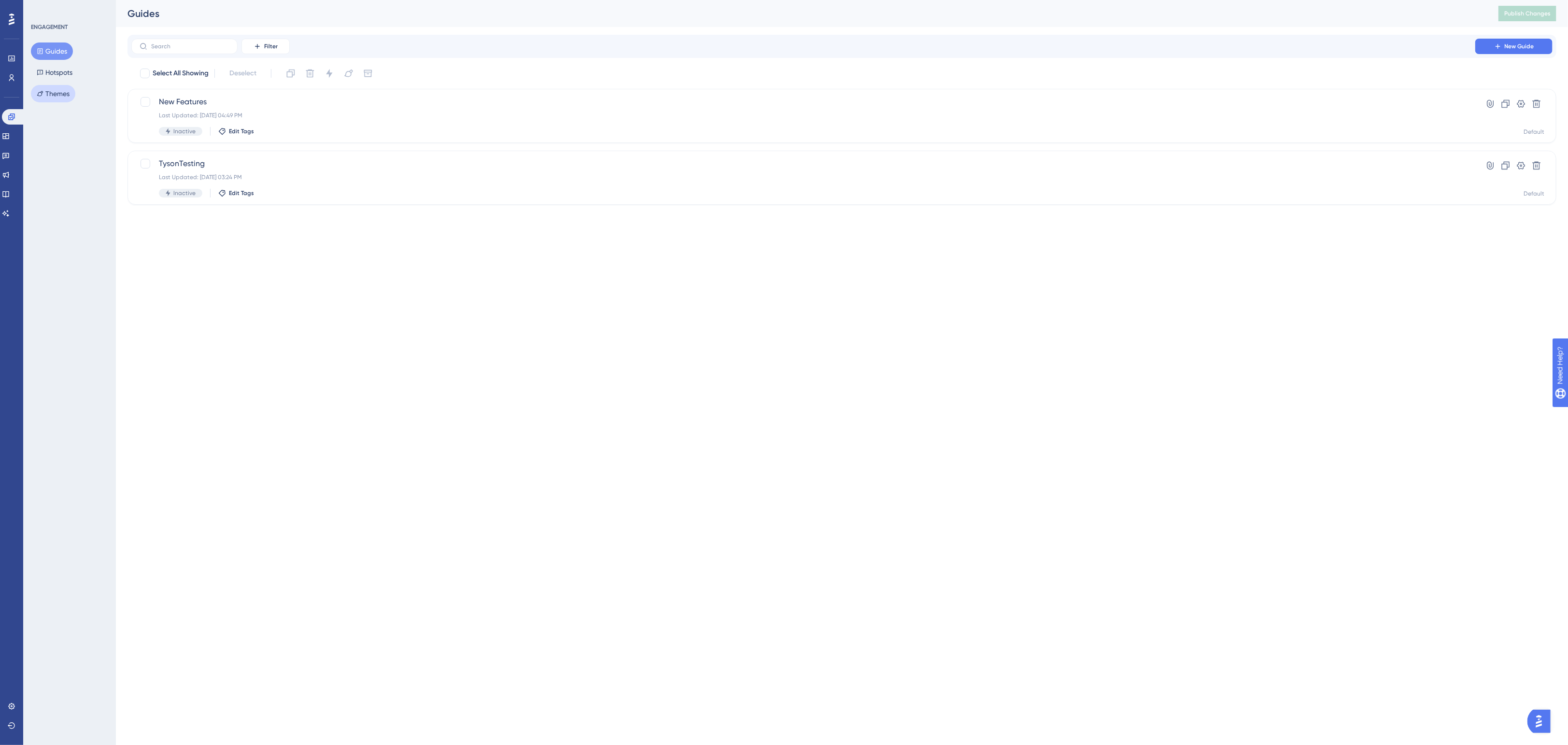
click at [55, 89] on button "Themes" at bounding box center [53, 93] width 44 height 17
click at [1437, 110] on icon at bounding box center [1525, 112] width 10 height 10
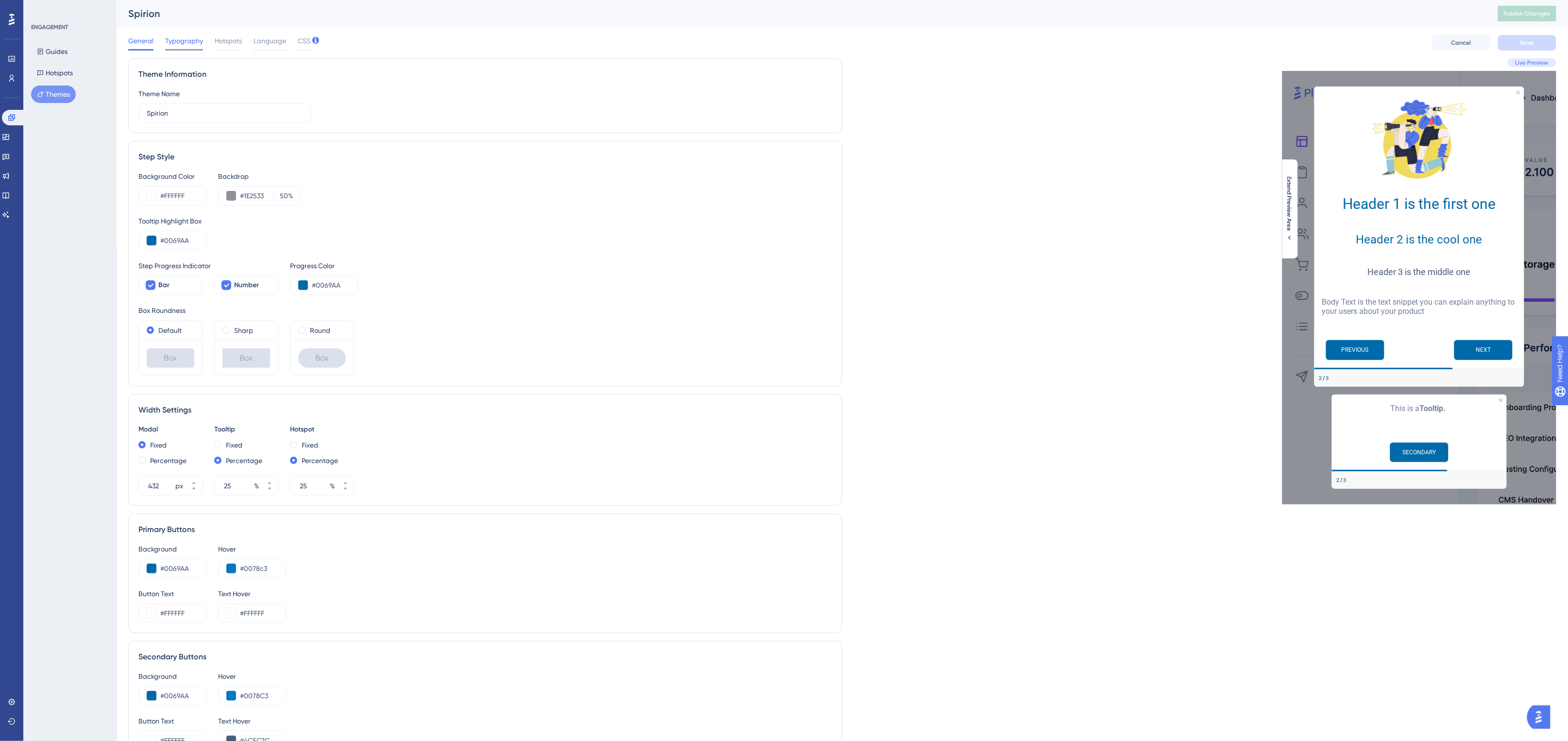
click at [191, 47] on div "Typography" at bounding box center [184, 43] width 38 height 16
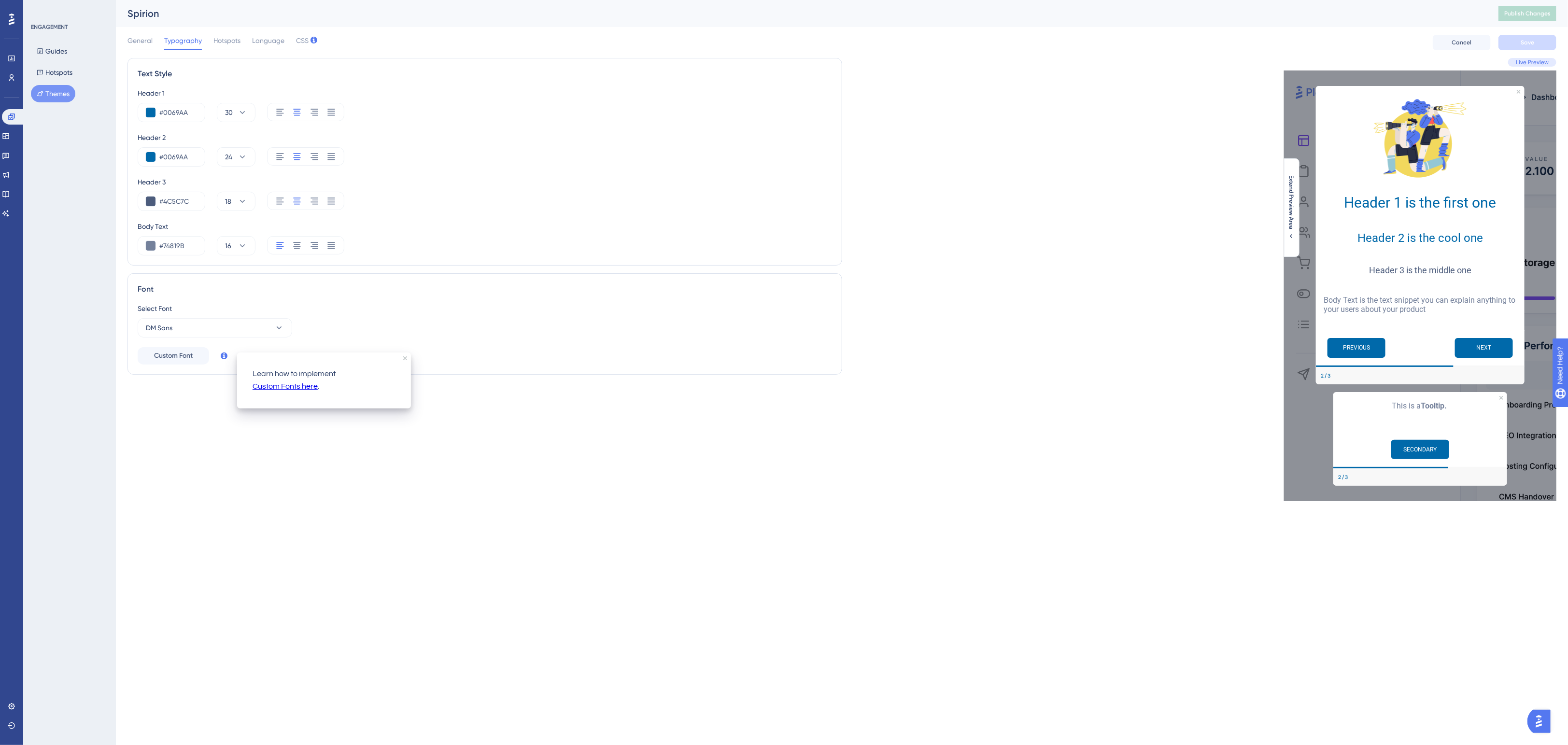
click at [286, 387] on link "Custom Fonts here" at bounding box center [285, 387] width 65 height 13
click at [176, 358] on span "Custom Font" at bounding box center [174, 356] width 39 height 12
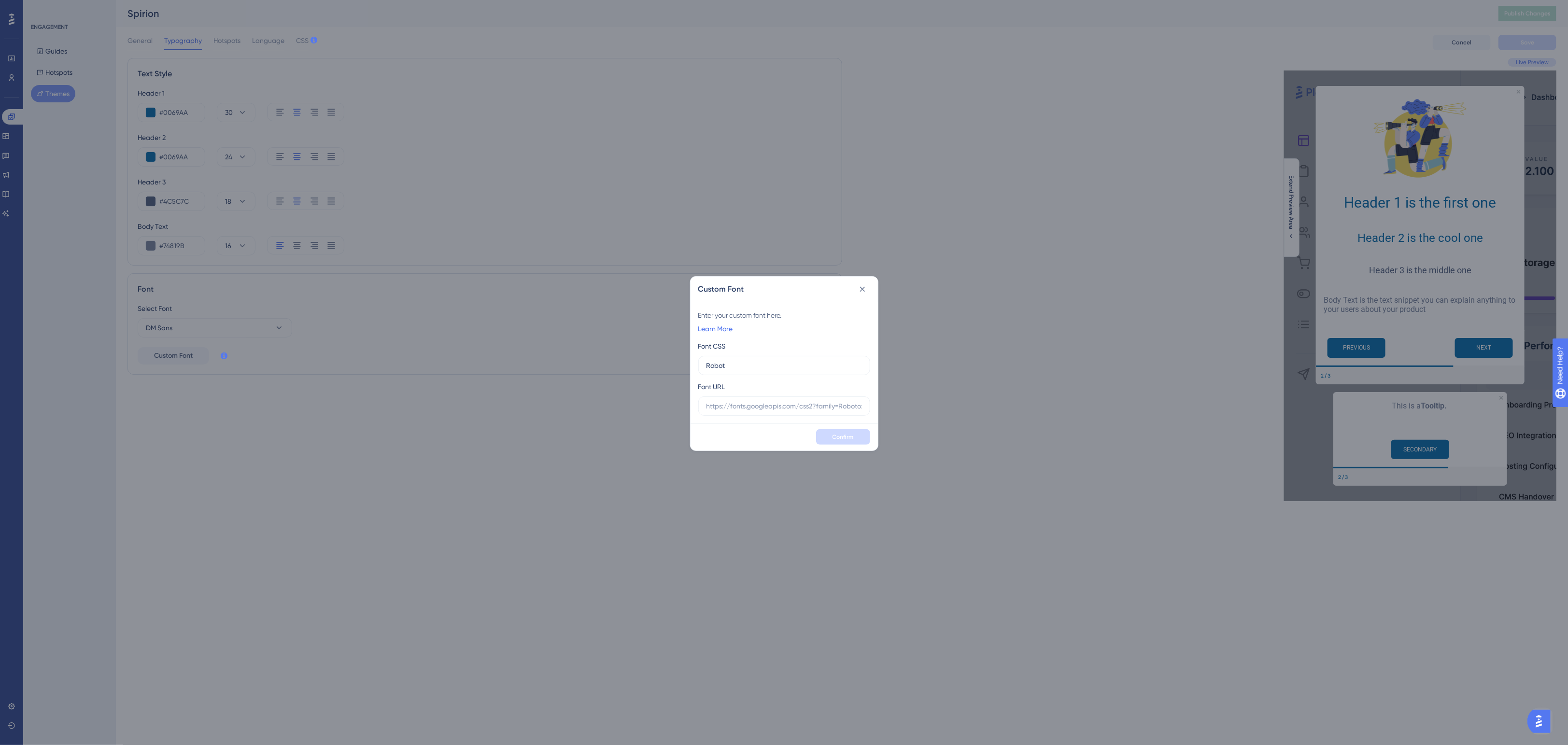
type input "Roboto"
drag, startPoint x: 747, startPoint y: 366, endPoint x: 687, endPoint y: 366, distance: 60.0
click at [687, 366] on div "Custom Font Enter your custom font here. Learn More Font CSS Roboto Font URL Co…" at bounding box center [784, 372] width 1568 height 745
click at [745, 369] on input "text" at bounding box center [784, 366] width 155 height 11
paste input "font-family: Roboto, sans-serif"
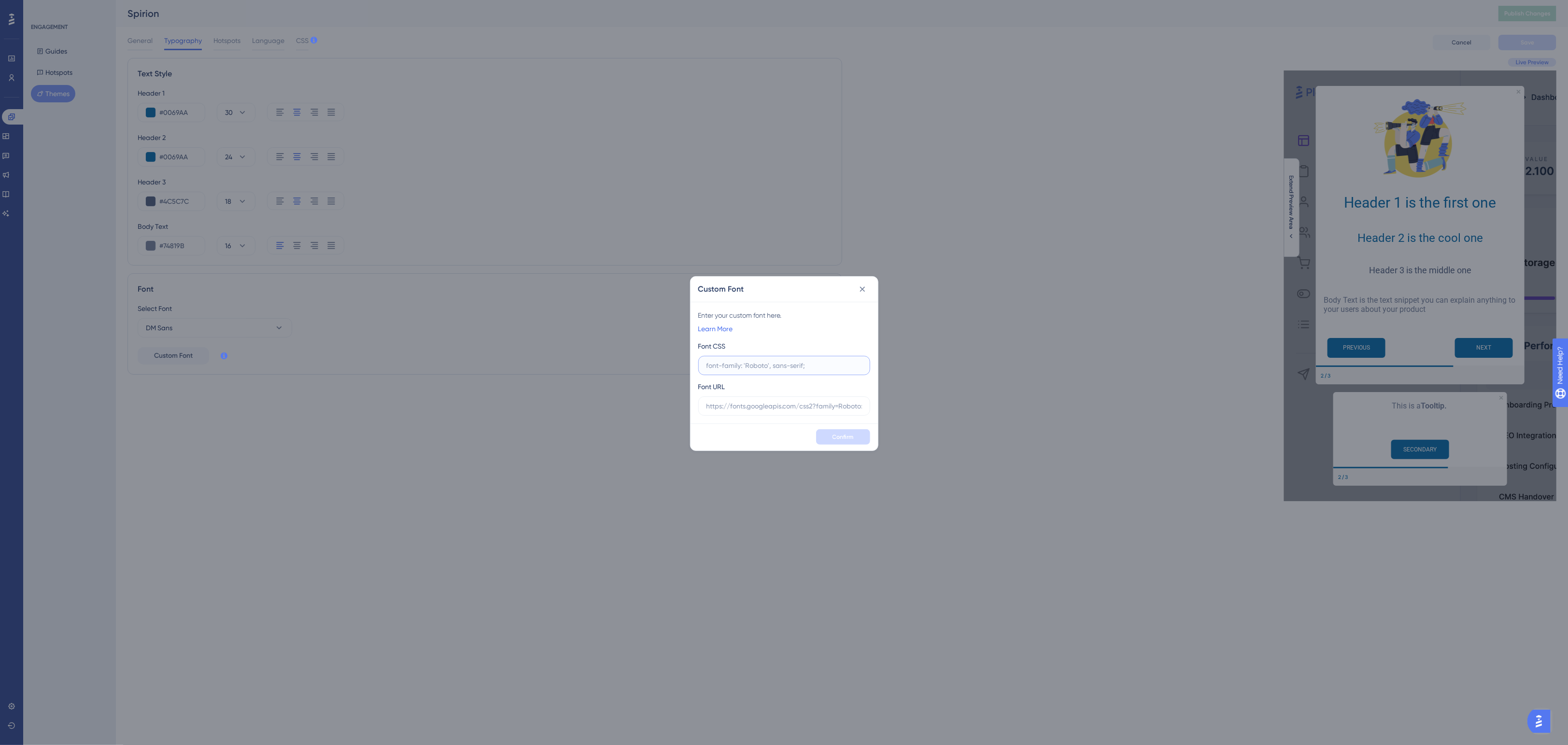
type input "font-family: Roboto, sans-serif"
drag, startPoint x: 812, startPoint y: 362, endPoint x: 673, endPoint y: 361, distance: 139.0
click at [673, 361] on div "Custom Font Enter your custom font here. Learn More Font CSS font-family: Robot…" at bounding box center [784, 372] width 1568 height 745
drag, startPoint x: 790, startPoint y: 361, endPoint x: 785, endPoint y: 370, distance: 10.3
click at [790, 361] on input "text" at bounding box center [784, 366] width 155 height 11
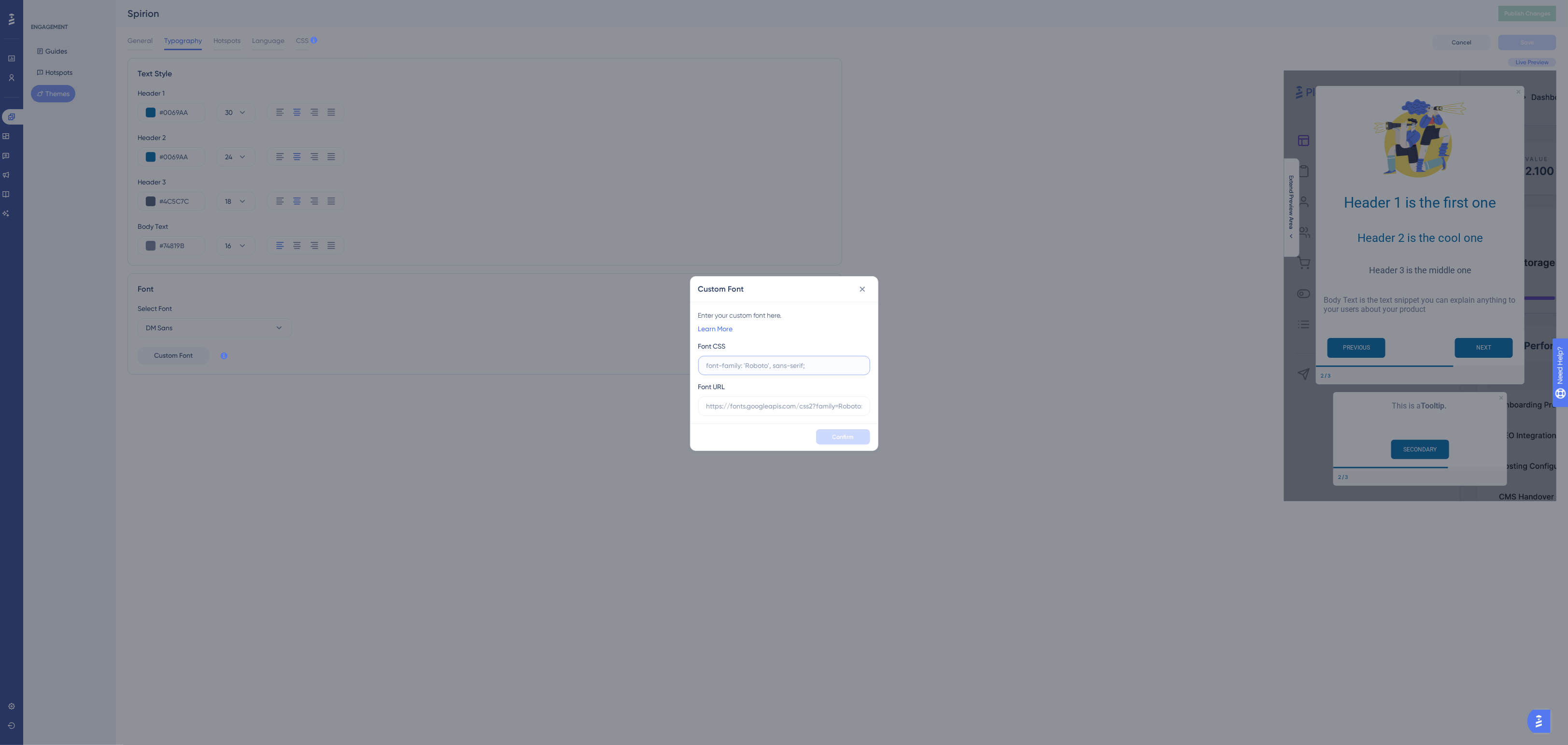
paste input "font-family: 'Roboto', sans-serif;"
type input "font-family: 'Roboto', sans-serif;"
drag, startPoint x: 837, startPoint y: 404, endPoint x: 900, endPoint y: 407, distance: 63.1
click at [900, 407] on div "Custom Font Enter your custom font here. Learn More Font CSS font-family: 'Robo…" at bounding box center [784, 372] width 1568 height 745
click at [742, 408] on input "text" at bounding box center [784, 407] width 155 height 11
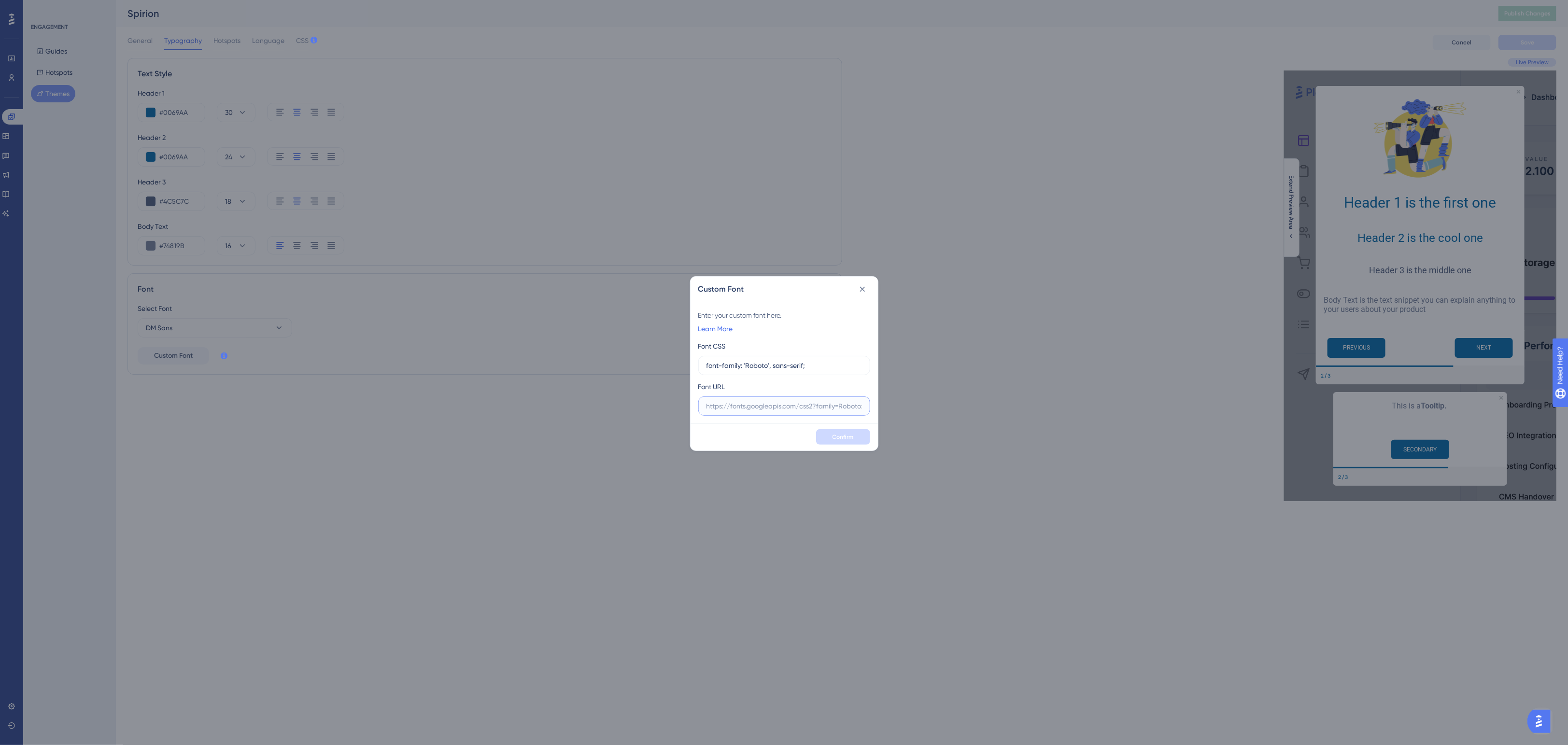
paste input "https://fonts.googleapis.com/css2?family=DM+Sans:ital,opsz,wght@0,9..40,100..10…"
type input "https://fonts.googleapis.com/css2?family=DM+Sans:ital,opsz,wght@0,9..40,100..10…"
click at [842, 433] on span "Confirm" at bounding box center [842, 437] width 21 height 7
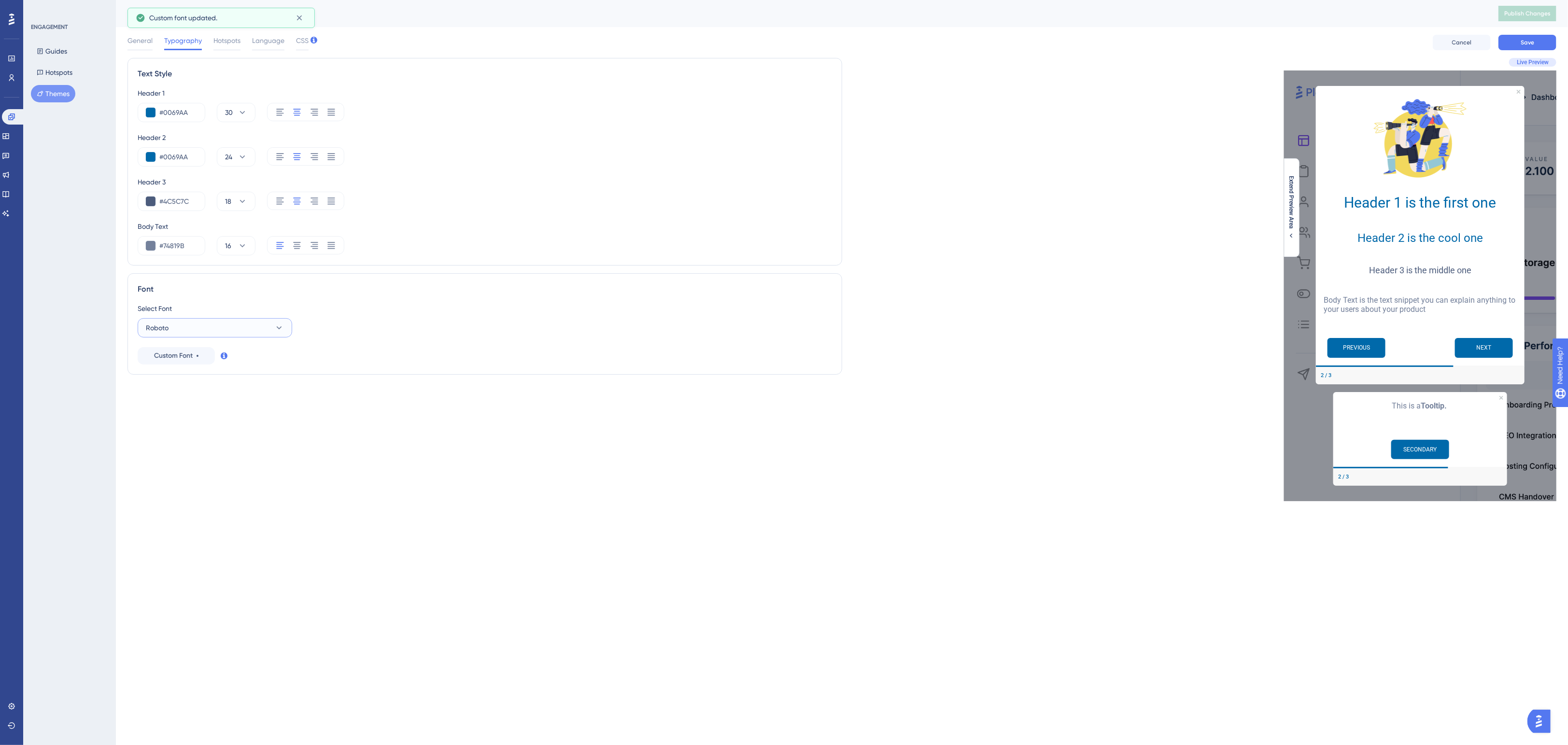
click at [279, 326] on icon at bounding box center [279, 327] width 10 height 10
click at [166, 386] on span "Roboto" at bounding box center [163, 386] width 23 height 12
click at [199, 358] on div "Custom Font" at bounding box center [177, 356] width 44 height 12
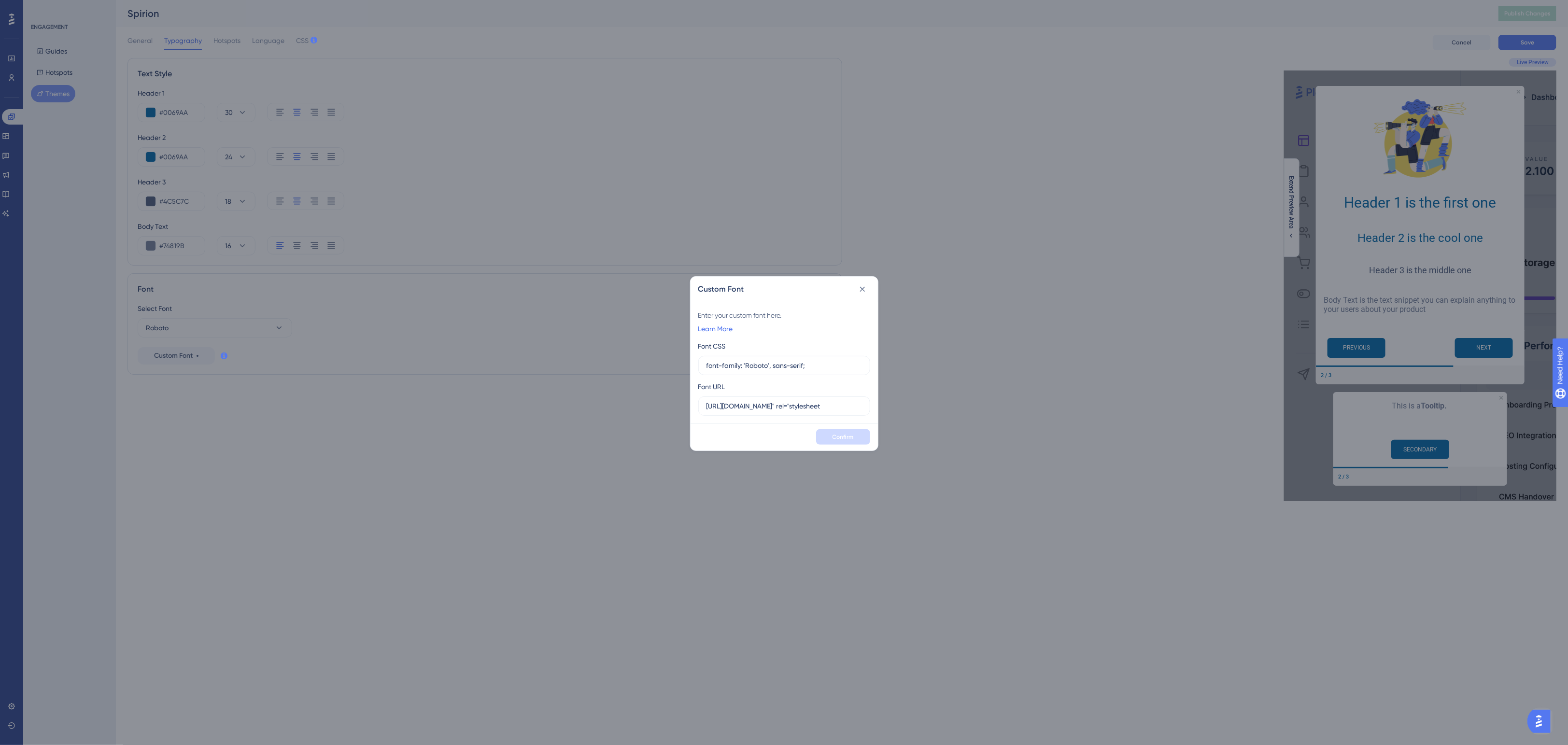
drag, startPoint x: 831, startPoint y: 361, endPoint x: 653, endPoint y: 361, distance: 178.0
click at [653, 361] on div "Custom Font Enter your custom font here. Learn More Font CSS font-family: 'Robo…" at bounding box center [784, 372] width 1568 height 745
drag, startPoint x: 738, startPoint y: 402, endPoint x: 1022, endPoint y: 417, distance: 284.4
click at [1022, 417] on div "Custom Font Enter your custom font here. Learn More Font CSS Font URL https://f…" at bounding box center [784, 372] width 1568 height 745
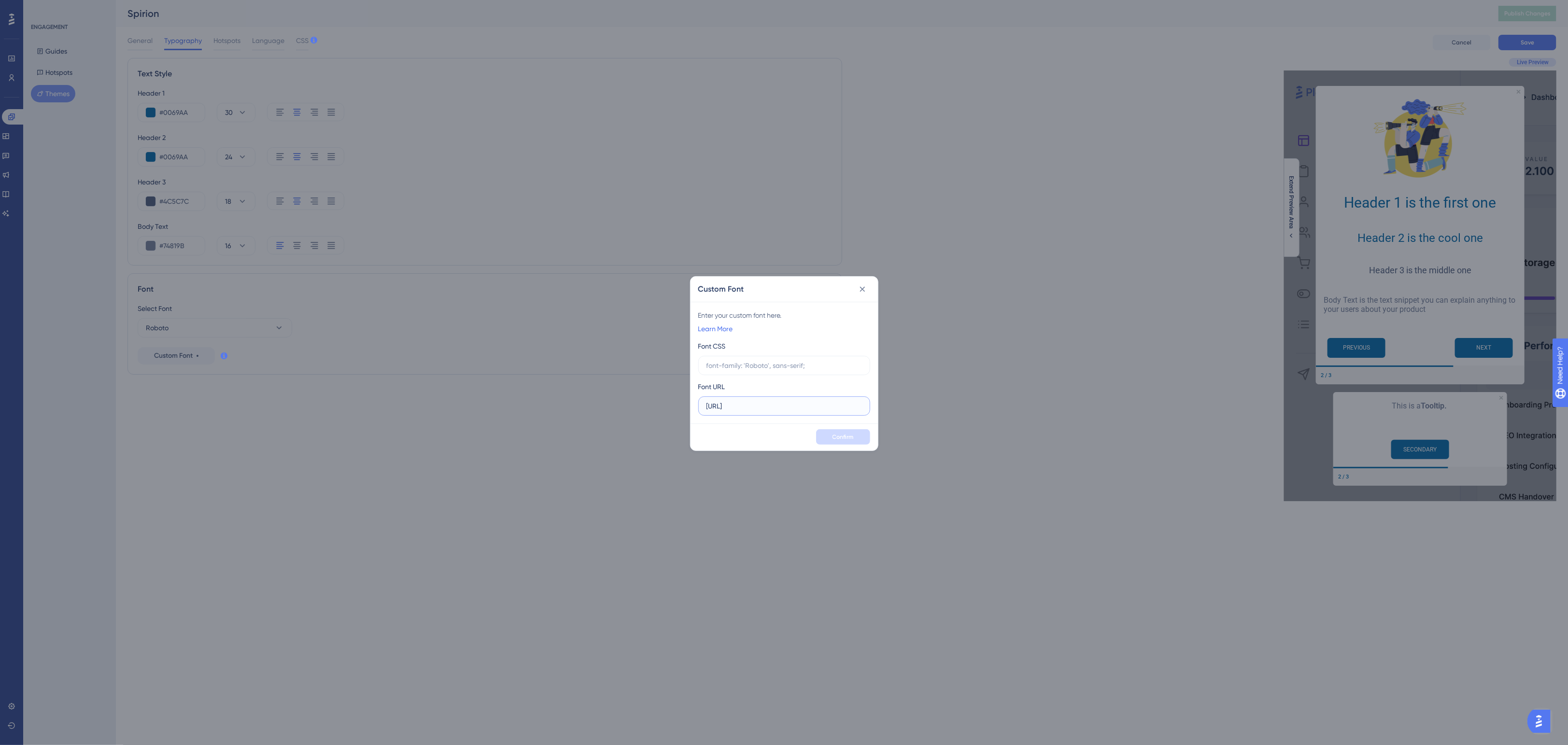
scroll to position [0, 0]
type input "h"
click at [863, 289] on icon at bounding box center [863, 289] width 6 height 6
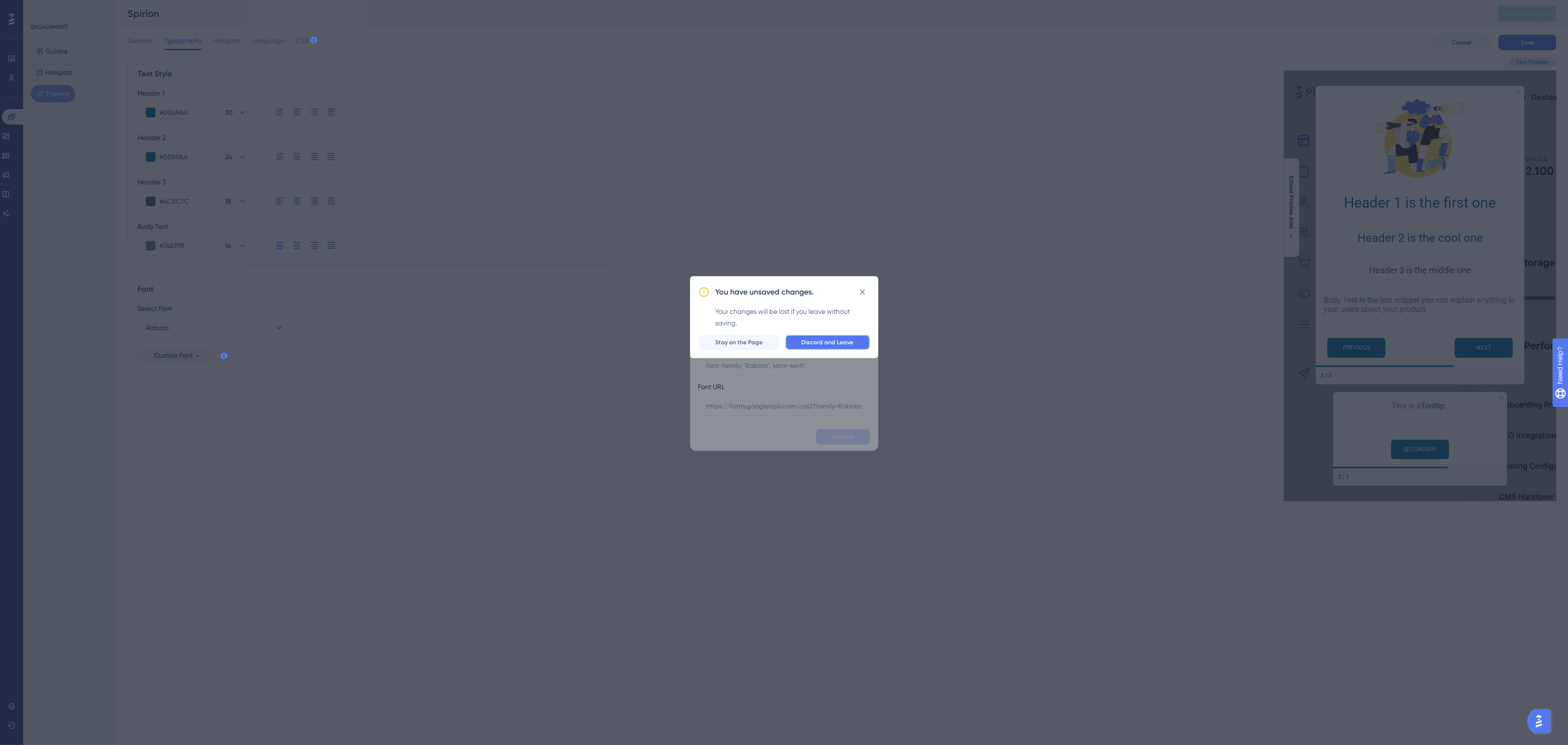
click at [816, 339] on span "Discard and Leave" at bounding box center [828, 342] width 52 height 7
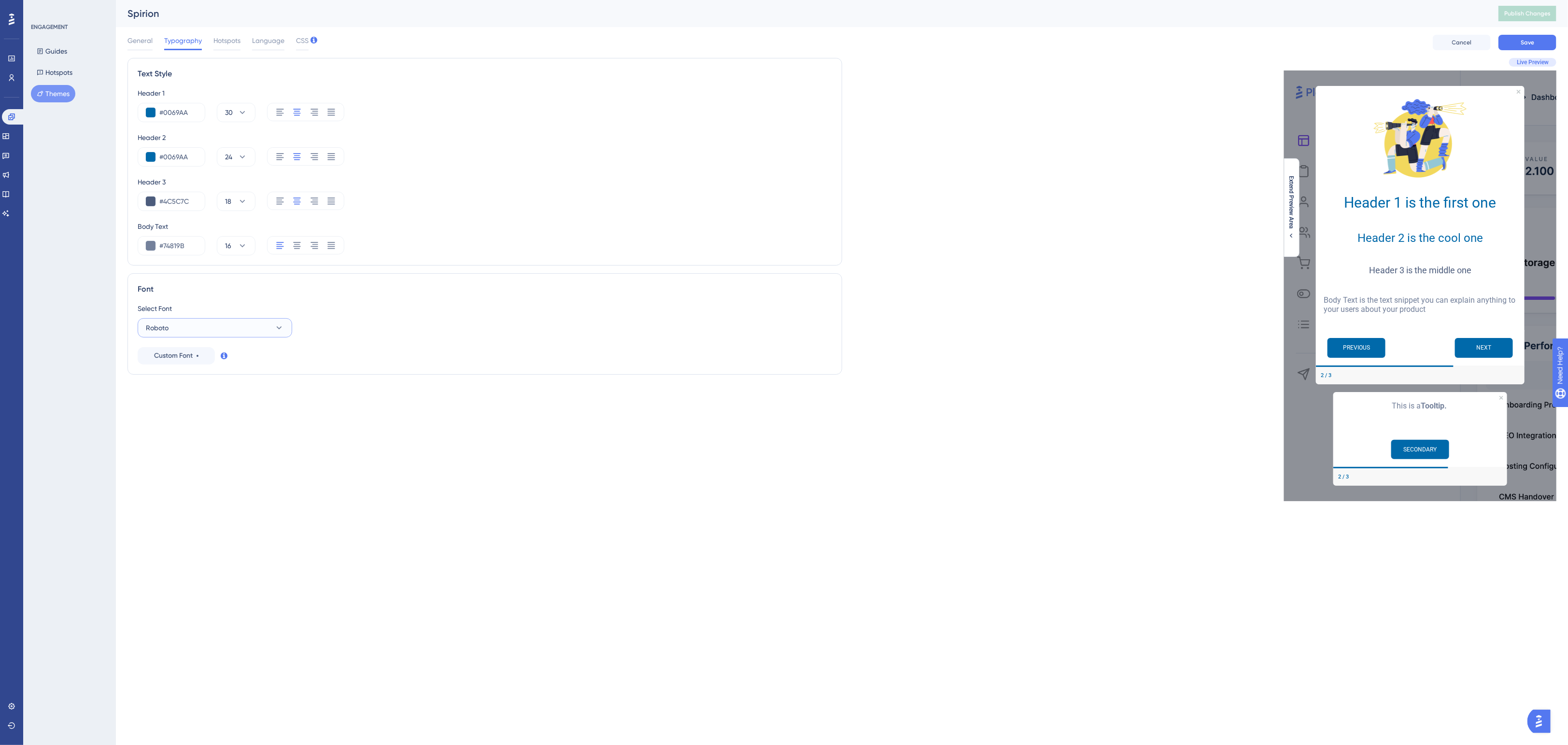
click at [223, 329] on button "Roboto" at bounding box center [215, 327] width 155 height 19
click at [168, 387] on span "Roboto" at bounding box center [163, 386] width 23 height 12
click at [261, 397] on div "Text Style Header 1 #0069AA 30 Header 2 #0069AA 24 Header 3 #4C5C7C 18 Body Tex…" at bounding box center [485, 280] width 715 height 443
click at [193, 351] on span "Custom Font" at bounding box center [174, 356] width 39 height 12
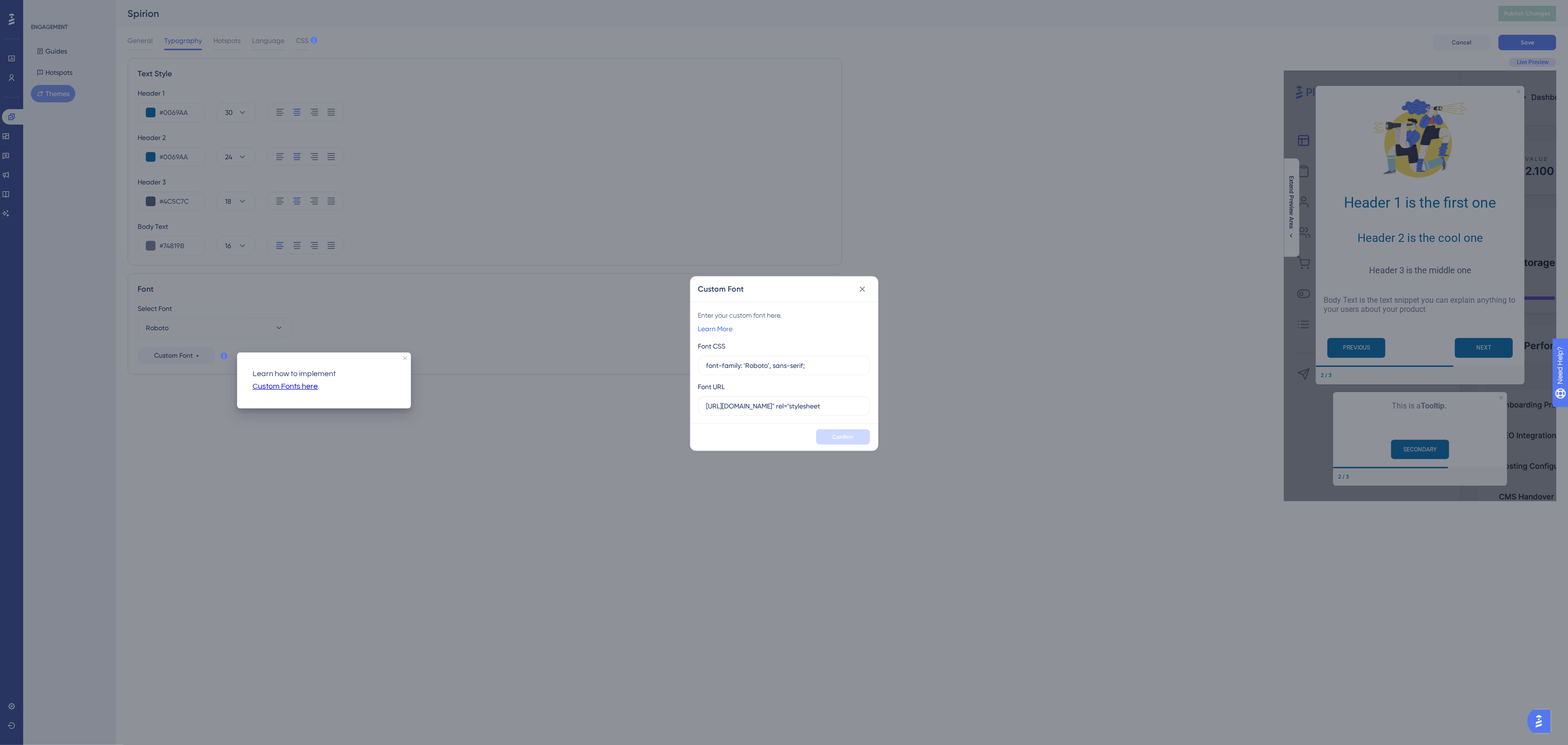
click at [613, 435] on div "Custom Font Enter your custom font here. Learn More Font CSS font-family: 'Robo…" at bounding box center [784, 372] width 1568 height 745
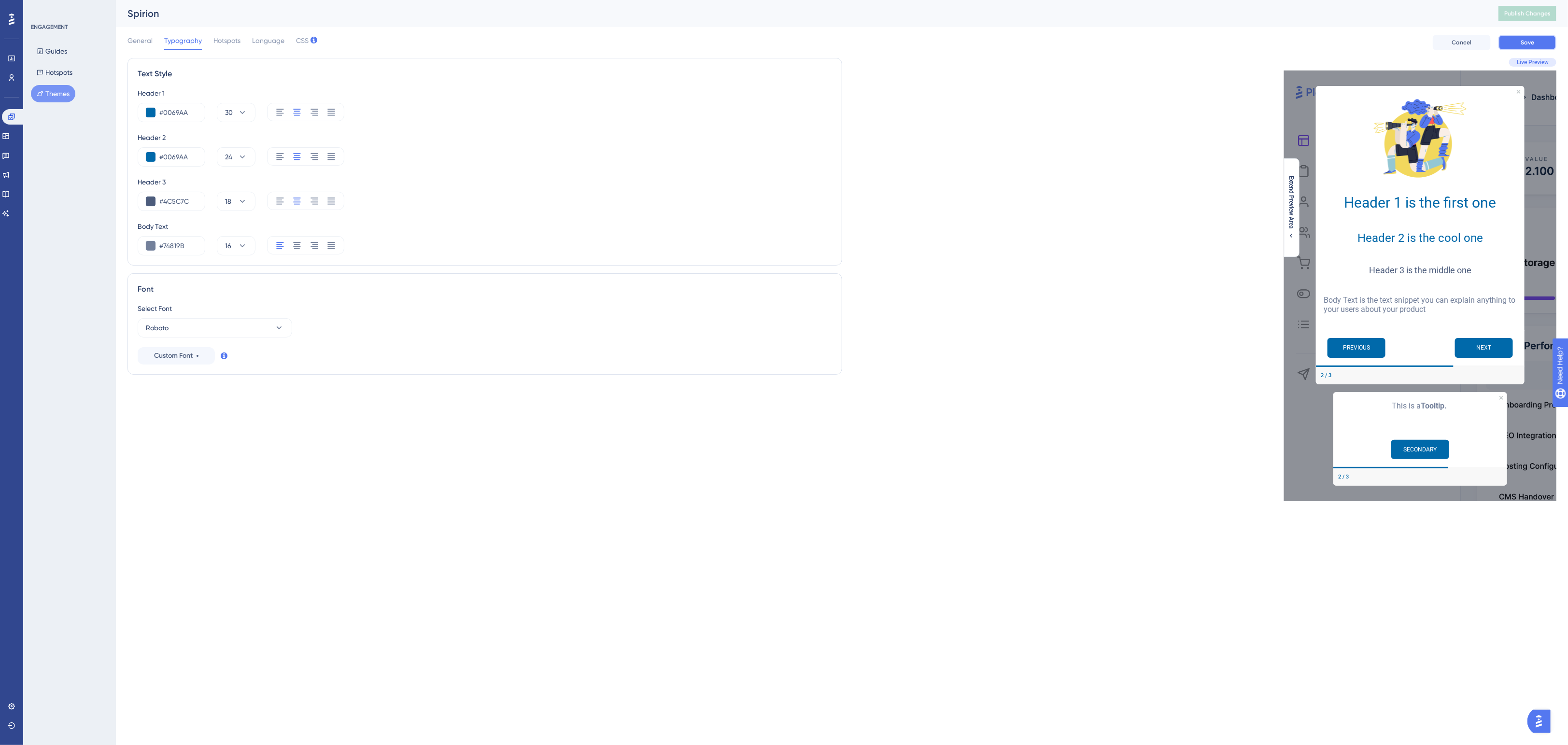
click at [1437, 41] on span "Save" at bounding box center [1528, 42] width 14 height 7
click at [1437, 11] on span "Publish Changes" at bounding box center [1528, 14] width 46 height 7
click at [301, 44] on span "CSS" at bounding box center [303, 40] width 13 height 12
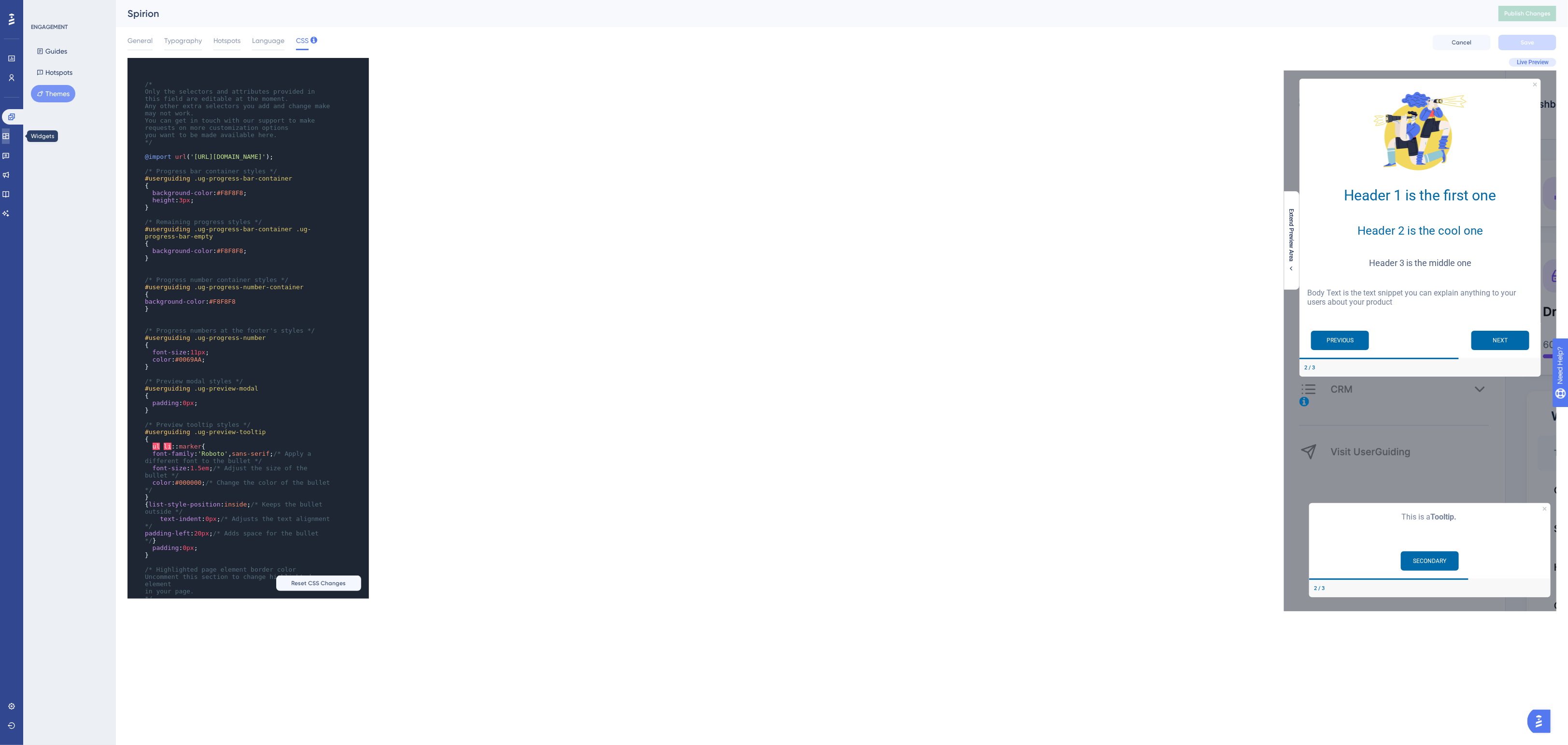
click at [10, 138] on icon at bounding box center [6, 136] width 7 height 7
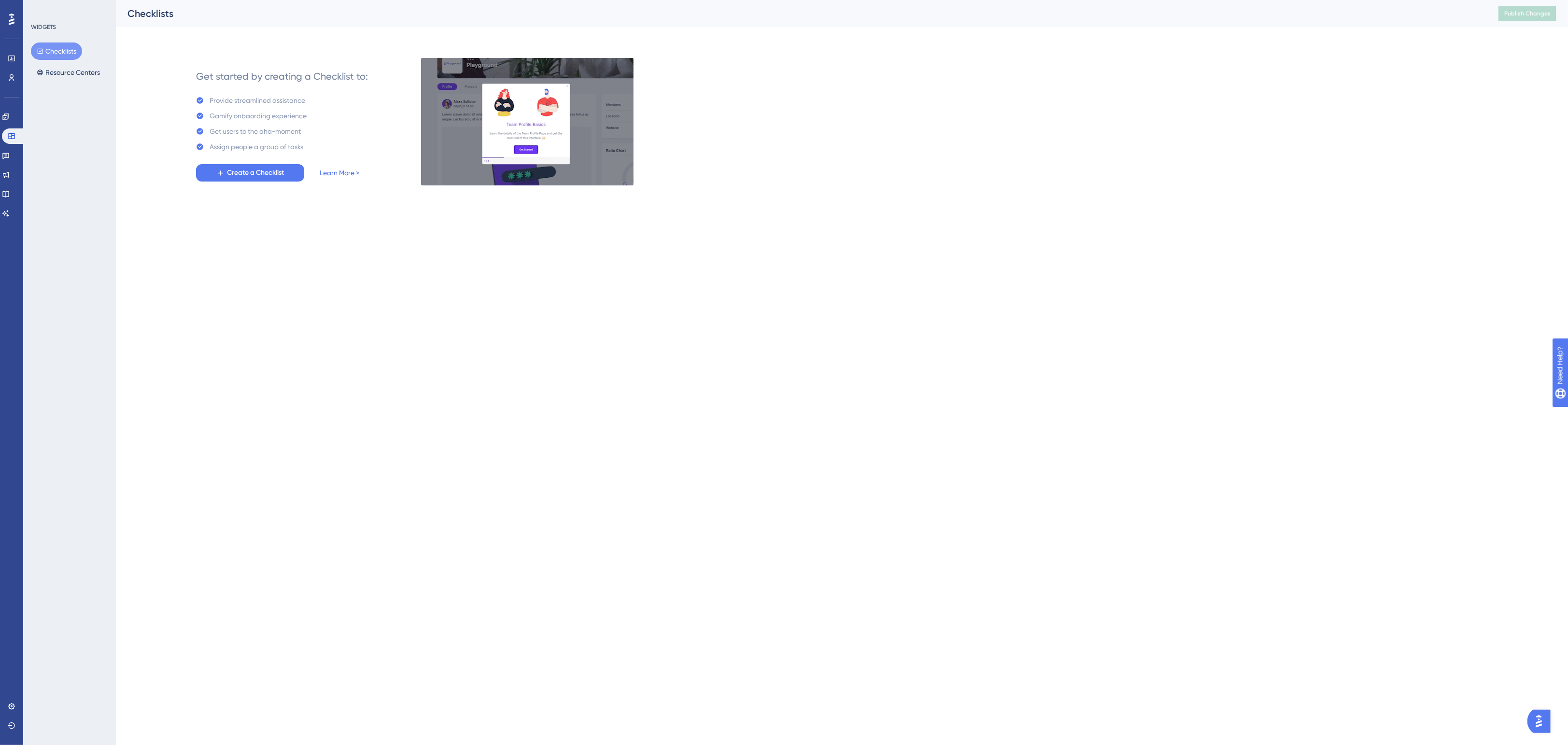
click at [894, 131] on div "Get started by creating a Checklist to: Provide streamlined assistance Gamify o…" at bounding box center [859, 121] width 1394 height 128
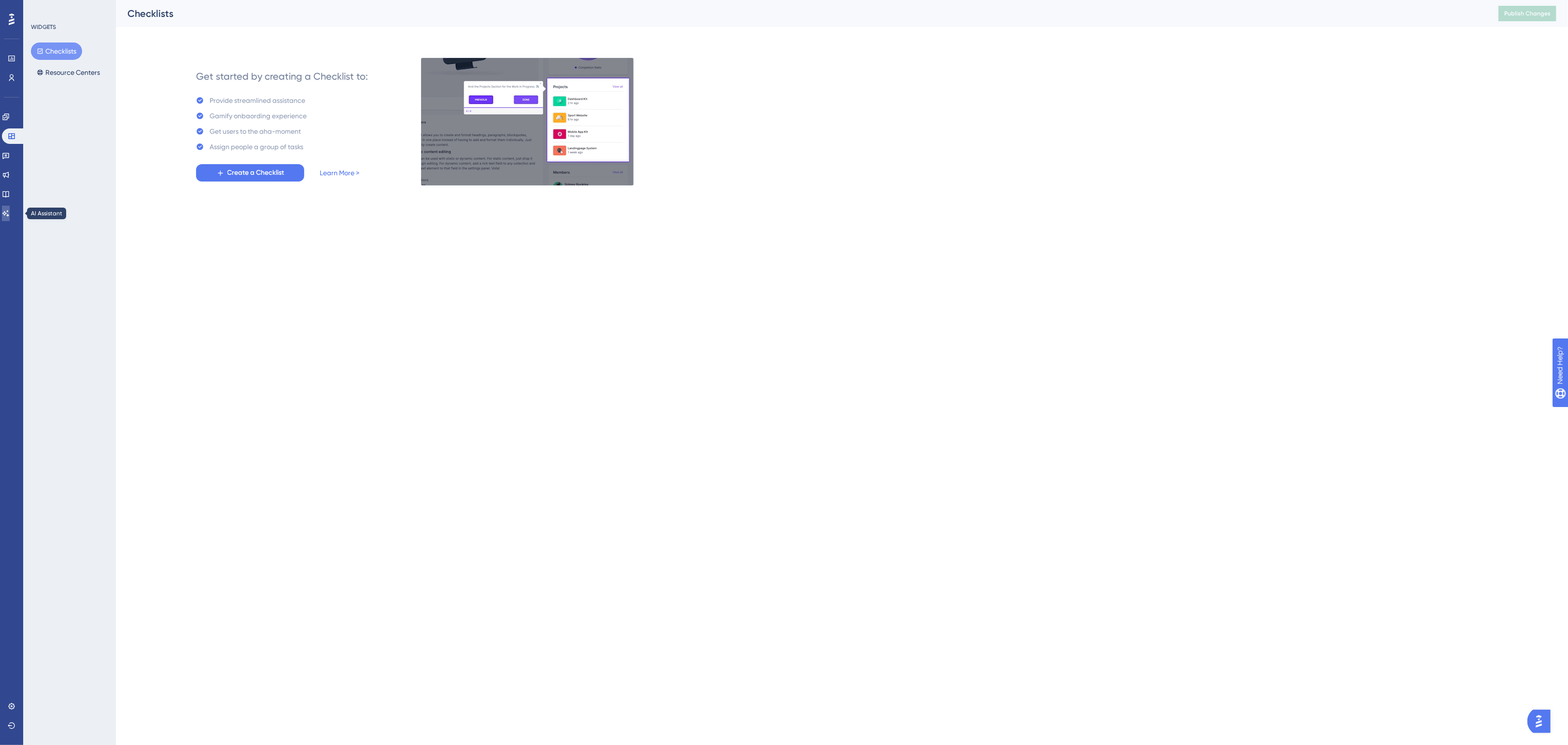
click at [6, 212] on link at bounding box center [6, 213] width 7 height 16
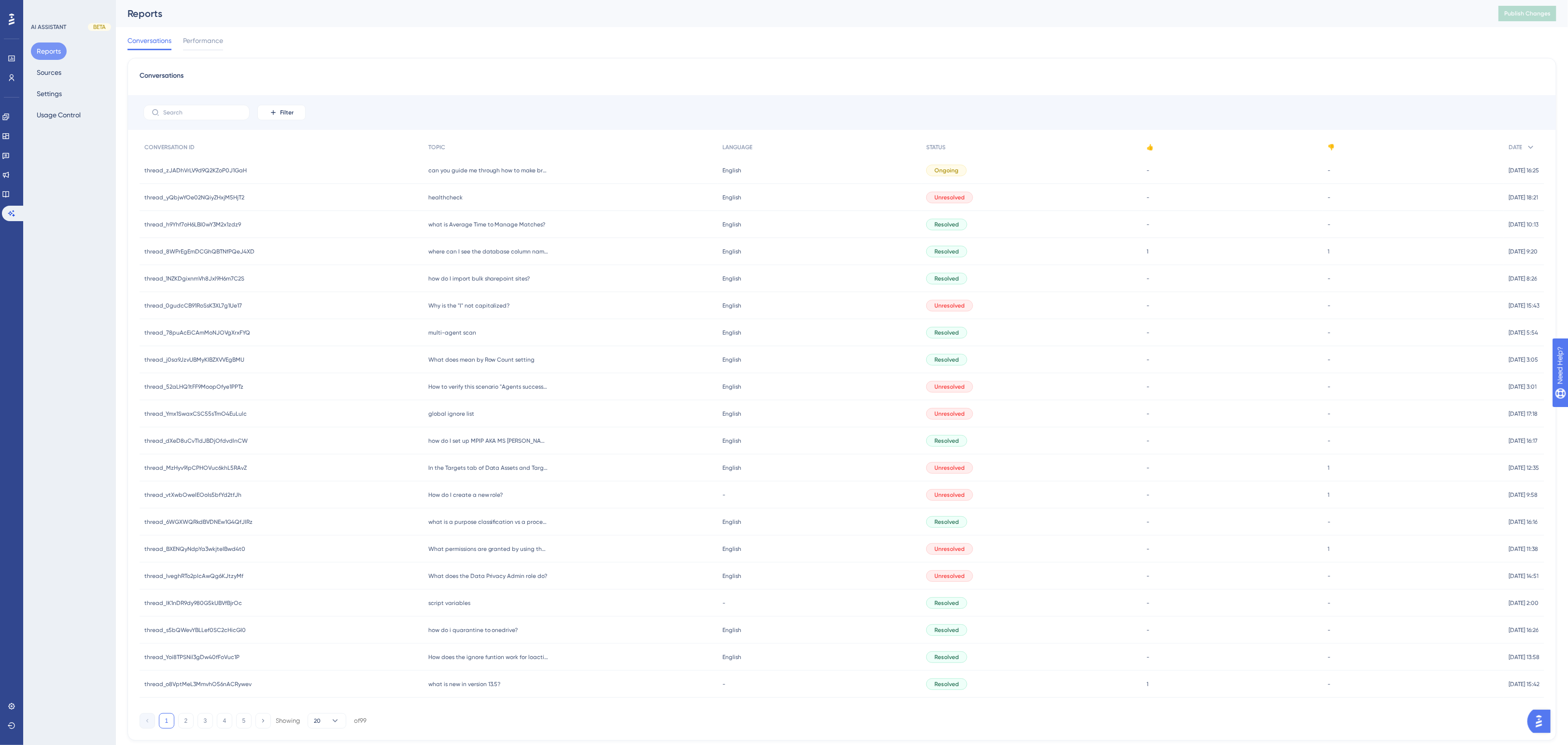
click at [486, 65] on div "Conversations Filter CONVERSATION ID TOPIC LANGUAGE STATUS 👍 👎 DATE thread_zJAD…" at bounding box center [842, 399] width 1429 height 683
click at [46, 74] on button "Sources" at bounding box center [49, 72] width 36 height 17
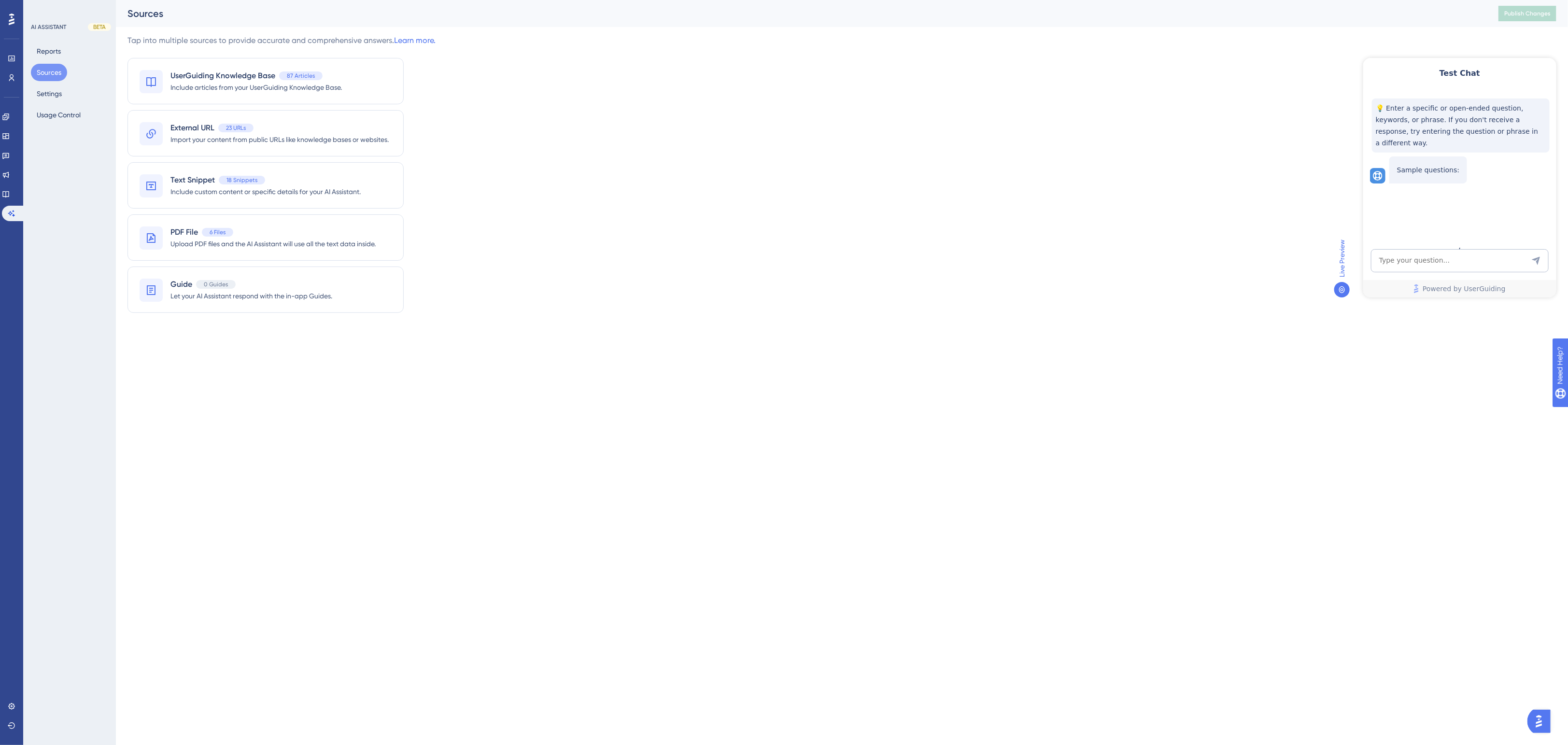
click at [622, 54] on div "Tap into multiple sources to provide accurate and comprehensive answers. Learn …" at bounding box center [842, 179] width 1429 height 290
click at [8, 117] on icon at bounding box center [6, 117] width 7 height 7
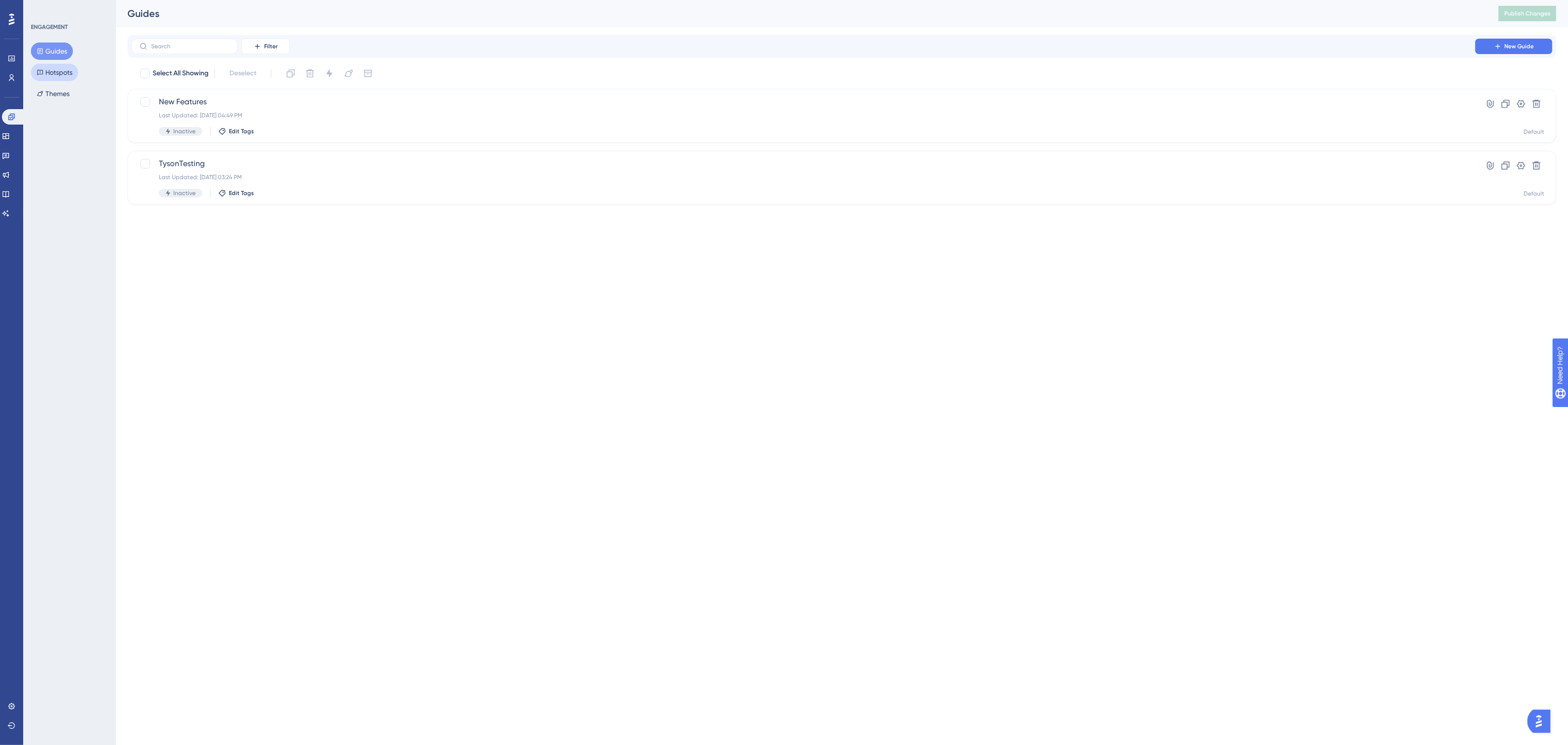
click at [52, 73] on button "Hotspots" at bounding box center [54, 72] width 47 height 17
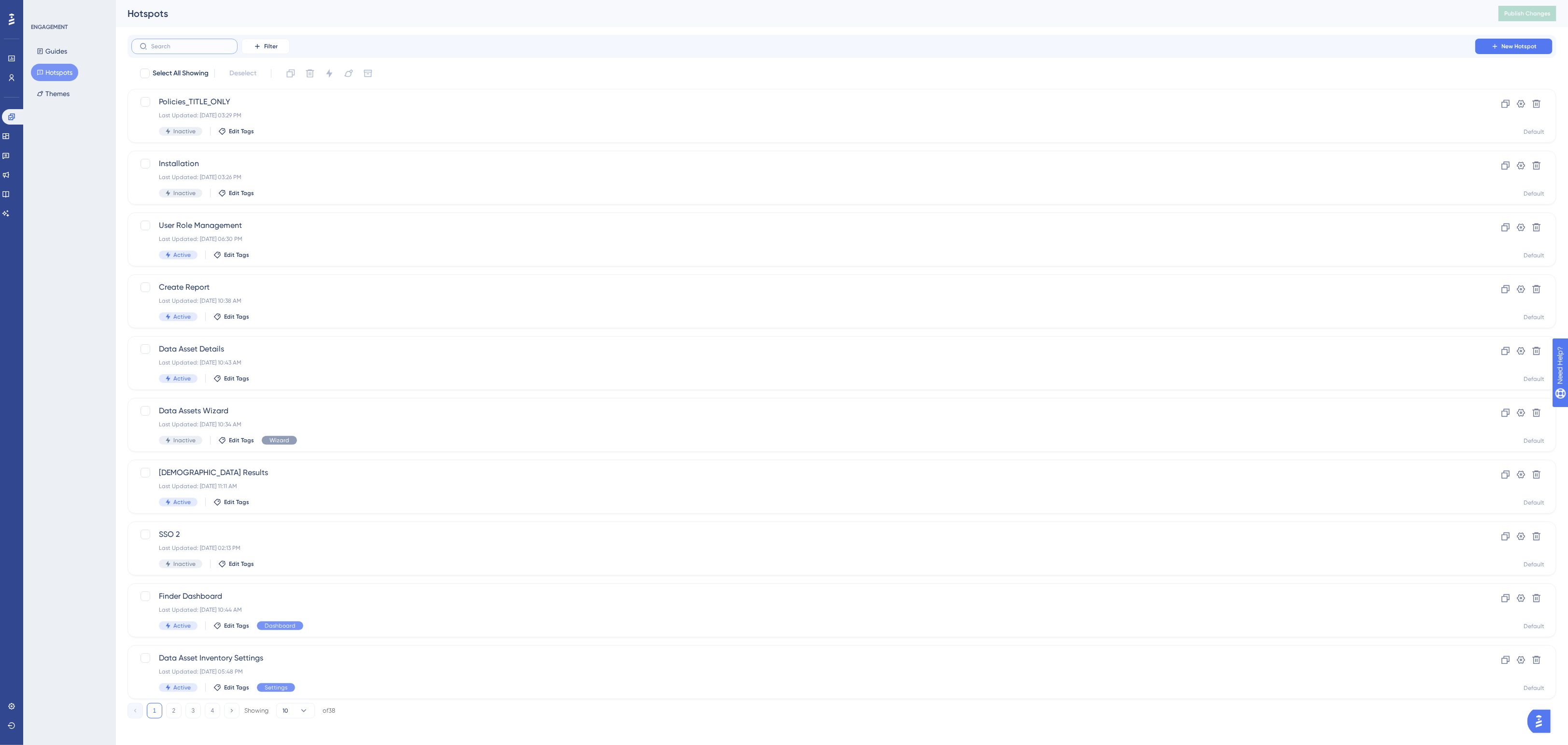
click at [175, 47] on input "text" at bounding box center [189, 46] width 78 height 6
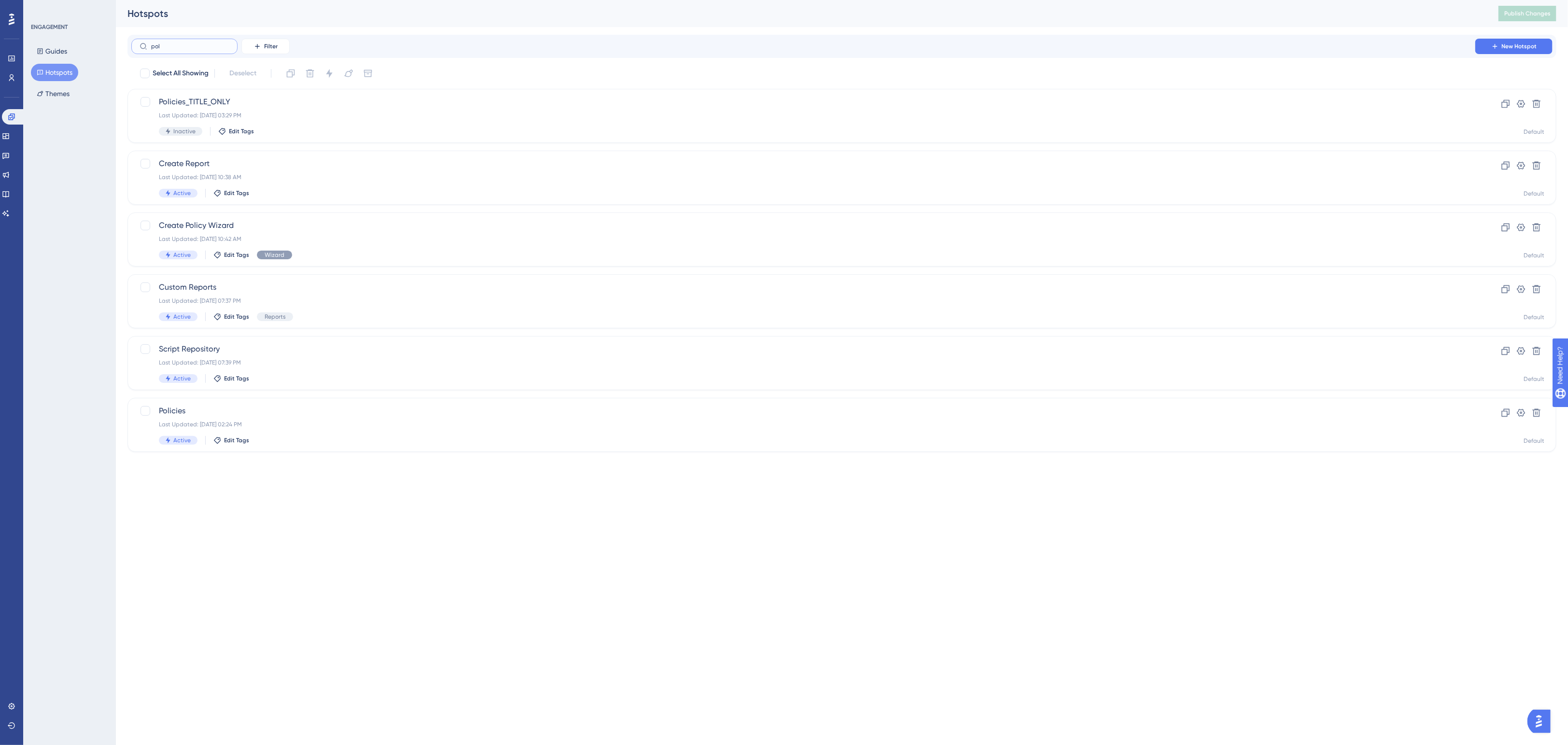
type input "polc"
checkbox input "true"
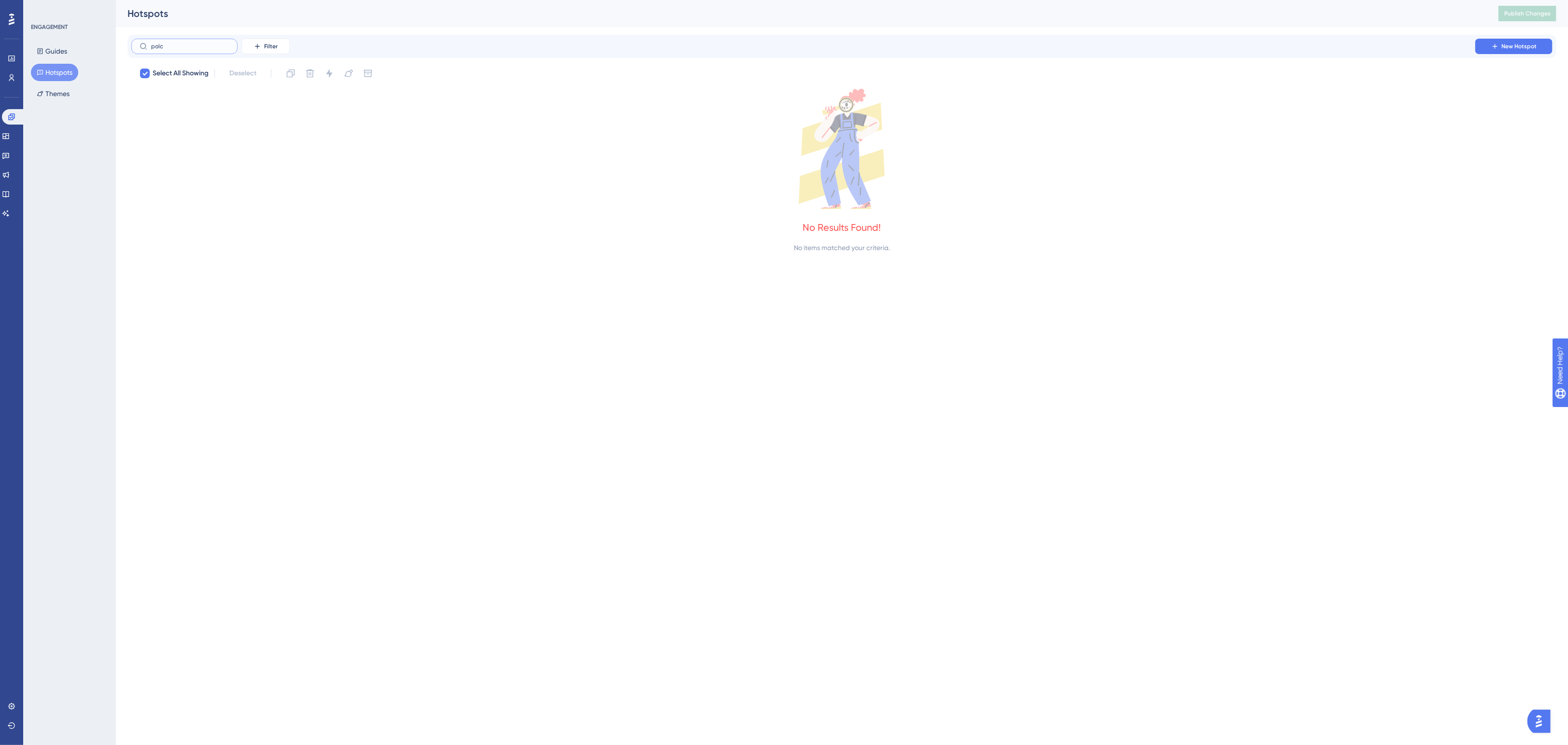
type input "pol"
checkbox input "false"
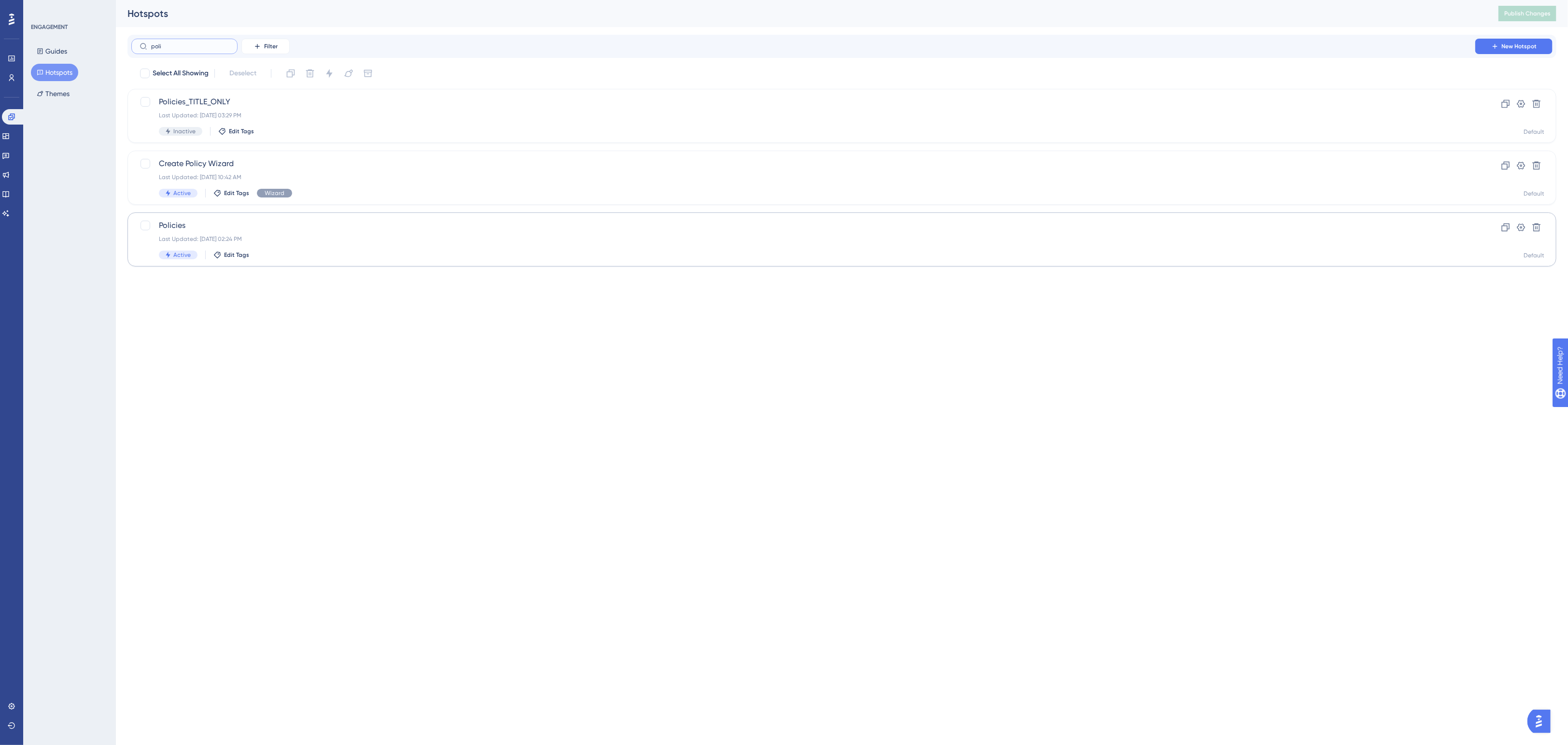
type input "poli"
click at [1247, 243] on div "Policies Last Updated: Oct 06 2025, 02:24 PM Active Edit Tags" at bounding box center [804, 239] width 1289 height 40
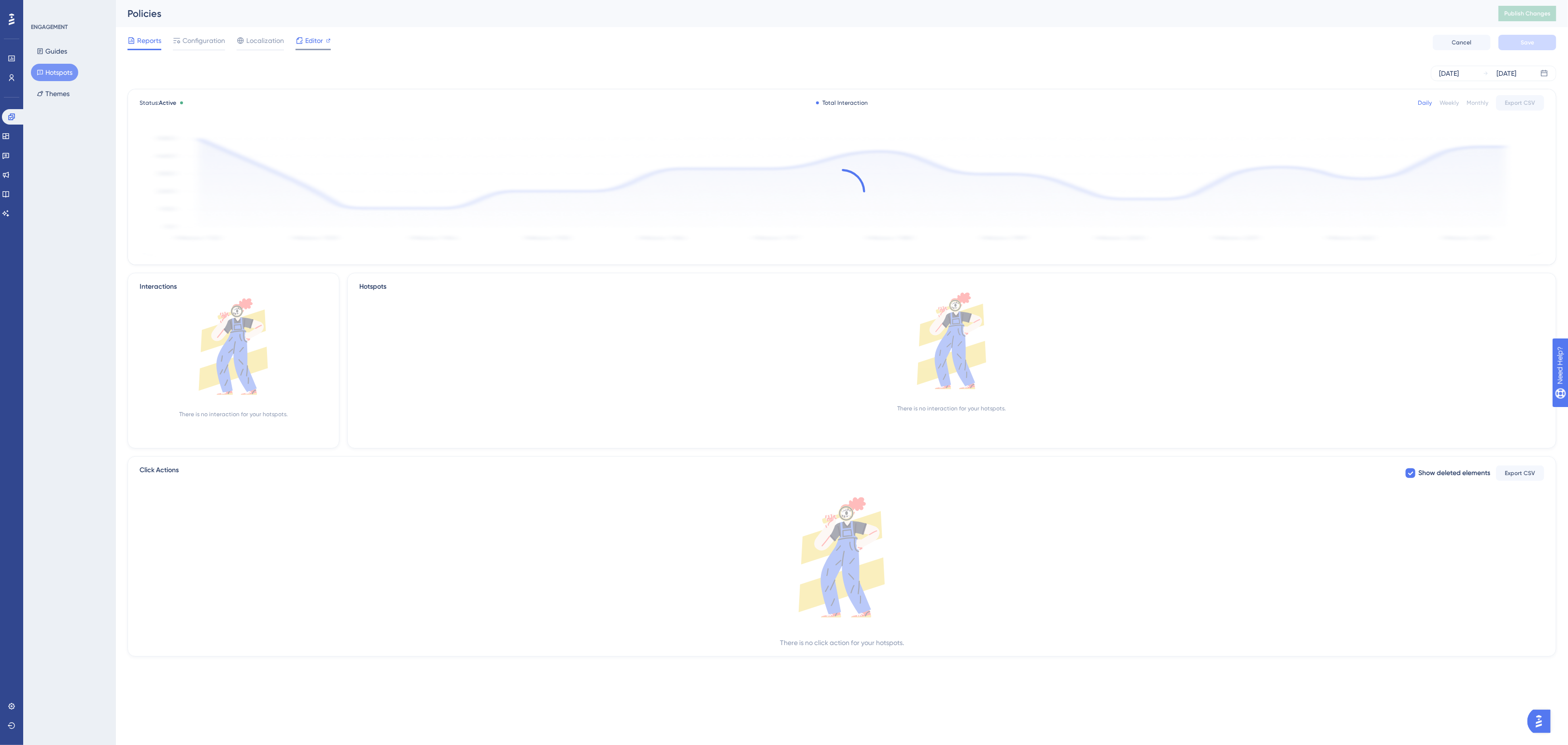
click at [314, 42] on span "Editor" at bounding box center [314, 40] width 17 height 12
click at [1437, 13] on span "Publish Changes" at bounding box center [1528, 14] width 46 height 7
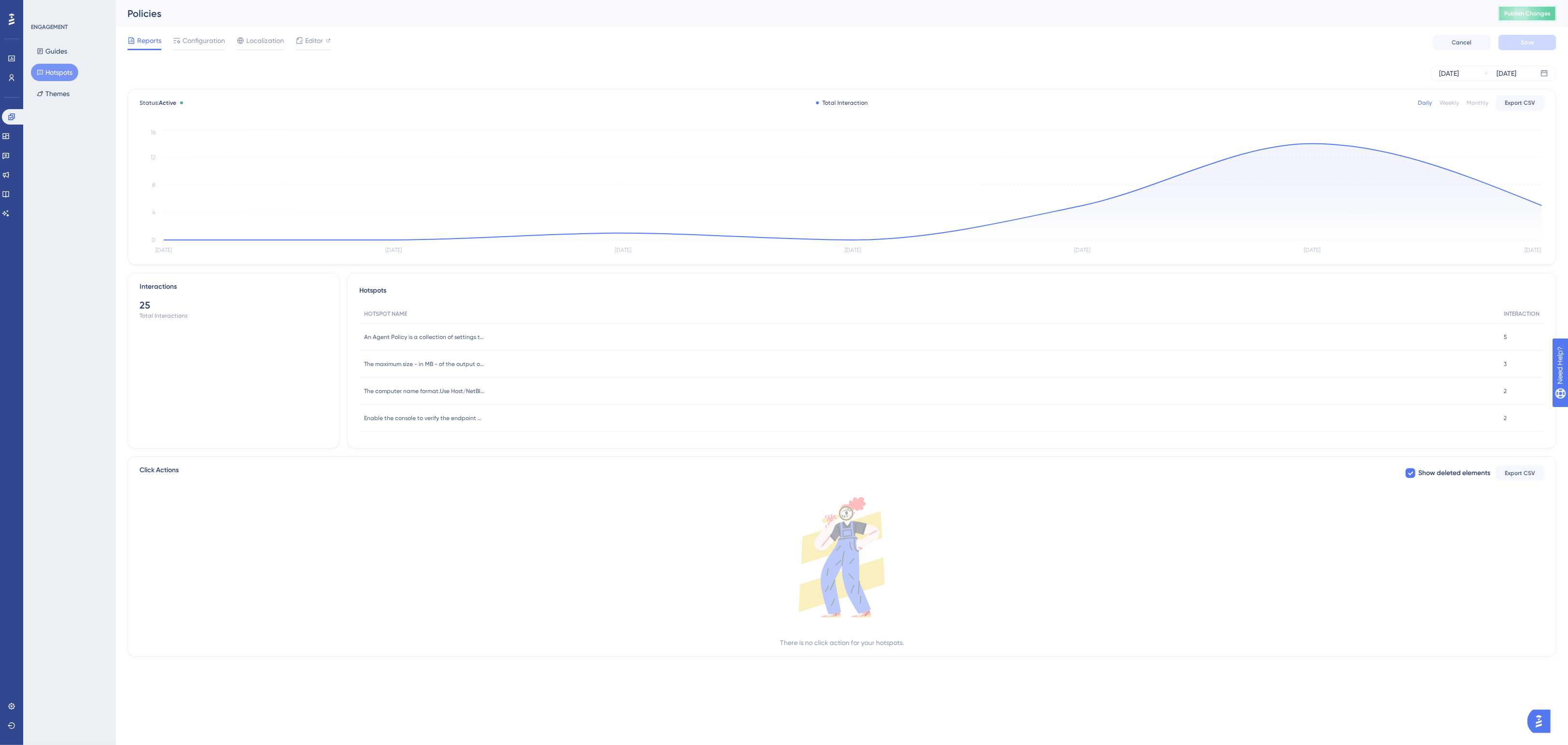
click at [1437, 18] on button "Publish Changes" at bounding box center [1528, 13] width 58 height 16
click at [592, 11] on div "Policies" at bounding box center [801, 13] width 1347 height 14
click at [10, 190] on icon at bounding box center [6, 194] width 7 height 7
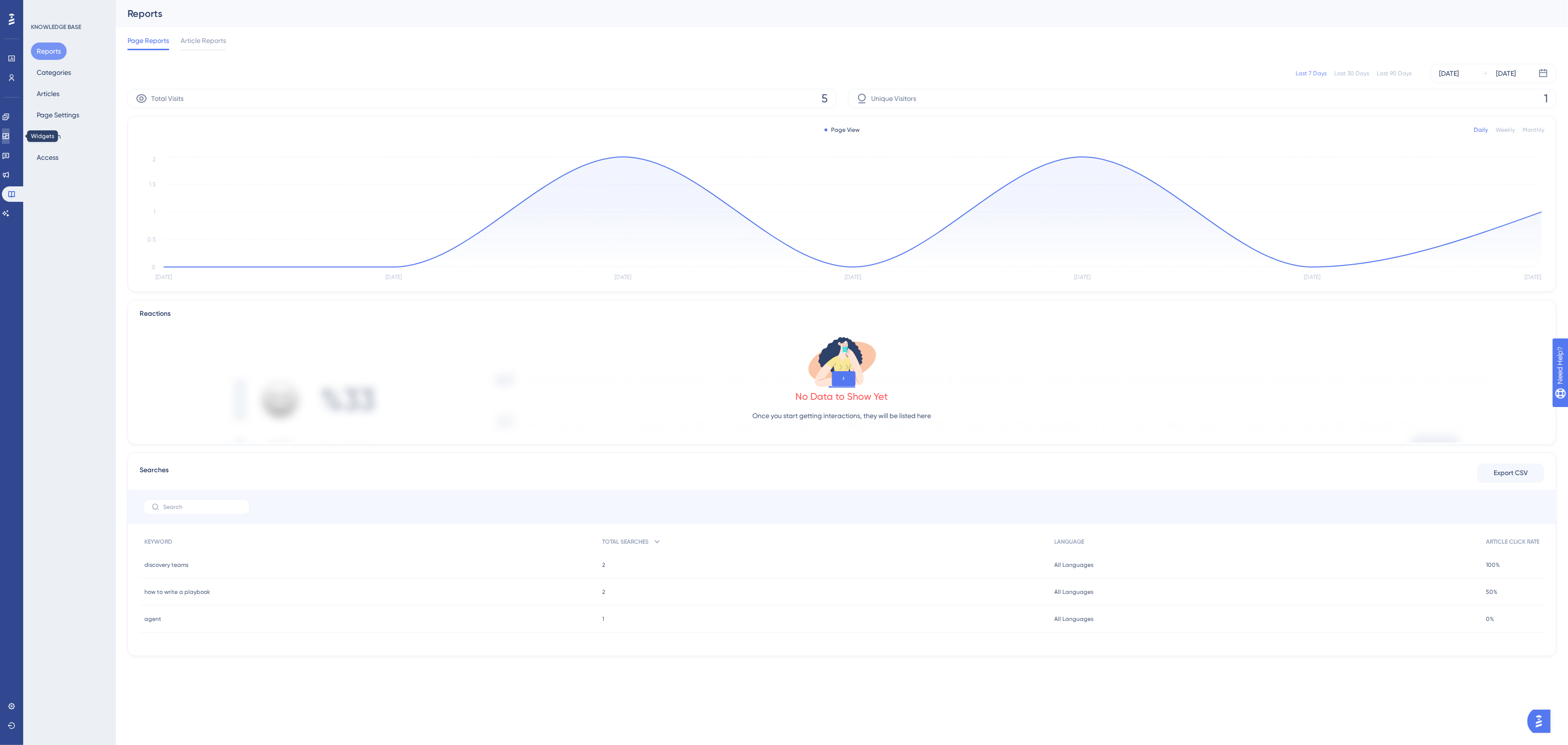
click at [10, 132] on icon at bounding box center [6, 136] width 7 height 7
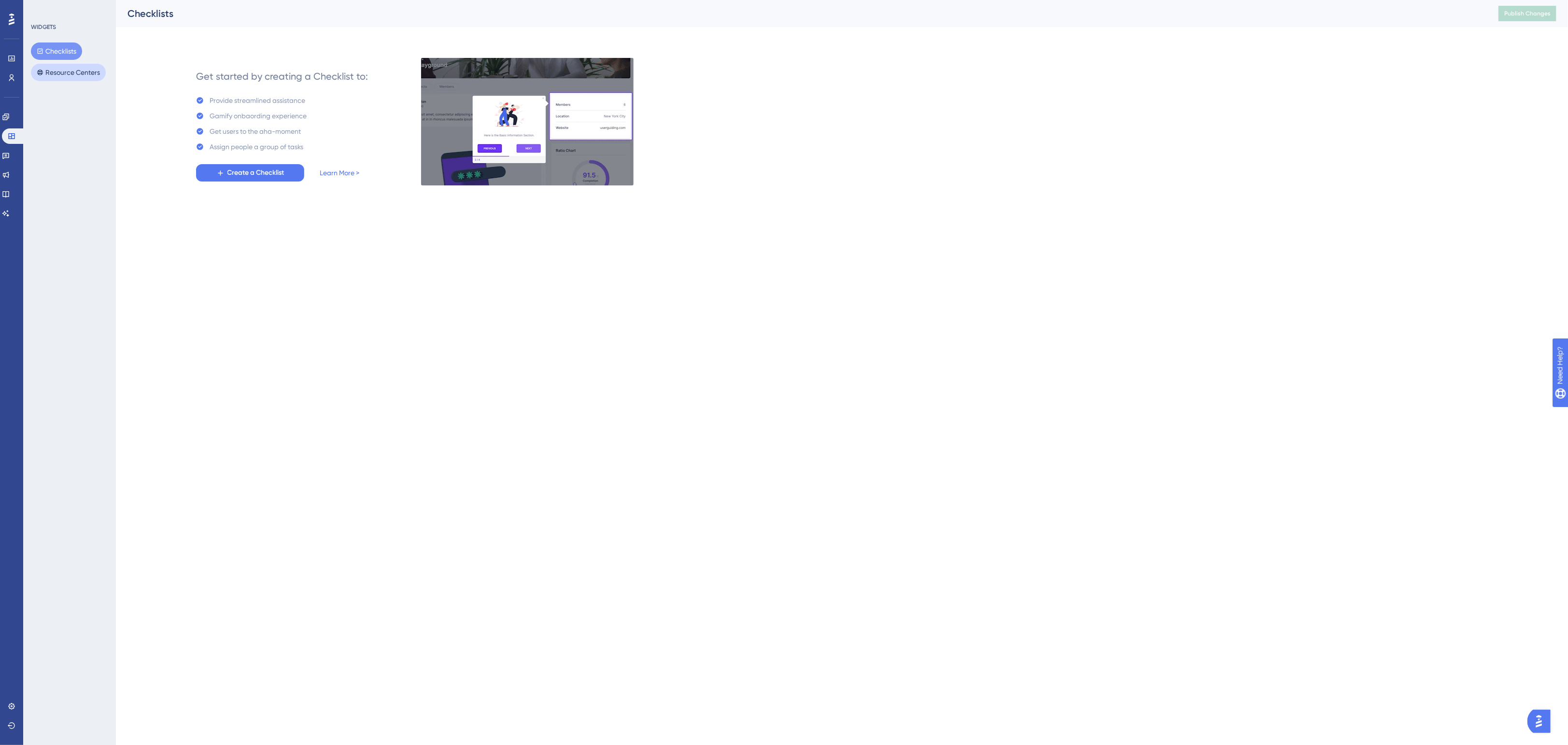
click at [54, 63] on button "Resource Centers" at bounding box center [68, 72] width 74 height 17
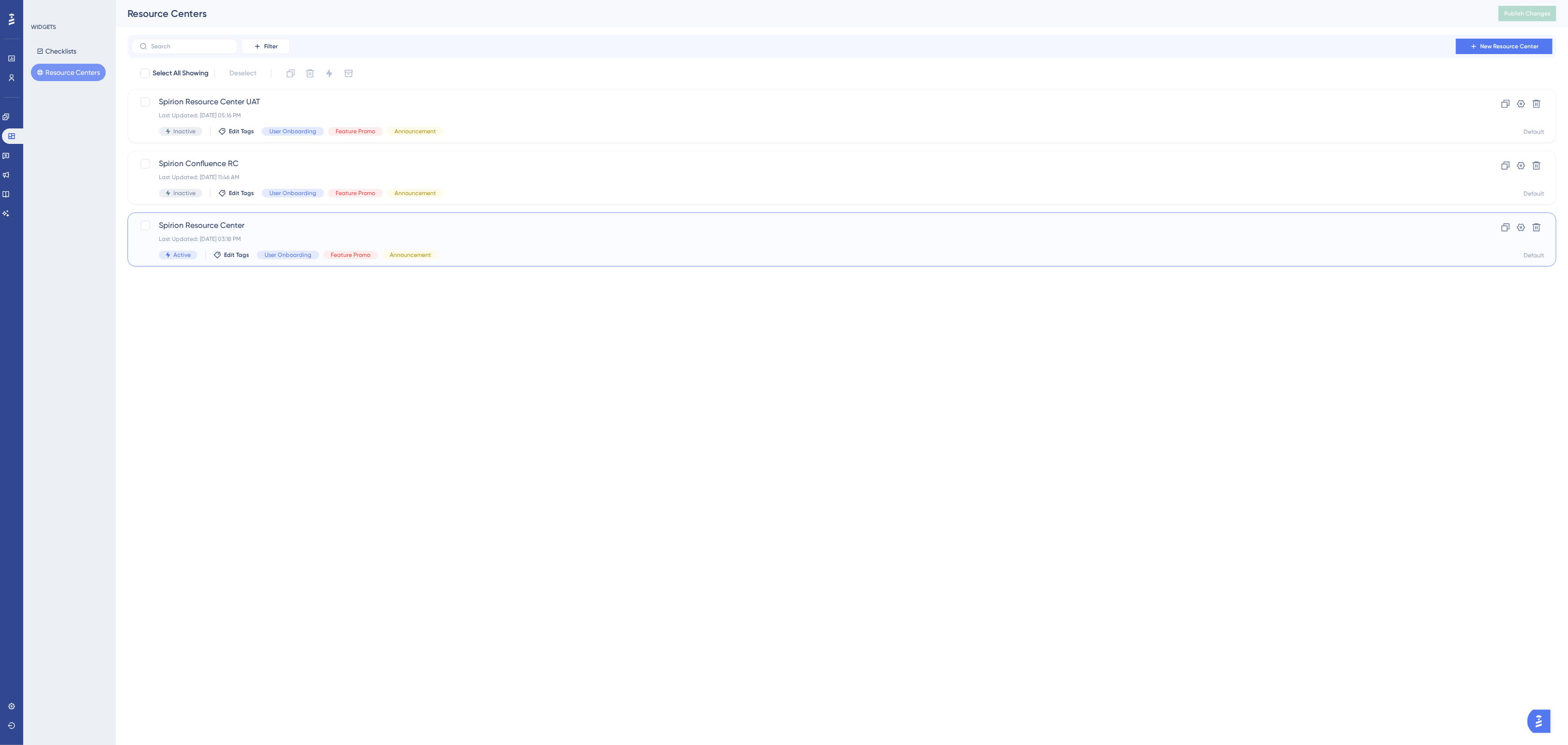
click at [254, 213] on div "Spirion Resource Center Last Updated: Sep 30 2025, 03:18 PM Active Edit Tags Us…" at bounding box center [842, 239] width 1429 height 54
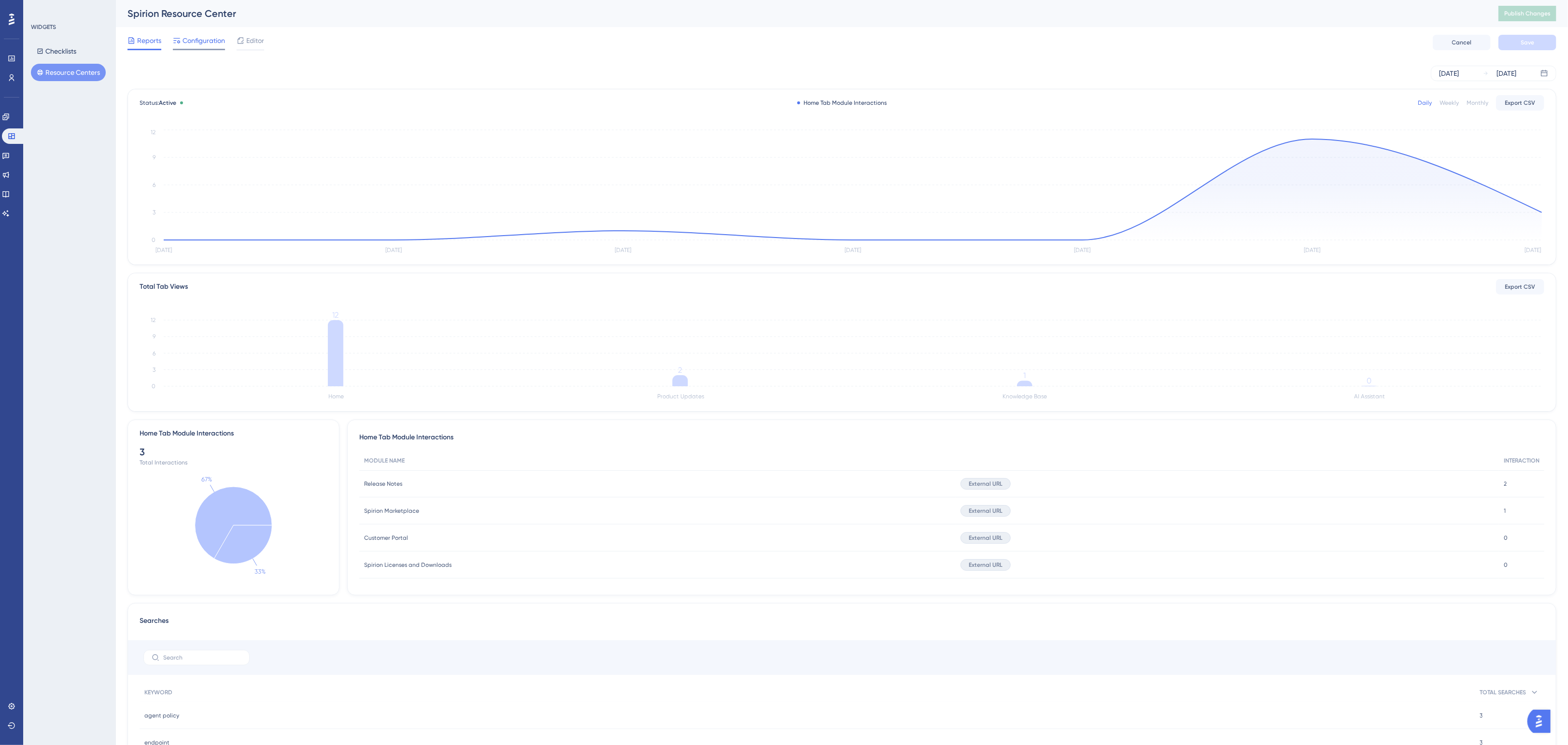
click at [197, 44] on span "Configuration" at bounding box center [204, 40] width 42 height 12
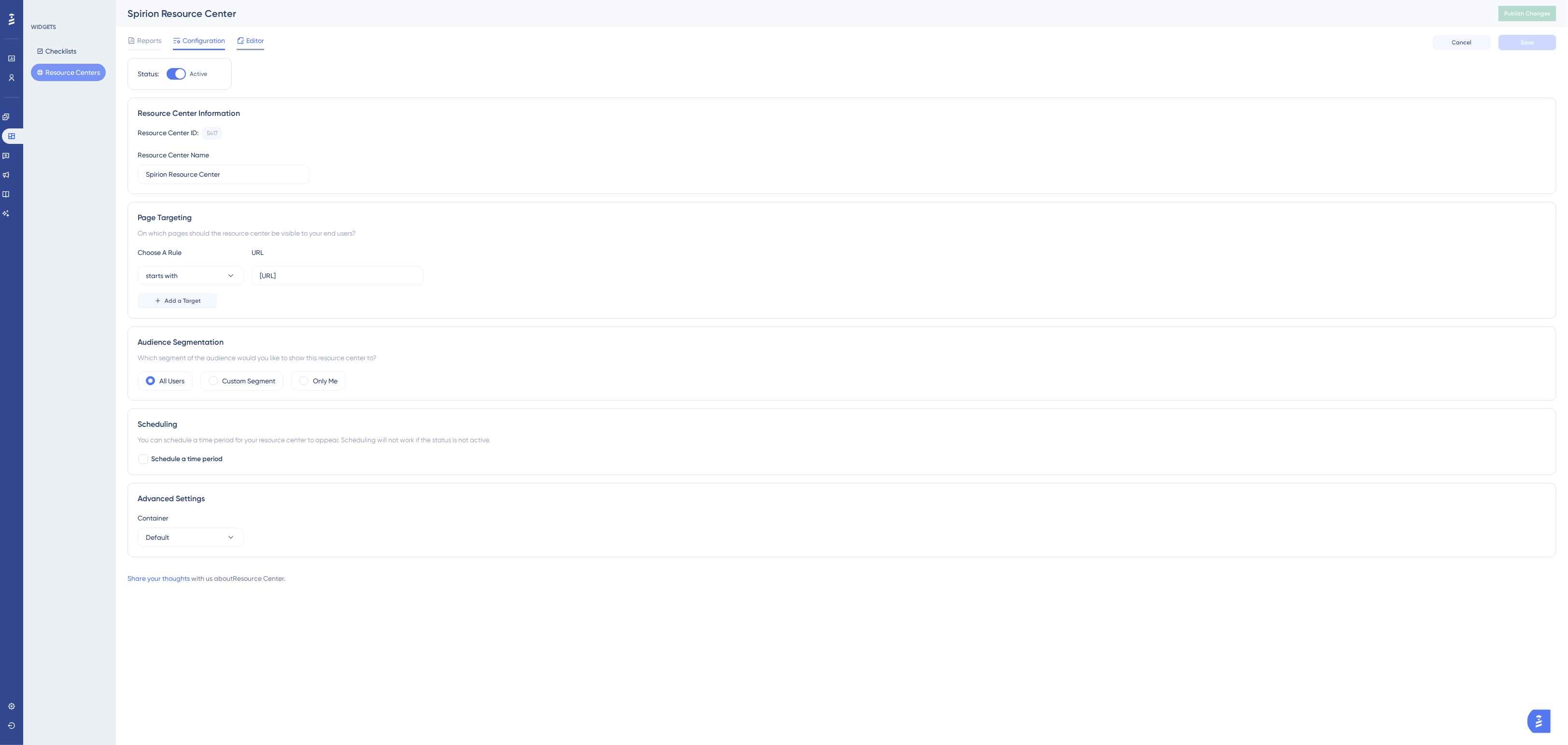
click at [247, 40] on span "Editor" at bounding box center [255, 40] width 17 height 12
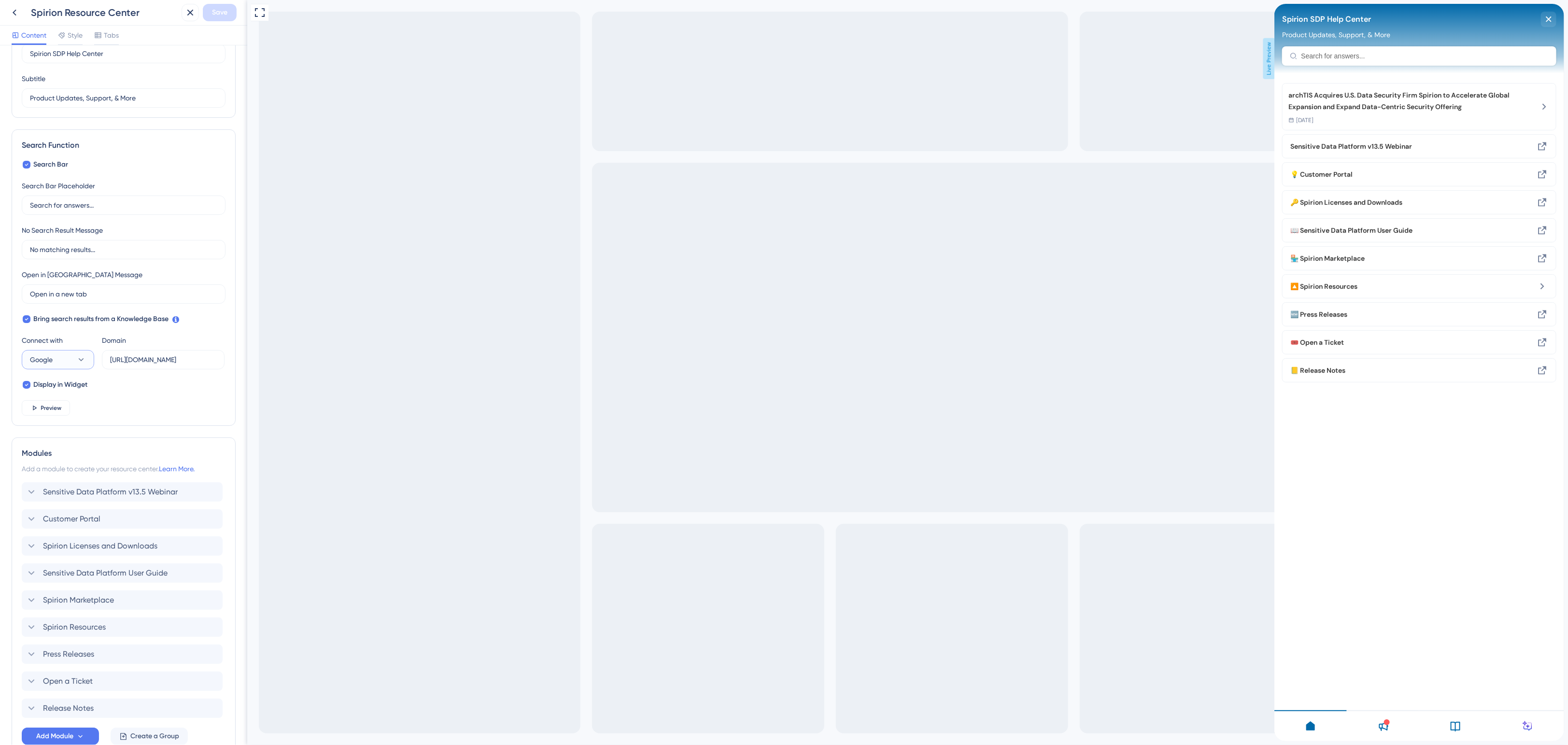
click at [78, 360] on icon at bounding box center [81, 360] width 10 height 10
click at [69, 390] on span "UserGuiding" at bounding box center [54, 389] width 38 height 12
type input "https://spirion-KGSY.help.userguiding.com/api/search?kb_id=14849&lang_code=en"
click at [224, 15] on span "Save" at bounding box center [220, 12] width 16 height 12
click at [81, 355] on icon at bounding box center [81, 360] width 10 height 10
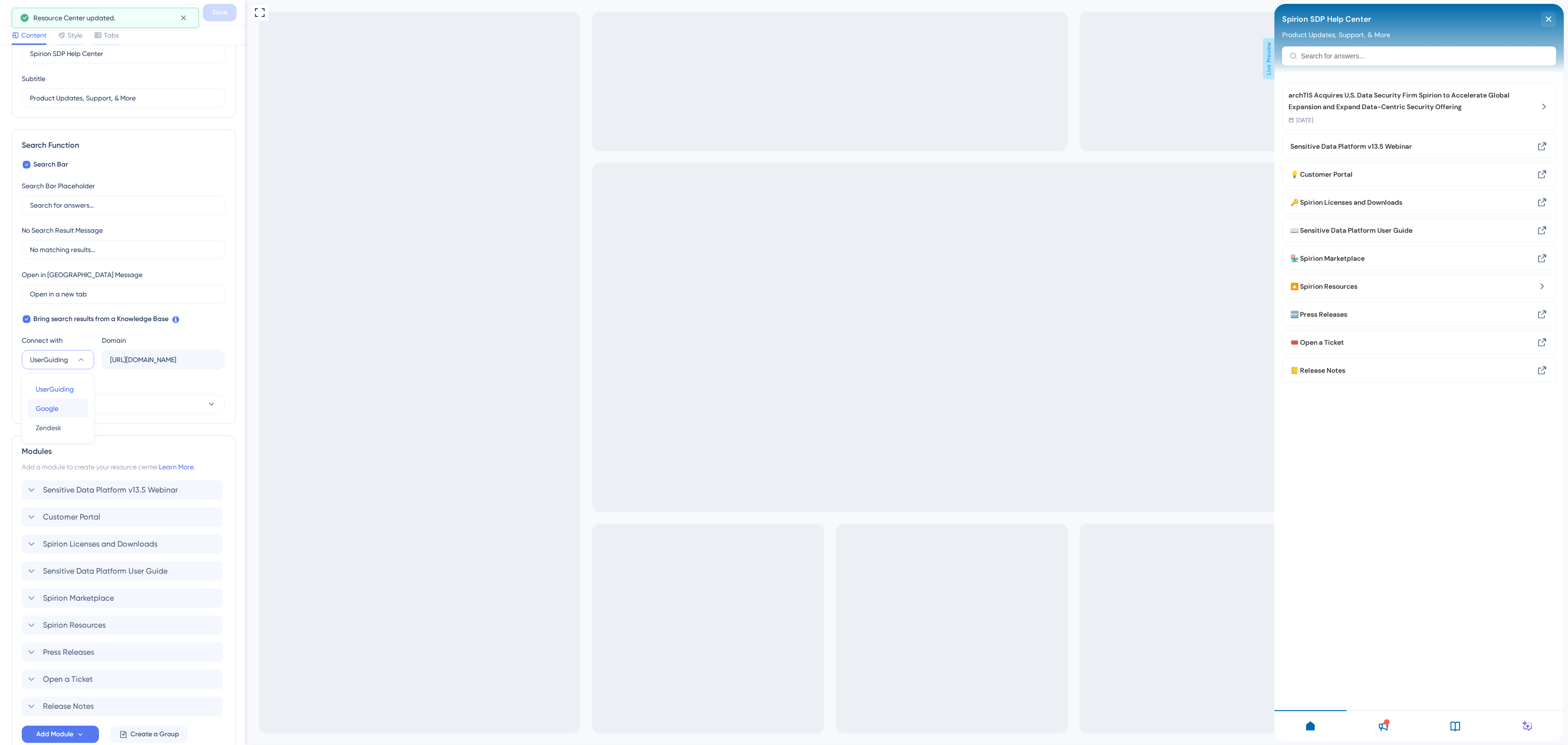
click at [62, 408] on button "Google Google" at bounding box center [57, 408] width 60 height 19
drag, startPoint x: 134, startPoint y: 359, endPoint x: 140, endPoint y: 360, distance: 6.1
click at [134, 359] on input "text" at bounding box center [164, 360] width 107 height 11
type input "https://docs.spirion.com/"
click at [225, 16] on span "Save" at bounding box center [220, 12] width 16 height 12
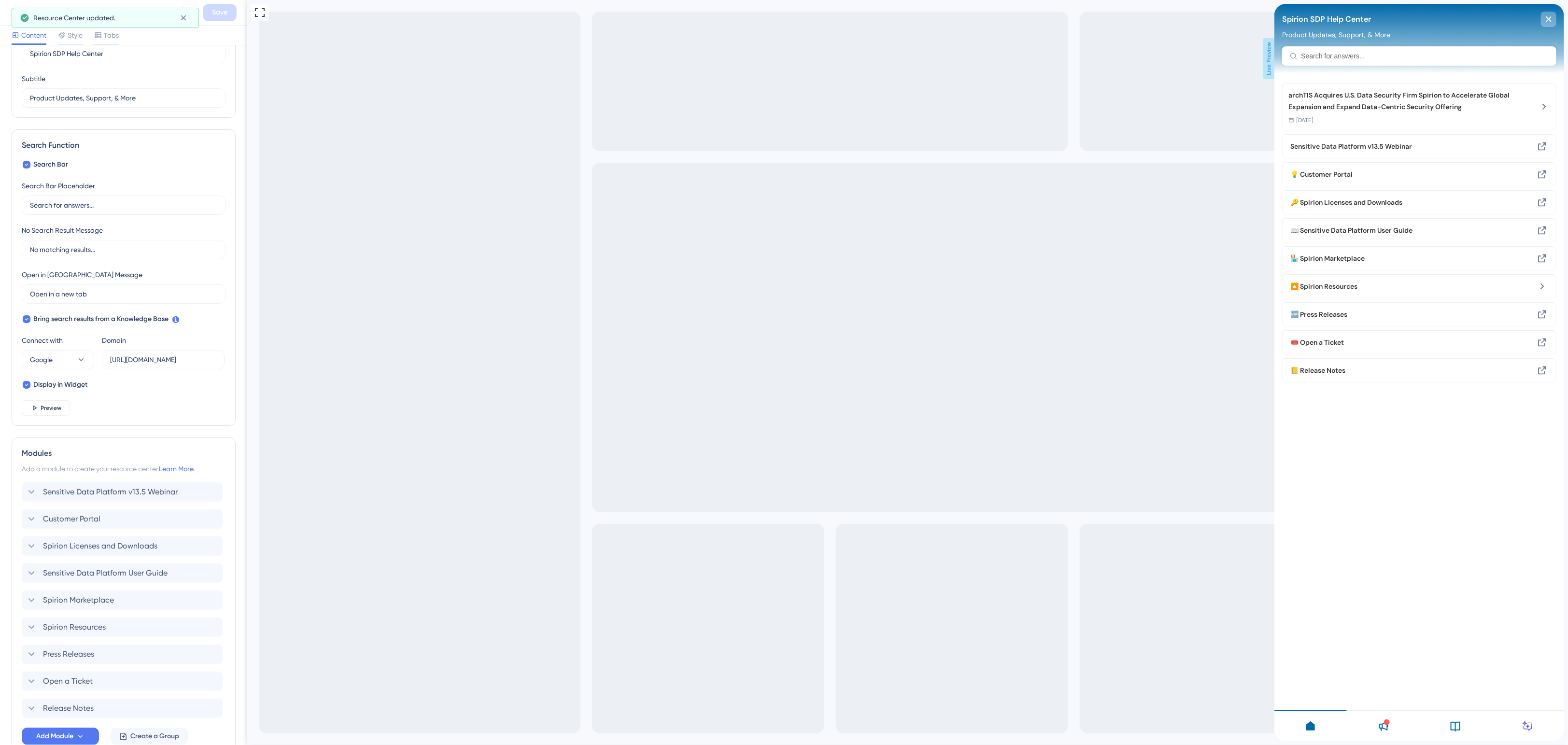
click at [1437, 16] on div "close resource center" at bounding box center [1548, 19] width 16 height 16
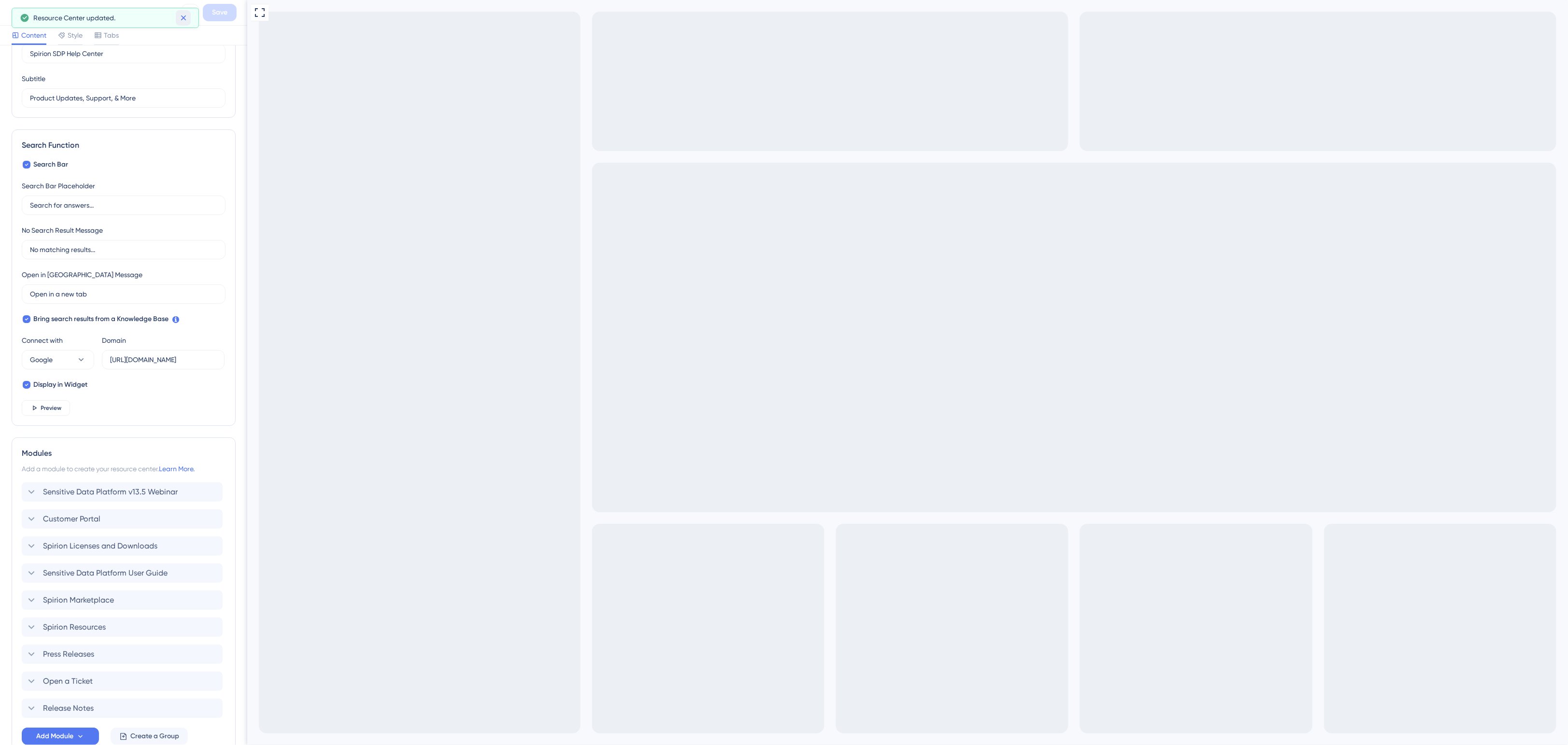
click at [181, 20] on icon at bounding box center [183, 18] width 6 height 6
click at [12, 13] on icon at bounding box center [14, 12] width 12 height 12
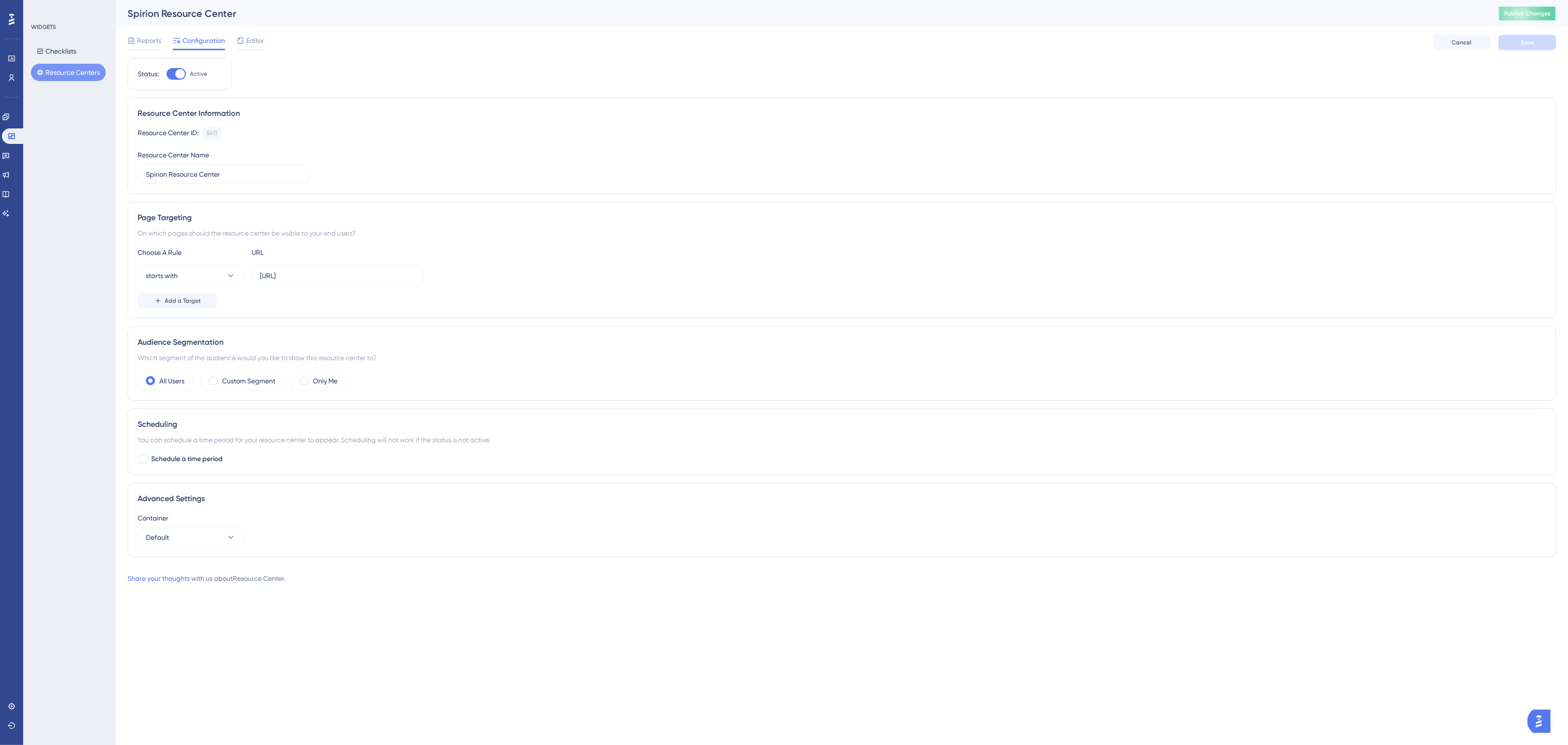
click at [1437, 13] on span "Publish Changes" at bounding box center [1528, 14] width 46 height 7
